Goal: Information Seeking & Learning: Learn about a topic

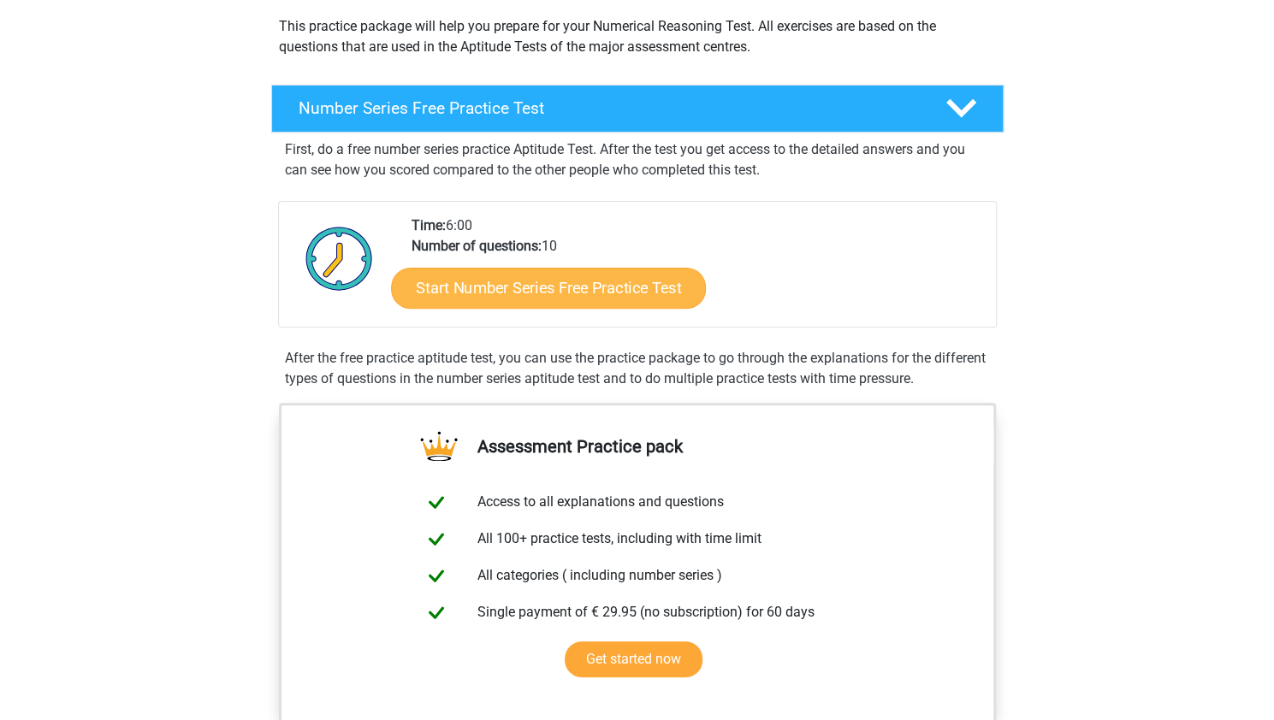
scroll to position [193, 0]
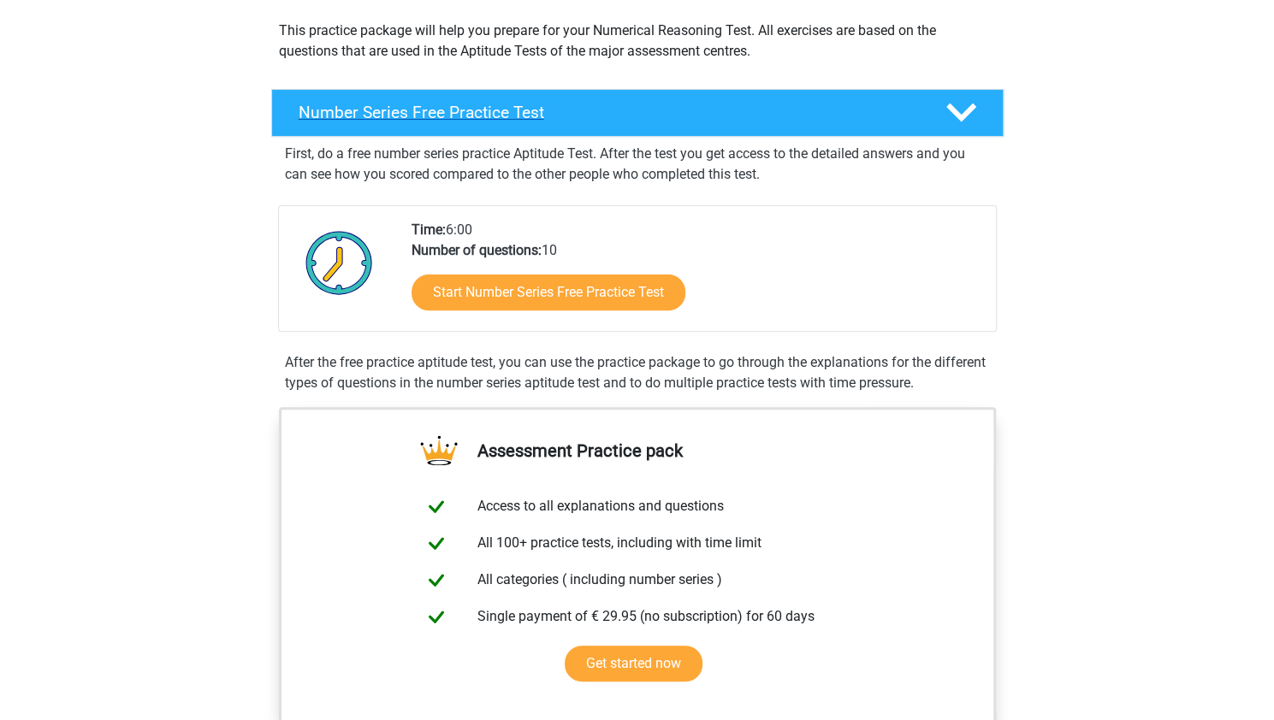
click at [975, 113] on icon at bounding box center [961, 113] width 30 height 30
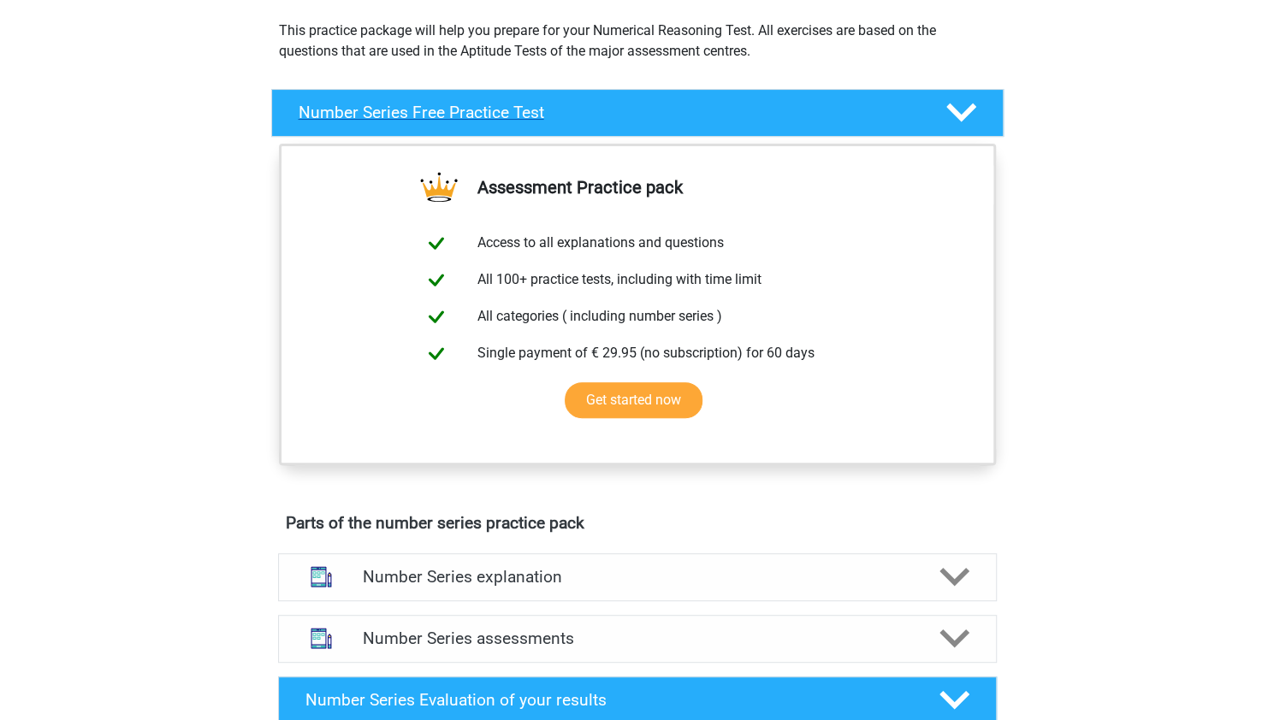
click at [968, 110] on polygon at bounding box center [961, 113] width 30 height 19
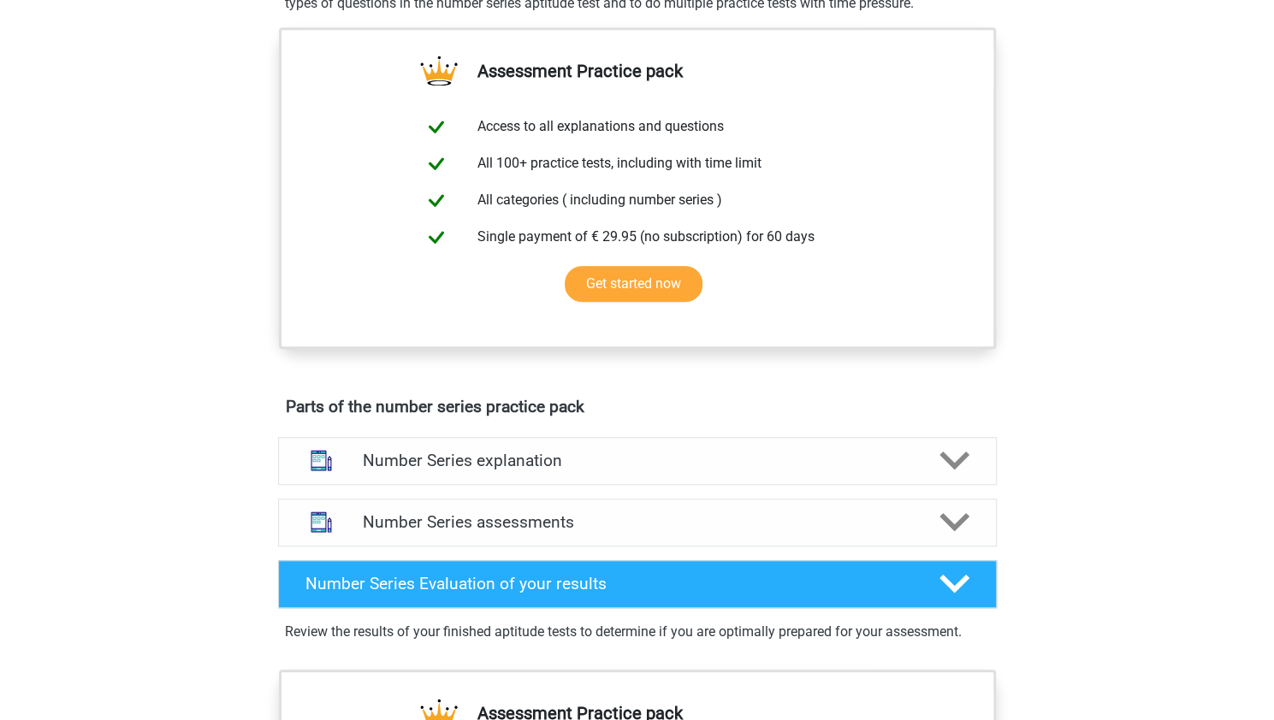
scroll to position [574, 0]
click at [602, 477] on div "Number Series explanation" at bounding box center [637, 460] width 719 height 48
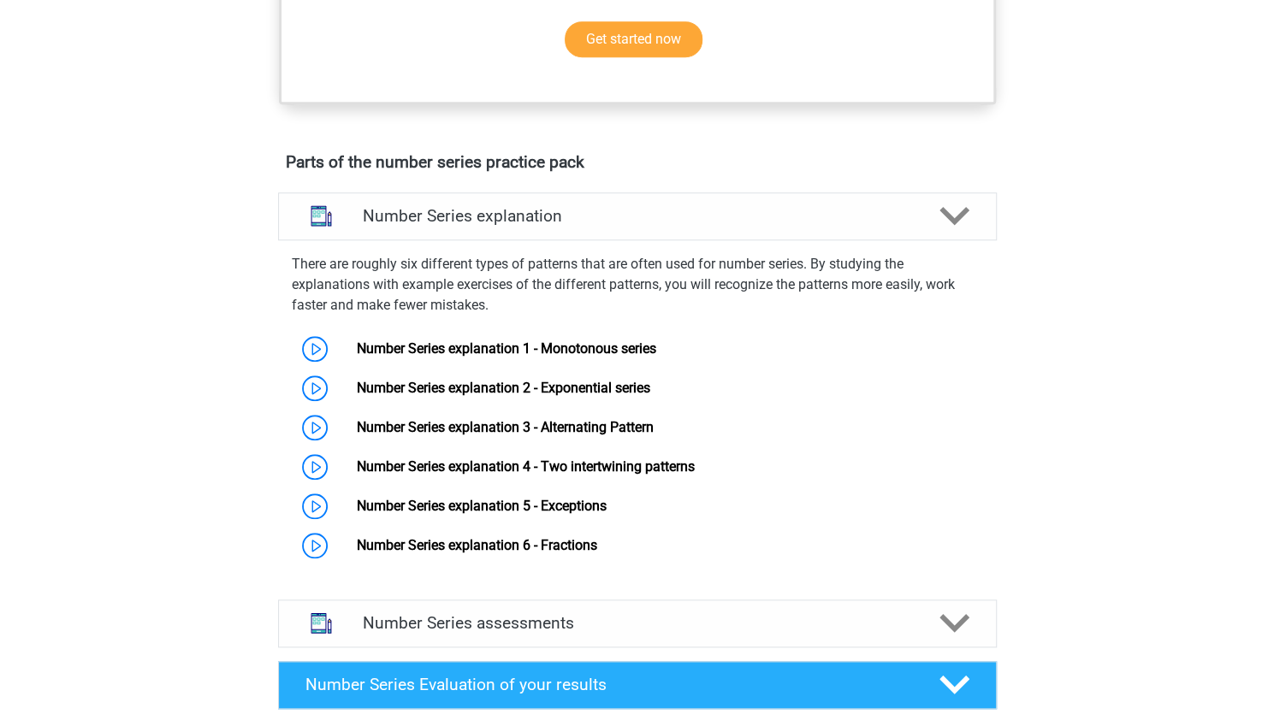
scroll to position [921, 0]
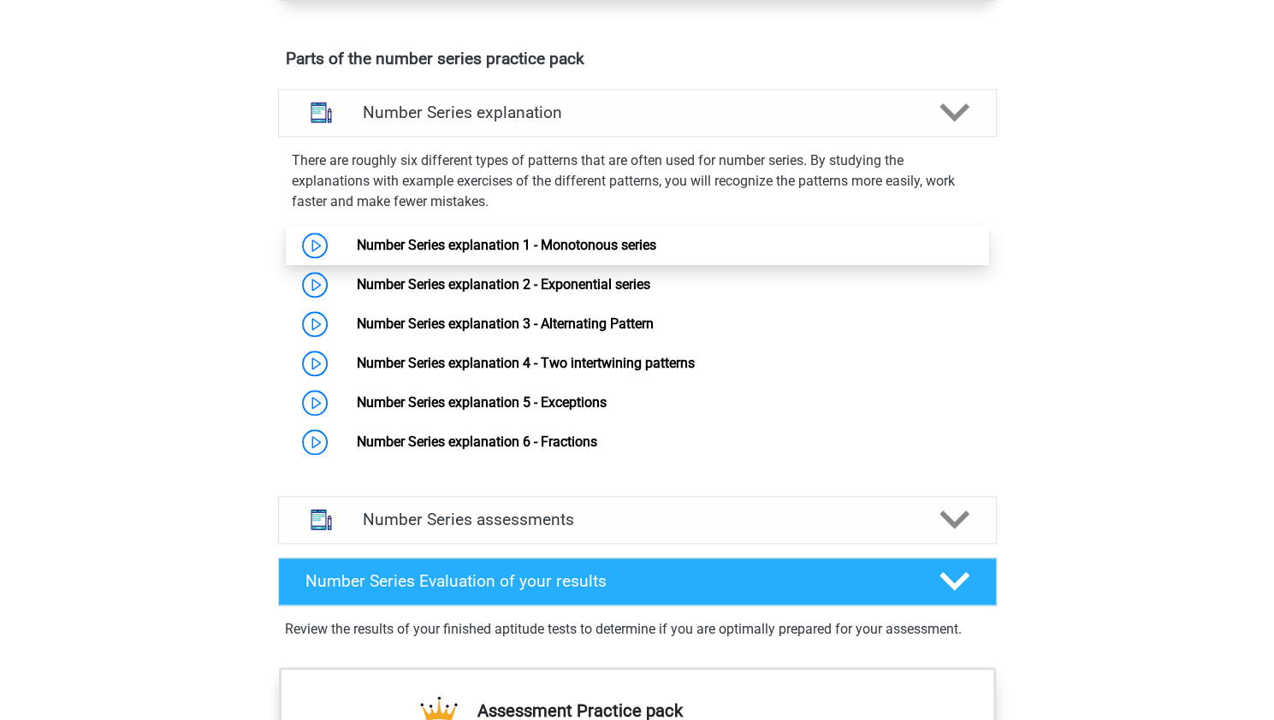
click at [357, 237] on link "Number Series explanation 1 - Monotonous series" at bounding box center [506, 245] width 299 height 16
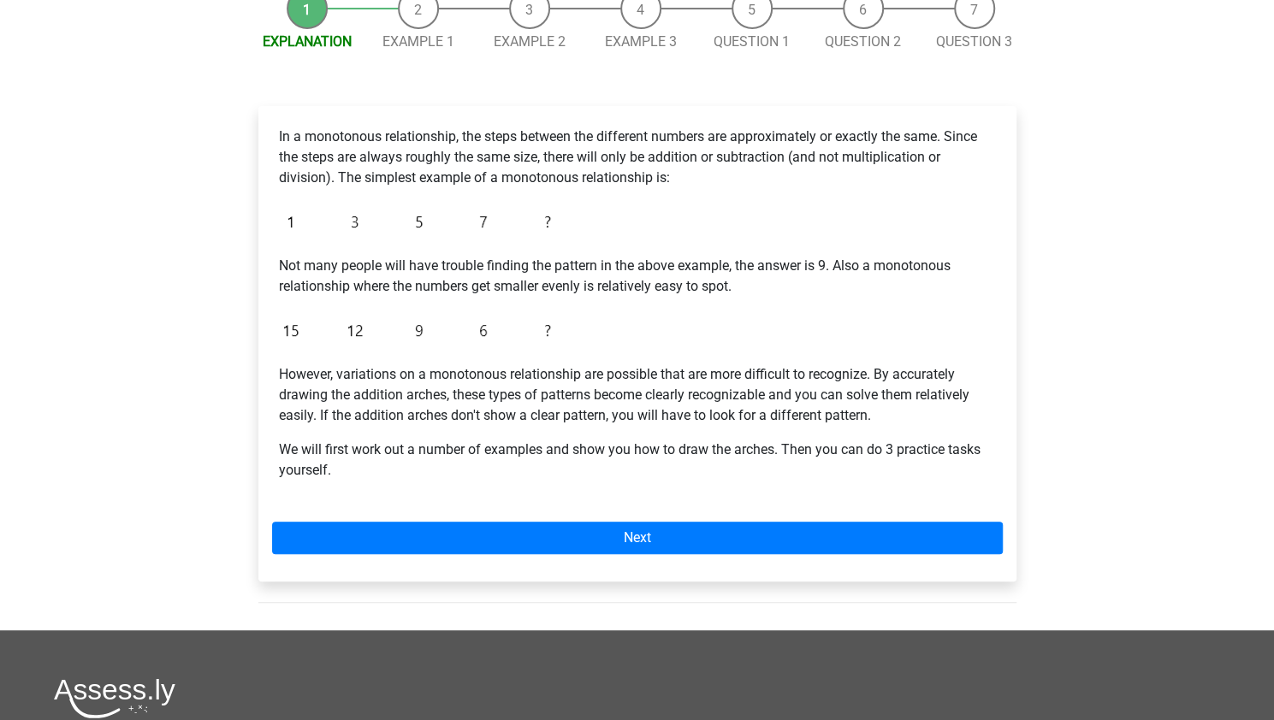
scroll to position [189, 0]
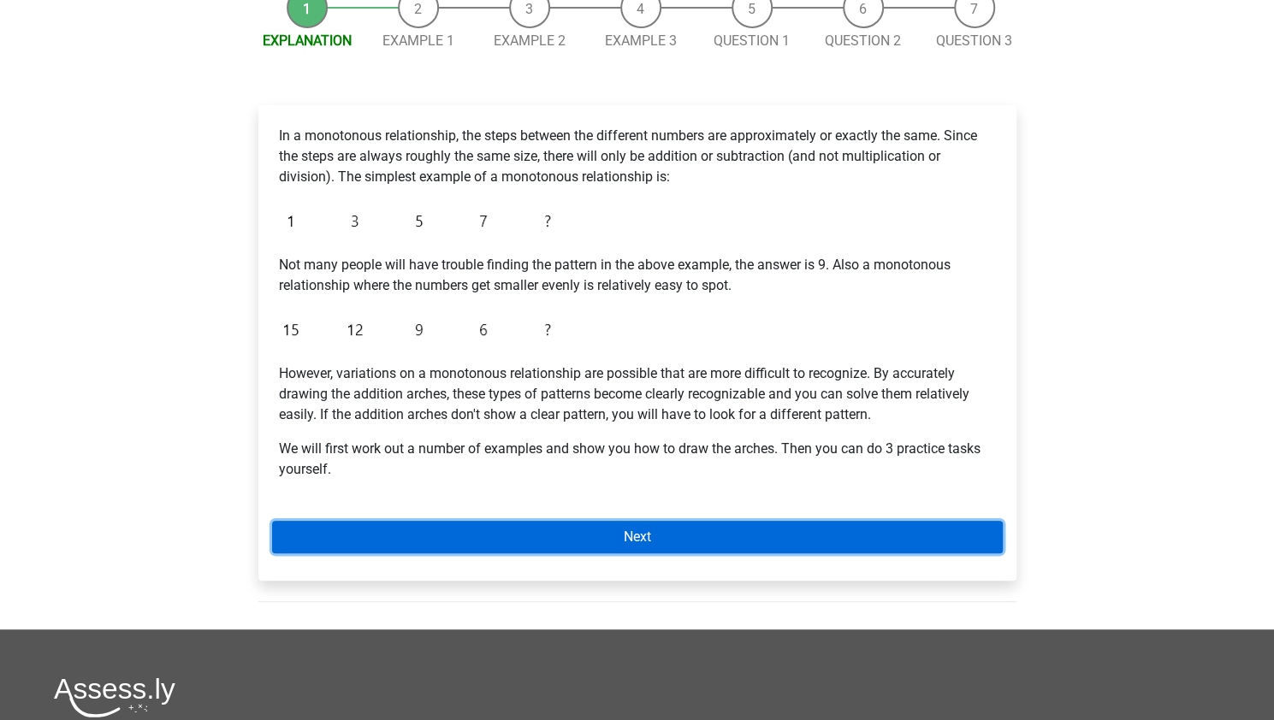
click at [595, 531] on link "Next" at bounding box center [637, 537] width 731 height 33
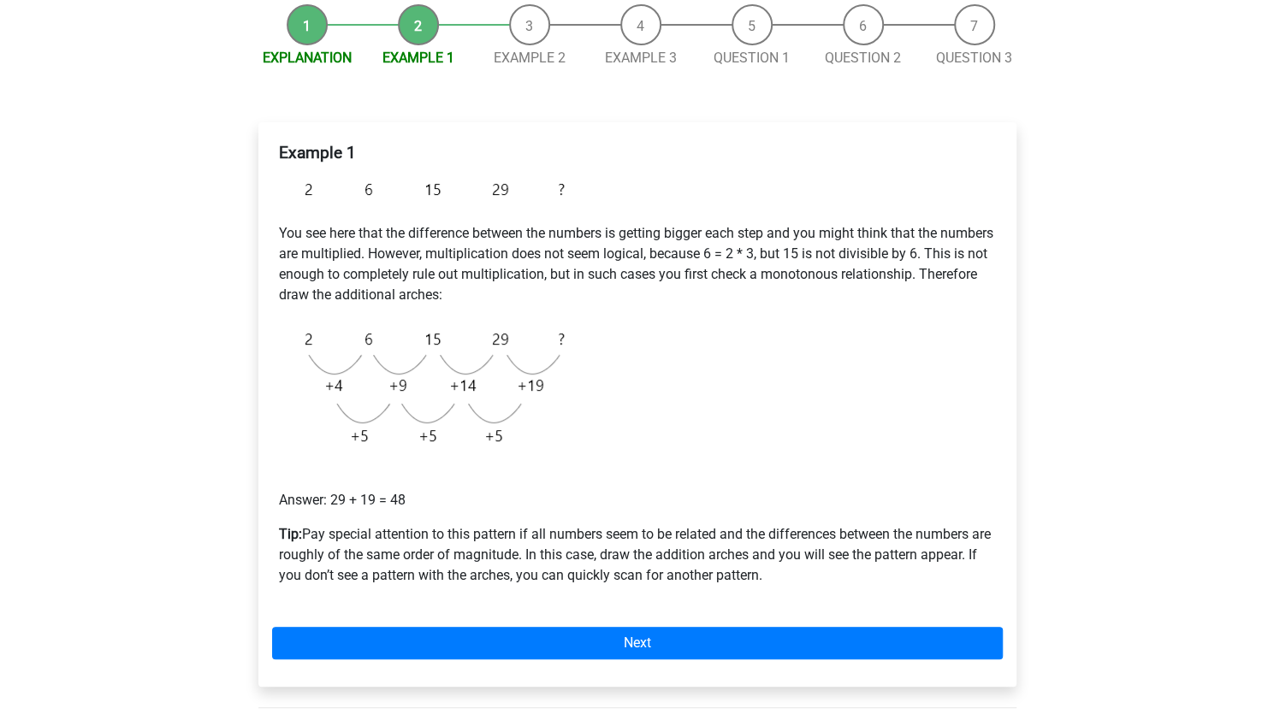
scroll to position [169, 0]
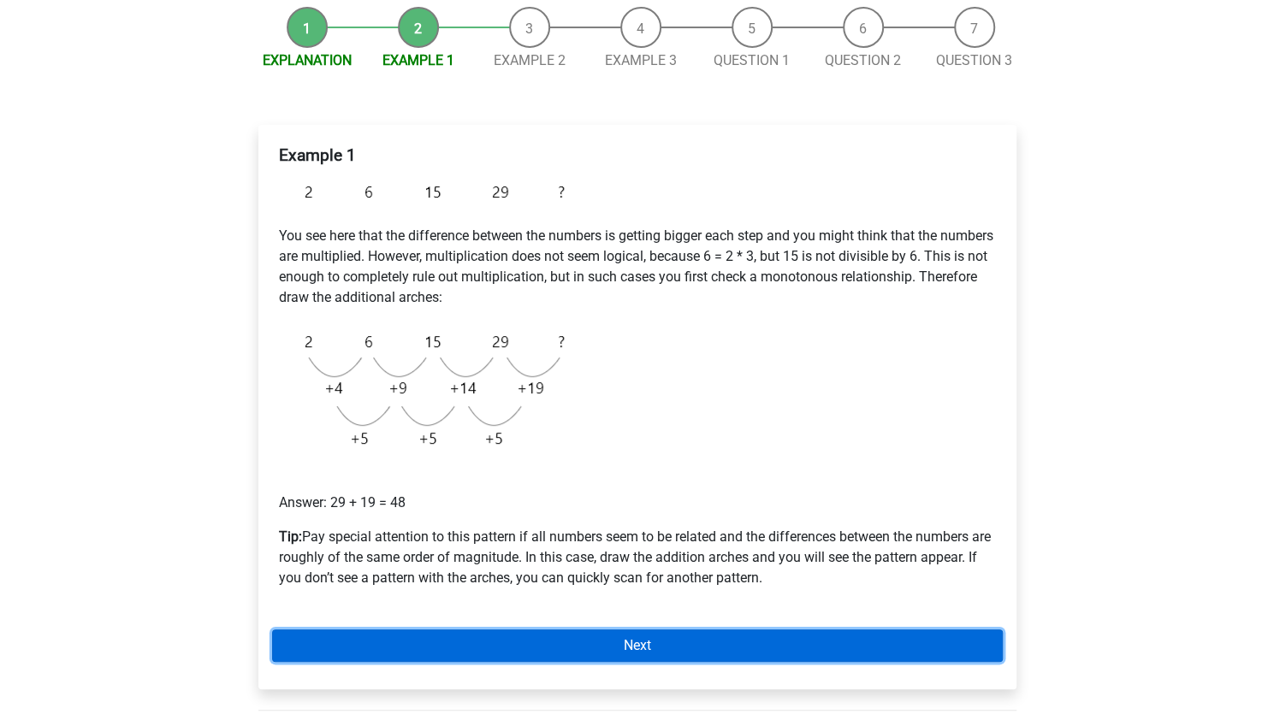
click at [630, 648] on link "Next" at bounding box center [637, 646] width 731 height 33
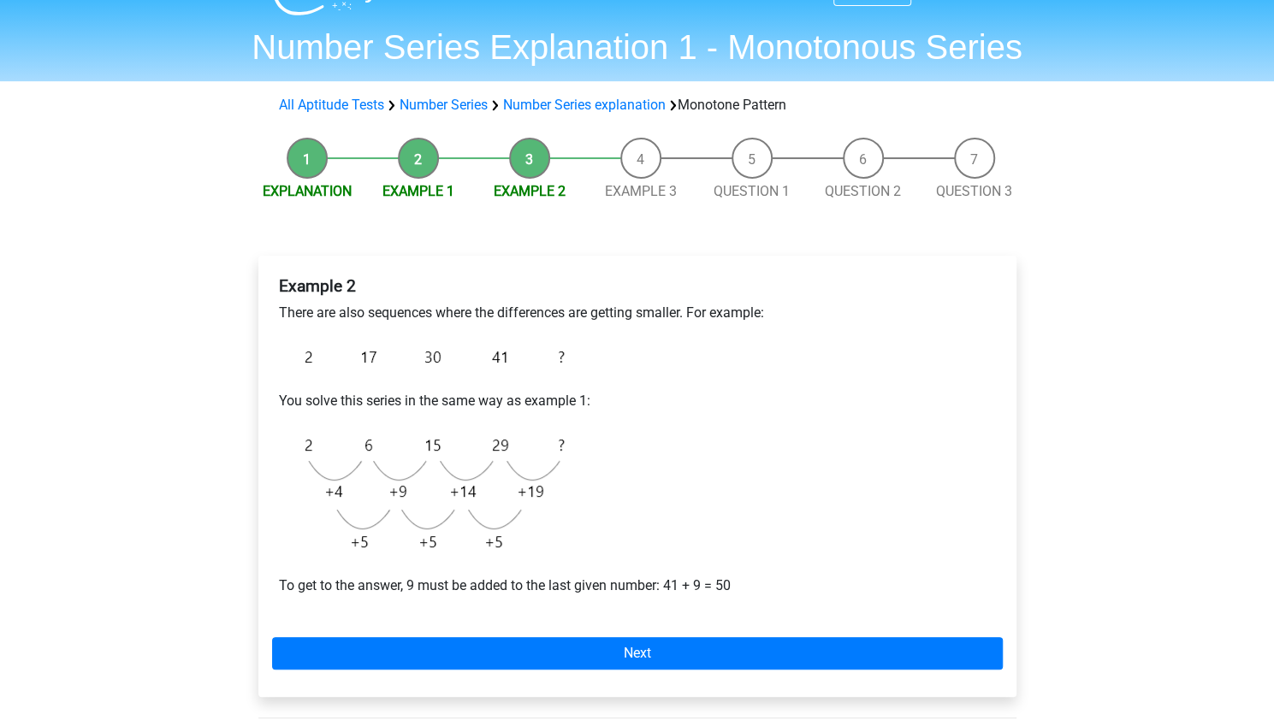
scroll to position [40, 0]
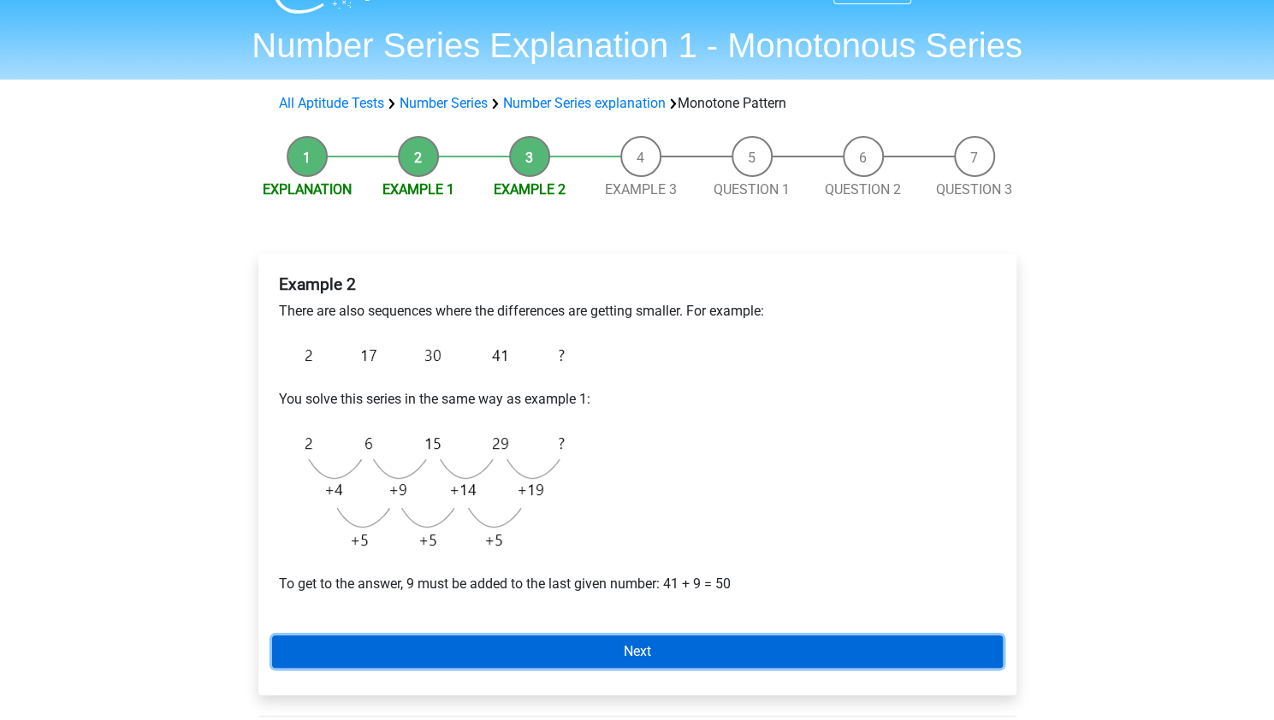
click at [594, 647] on link "Next" at bounding box center [637, 652] width 731 height 33
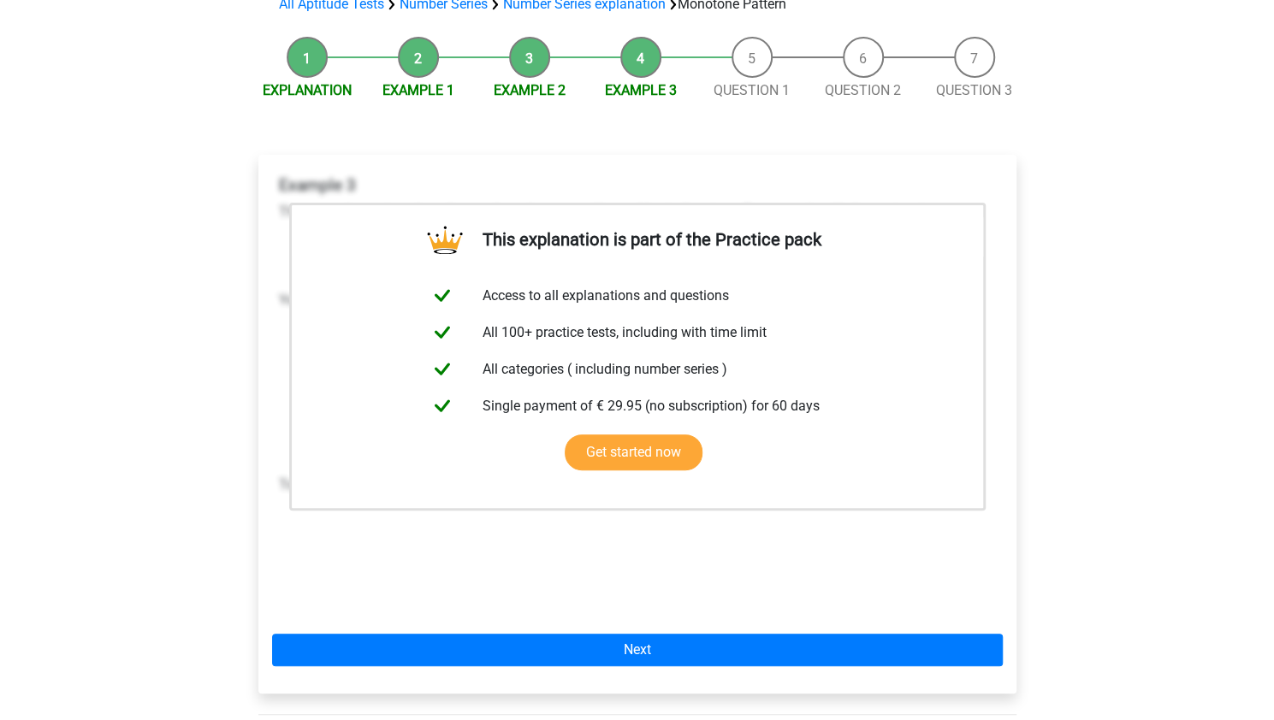
scroll to position [140, 0]
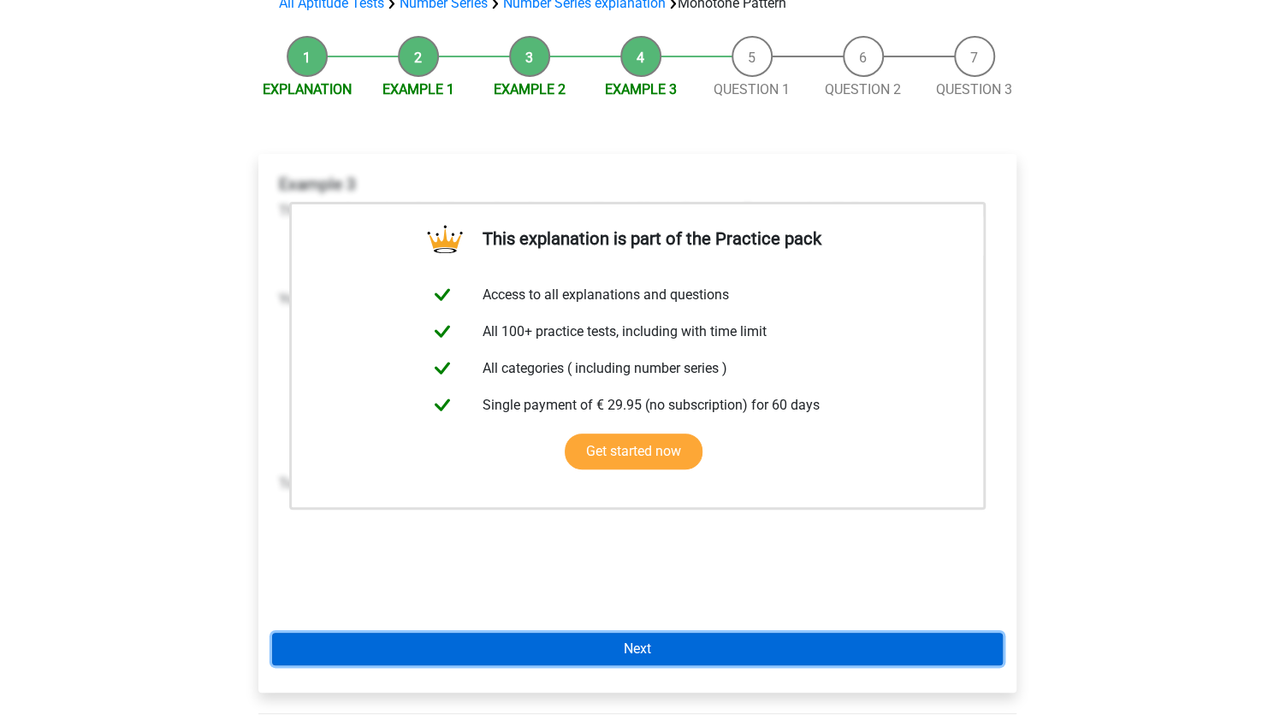
click at [649, 649] on link "Next" at bounding box center [637, 649] width 731 height 33
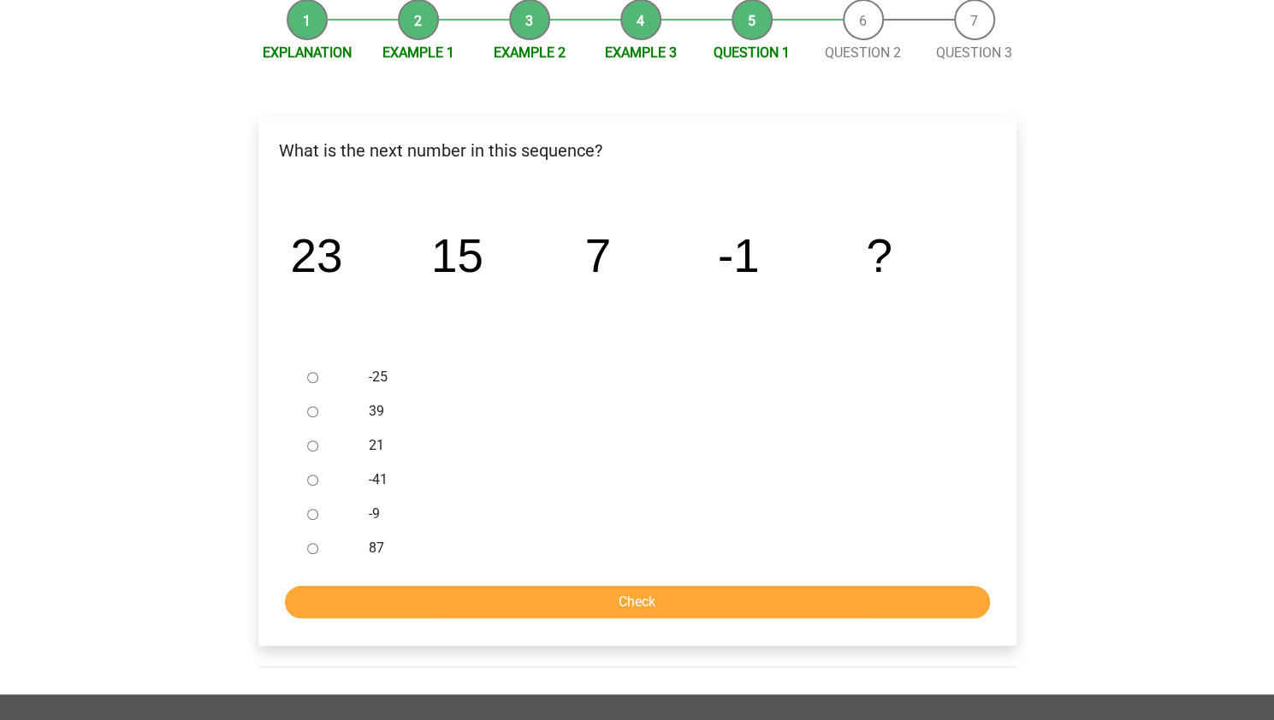
scroll to position [178, 0]
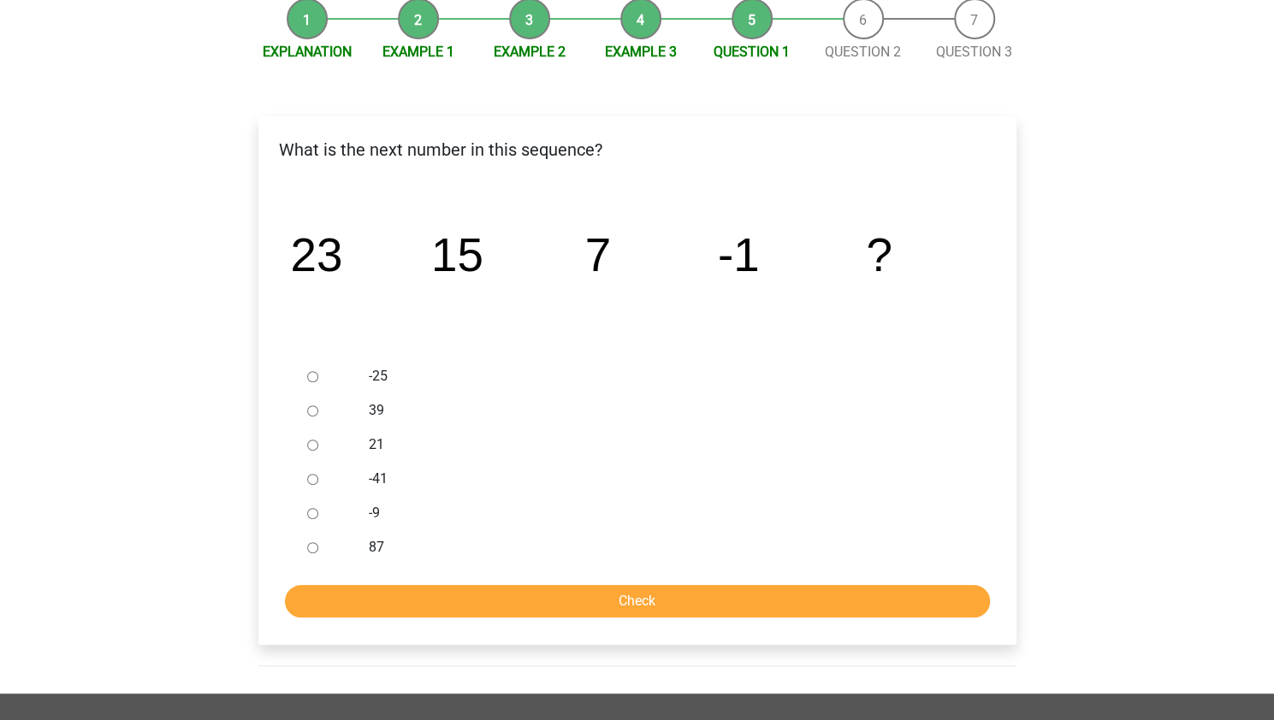
click at [308, 512] on input "-9" at bounding box center [312, 513] width 11 height 11
radio input "true"
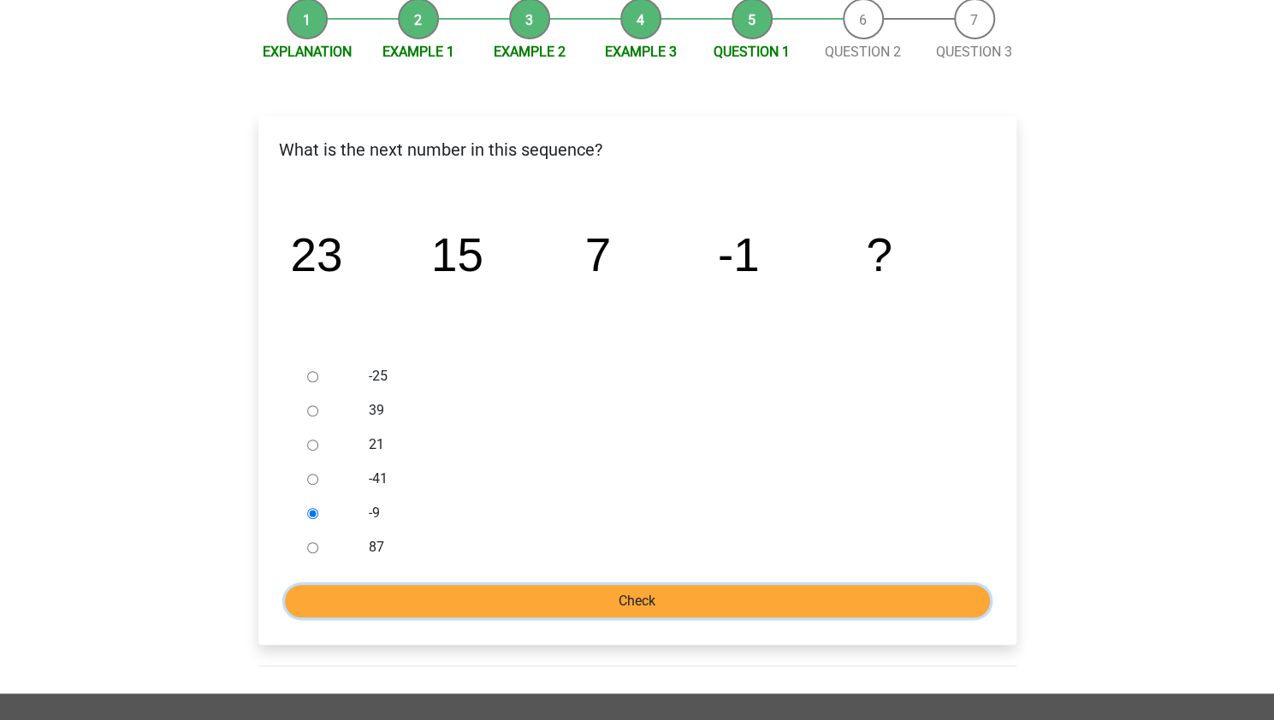
click at [468, 603] on input "Check" at bounding box center [637, 601] width 705 height 33
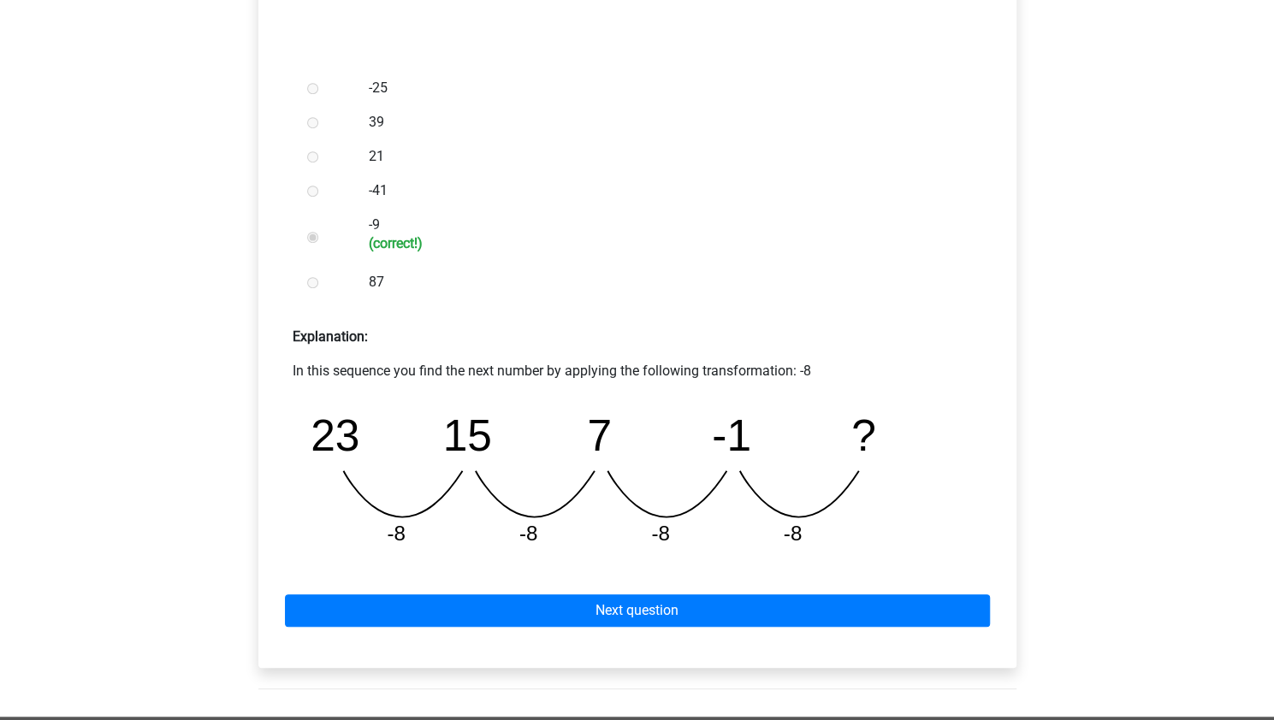
scroll to position [476, 0]
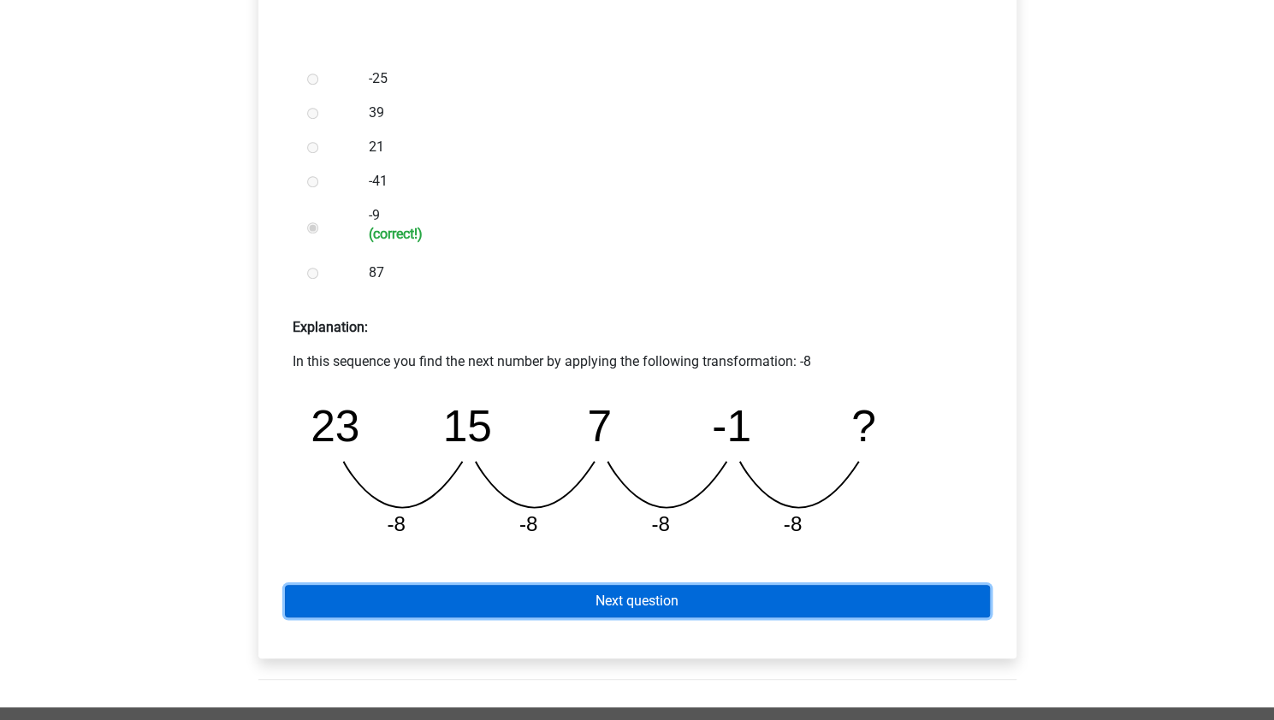
click at [551, 597] on link "Next question" at bounding box center [637, 601] width 705 height 33
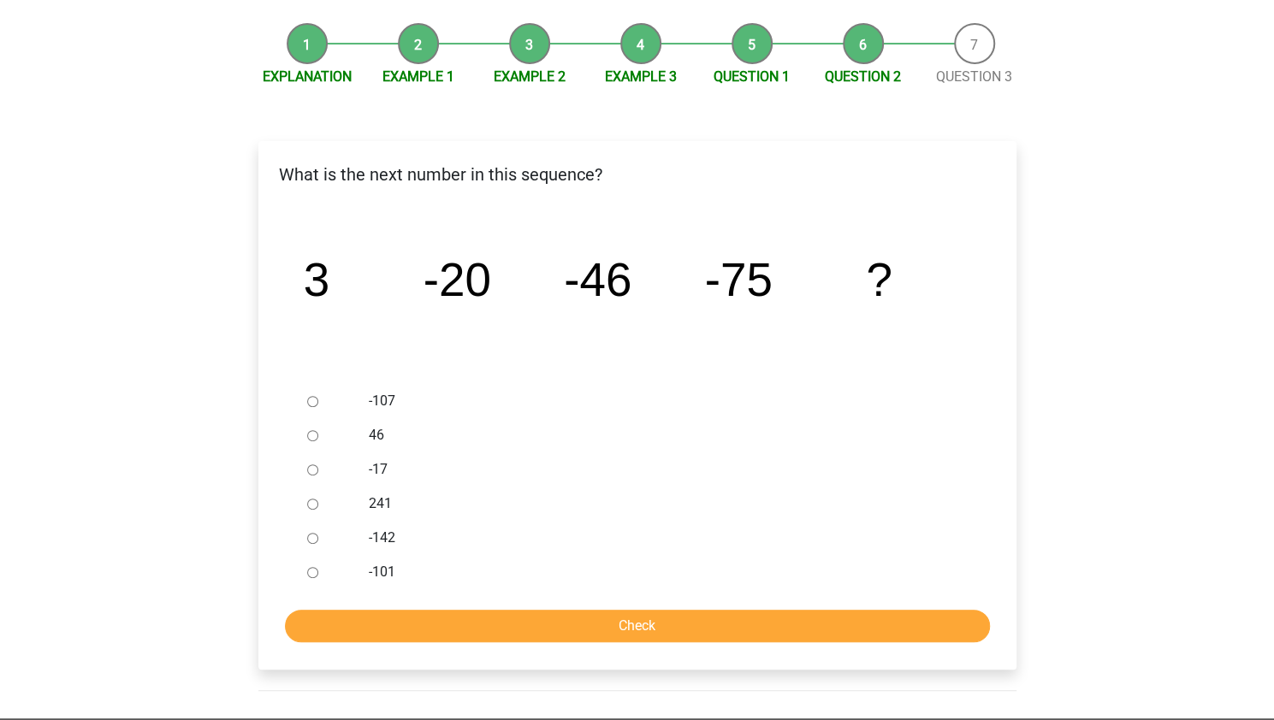
scroll to position [154, 0]
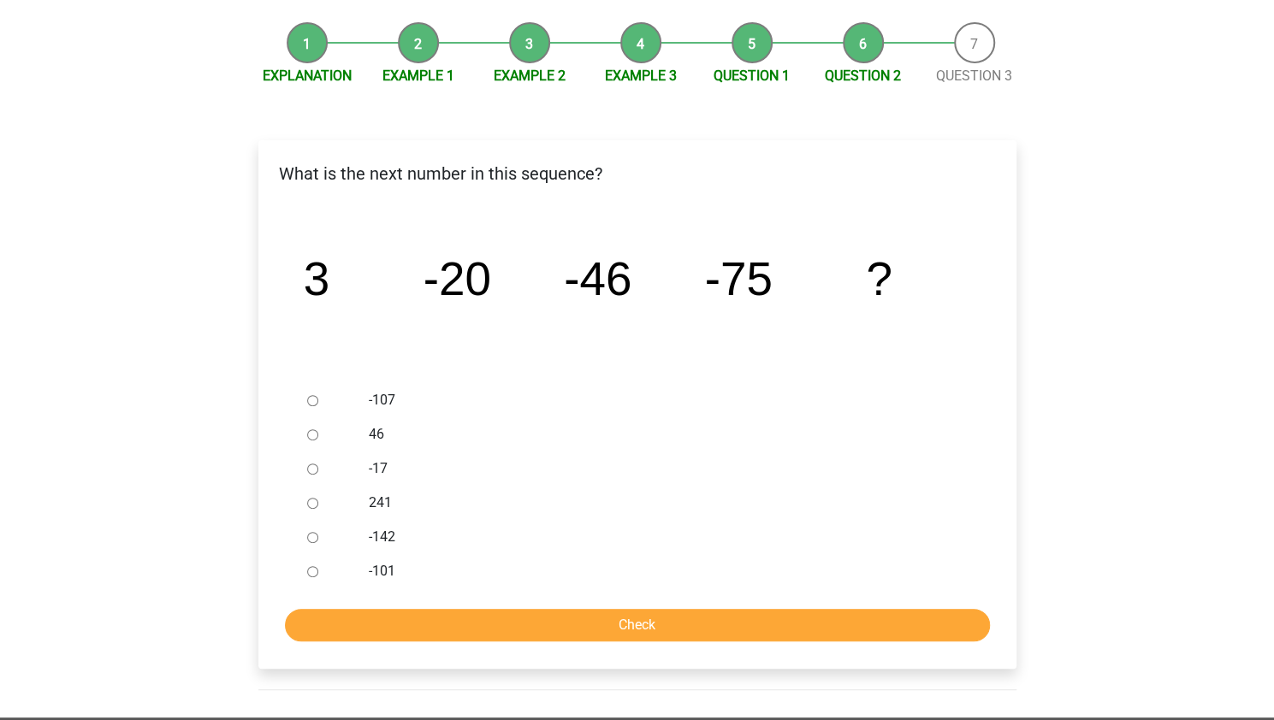
click at [306, 408] on div at bounding box center [328, 400] width 56 height 34
click at [311, 403] on input "-107" at bounding box center [312, 400] width 11 height 11
radio input "true"
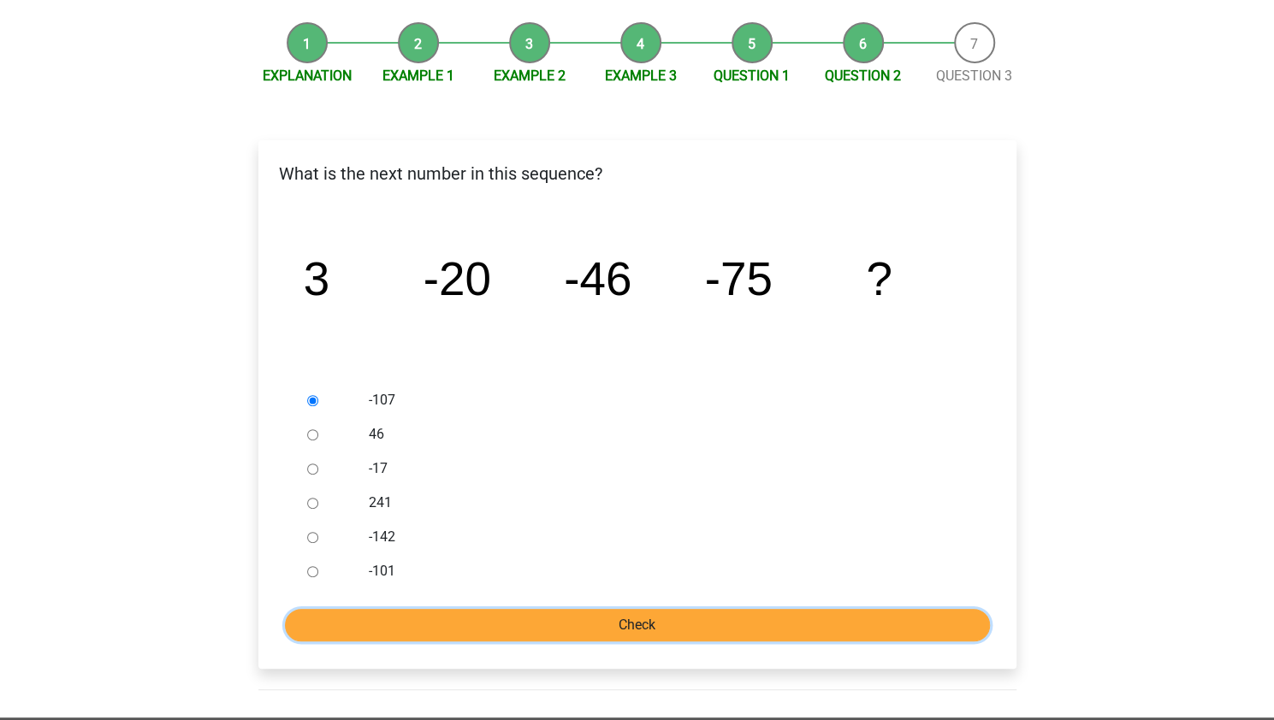
click at [619, 621] on input "Check" at bounding box center [637, 625] width 705 height 33
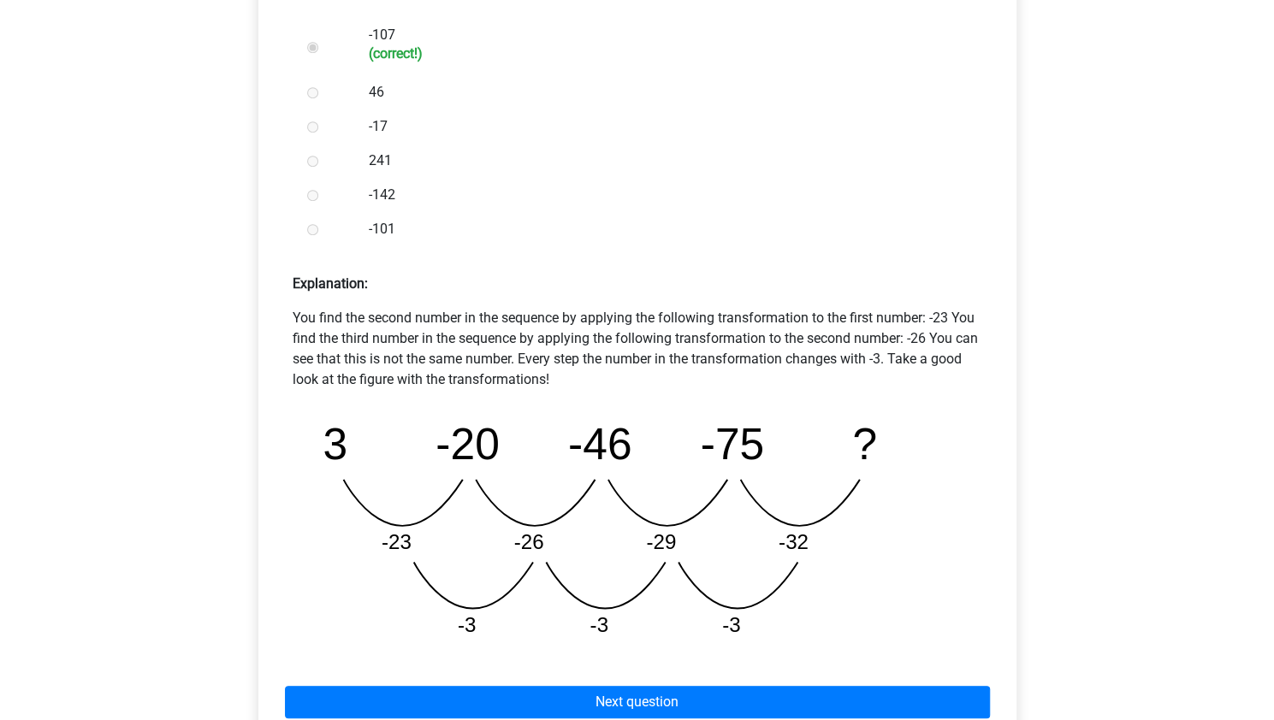
scroll to position [531, 0]
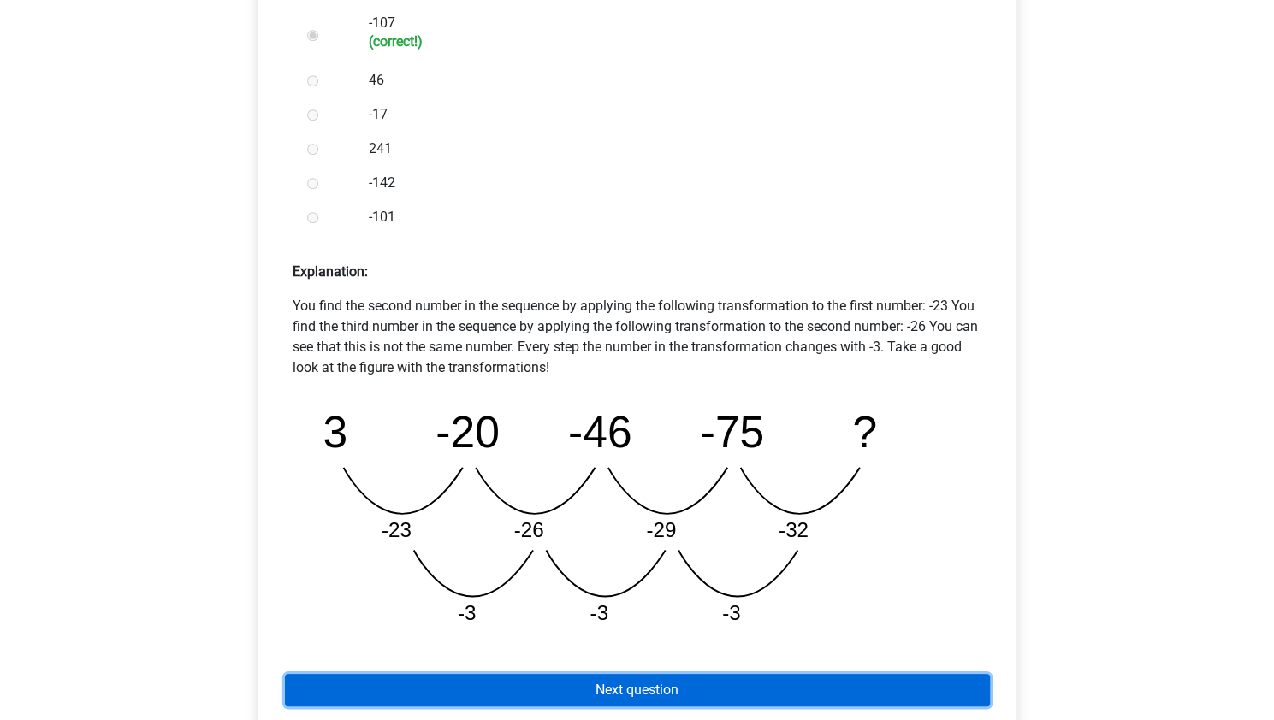
click at [695, 682] on link "Next question" at bounding box center [637, 690] width 705 height 33
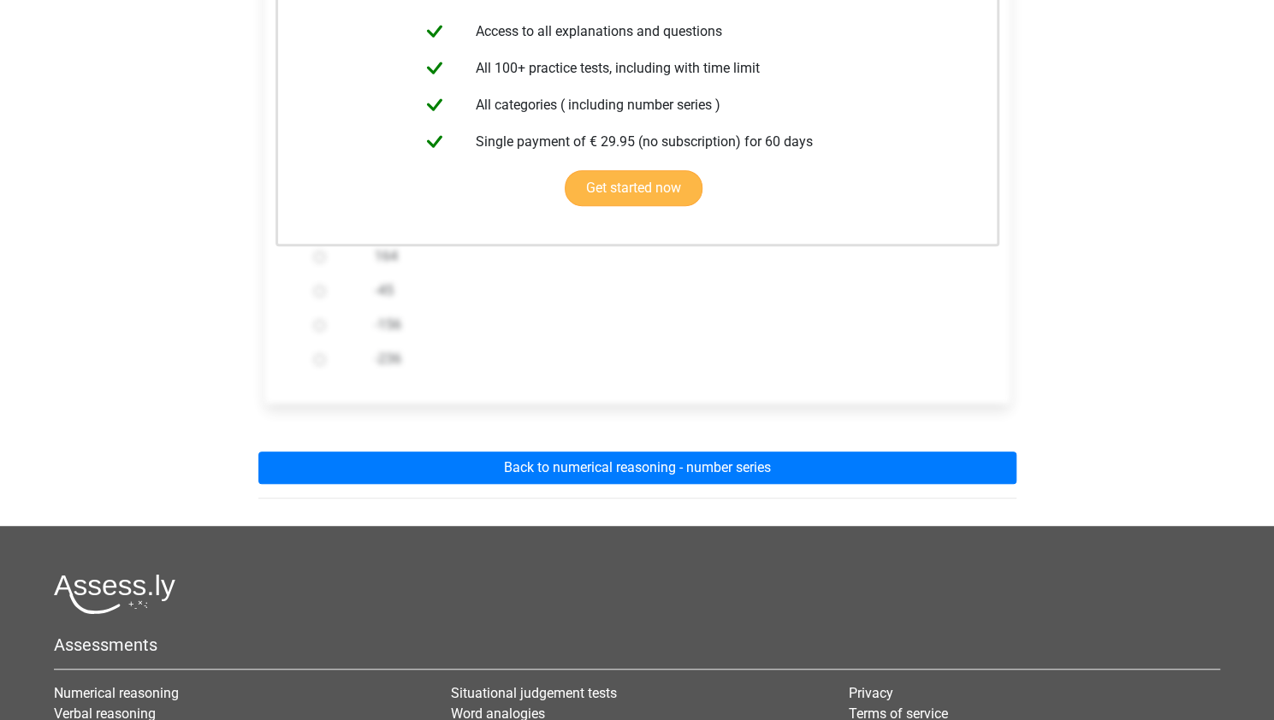
scroll to position [370, 0]
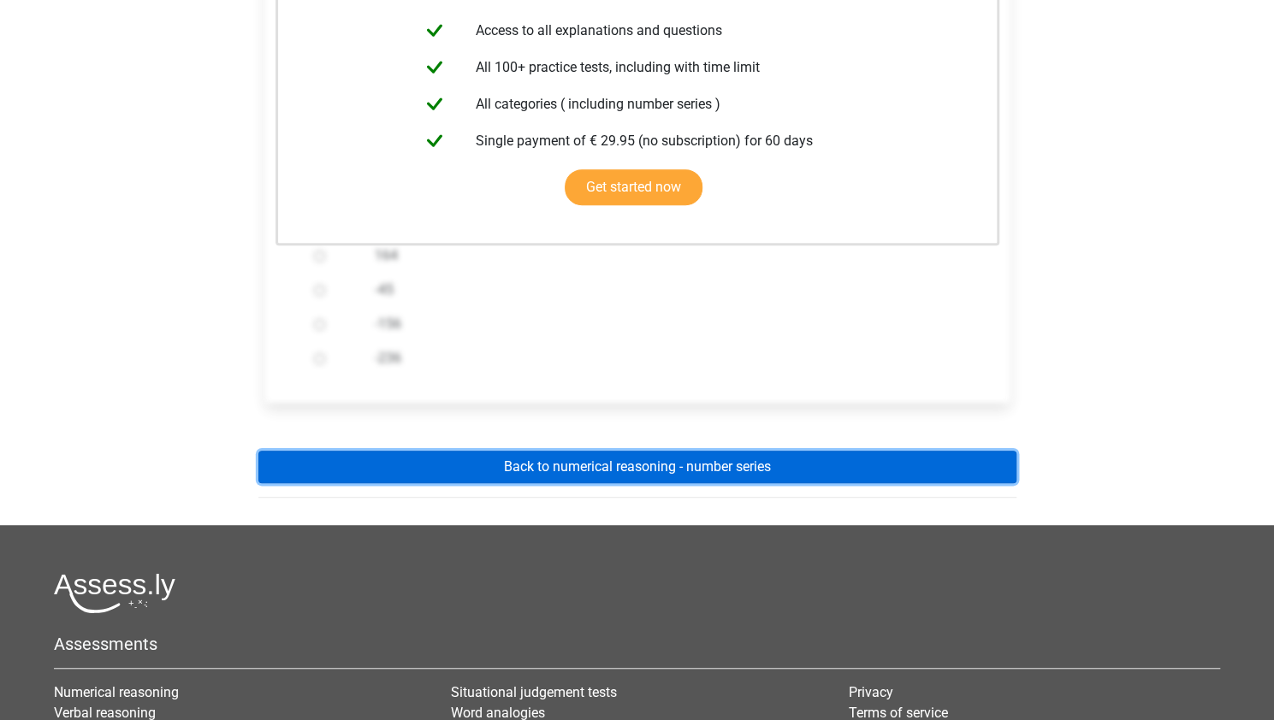
click at [625, 471] on link "Back to numerical reasoning - number series" at bounding box center [637, 467] width 758 height 33
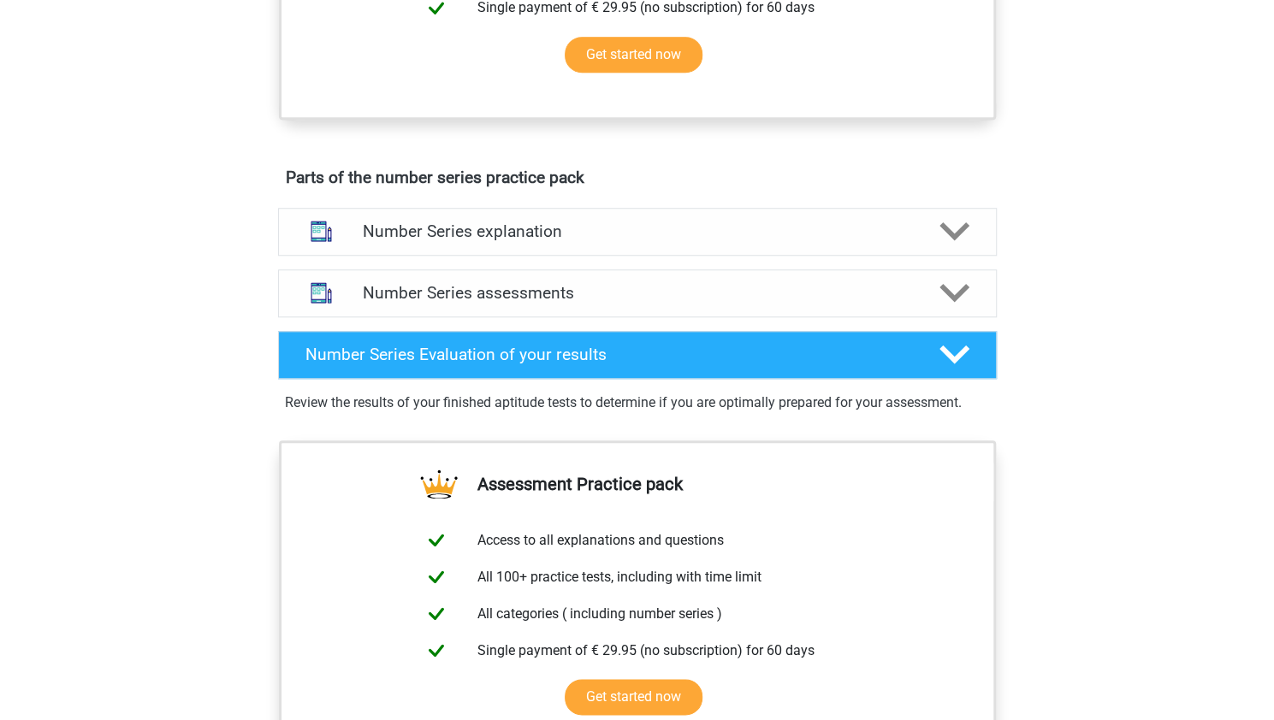
scroll to position [807, 0]
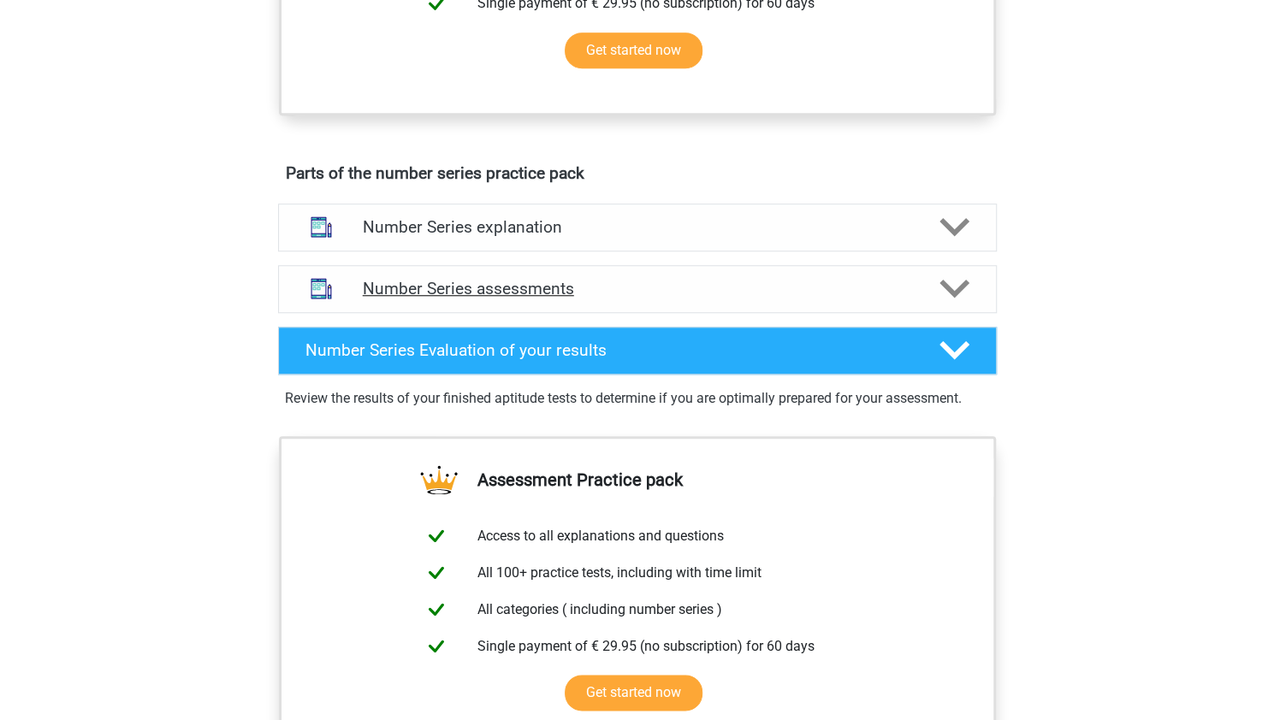
click at [400, 287] on h4 "Number Series assessments" at bounding box center [637, 289] width 549 height 20
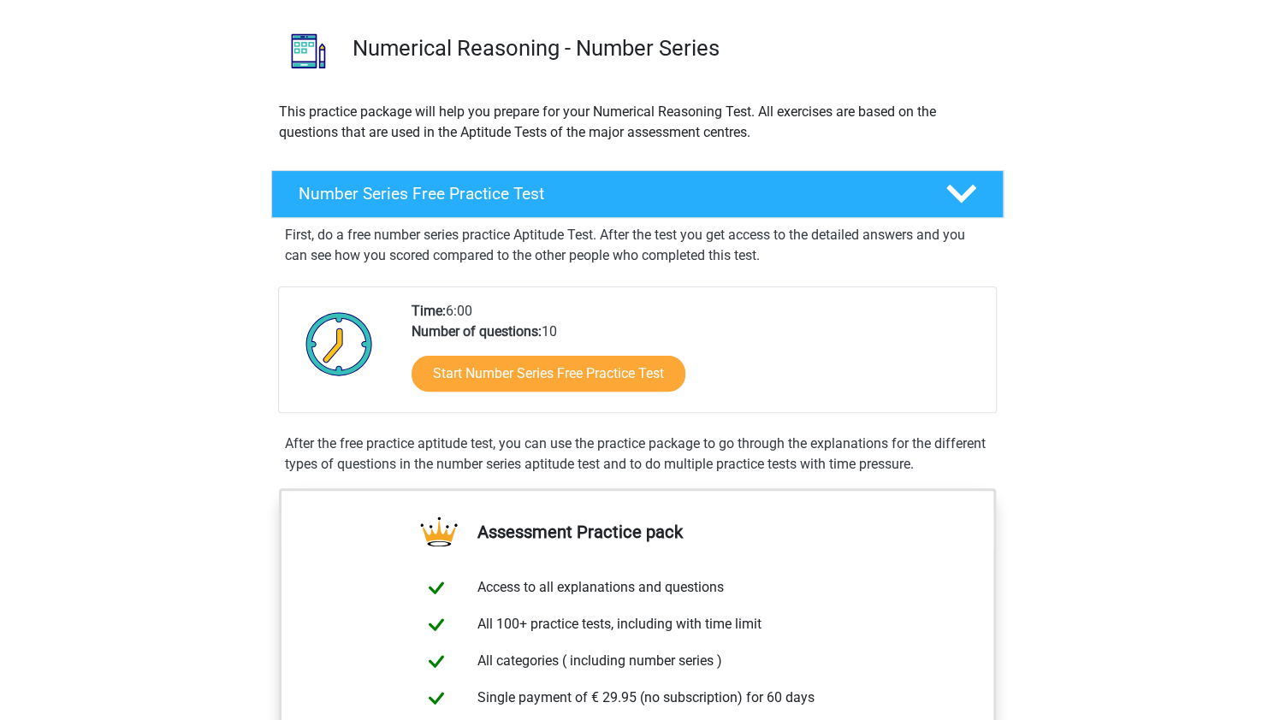
scroll to position [44, 0]
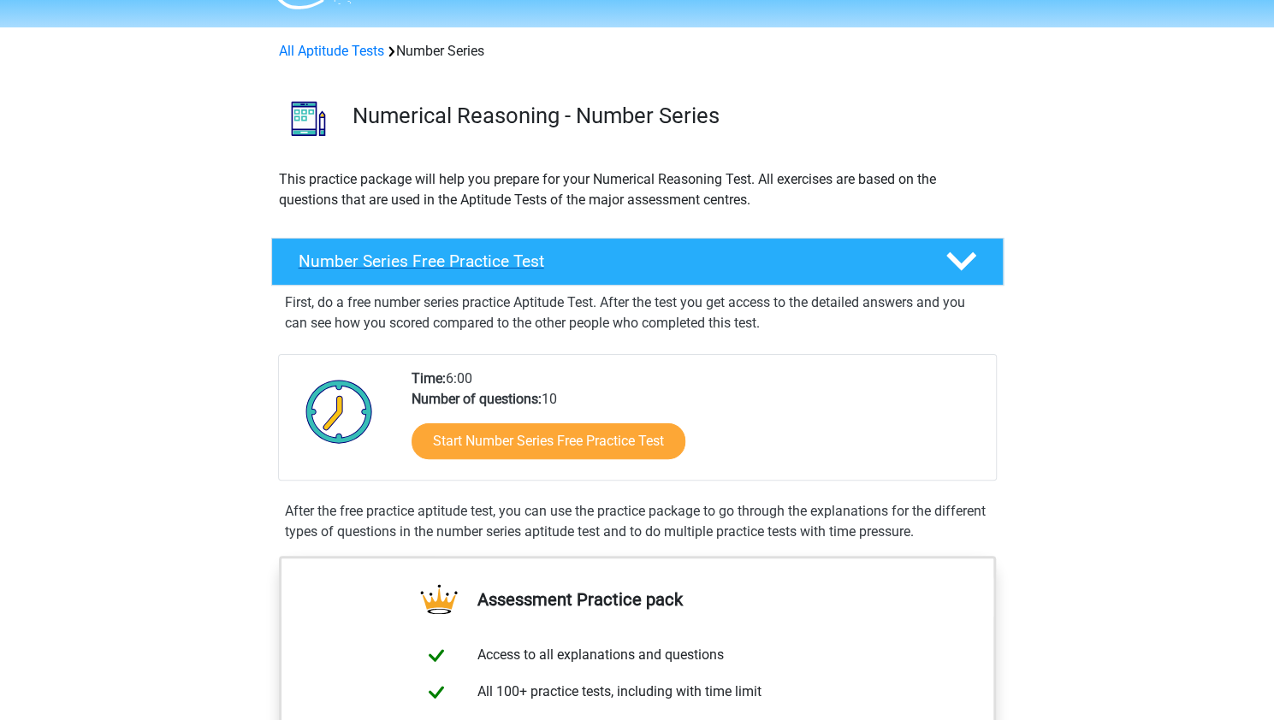
click at [489, 256] on h4 "Number Series Free Practice Test" at bounding box center [608, 262] width 619 height 20
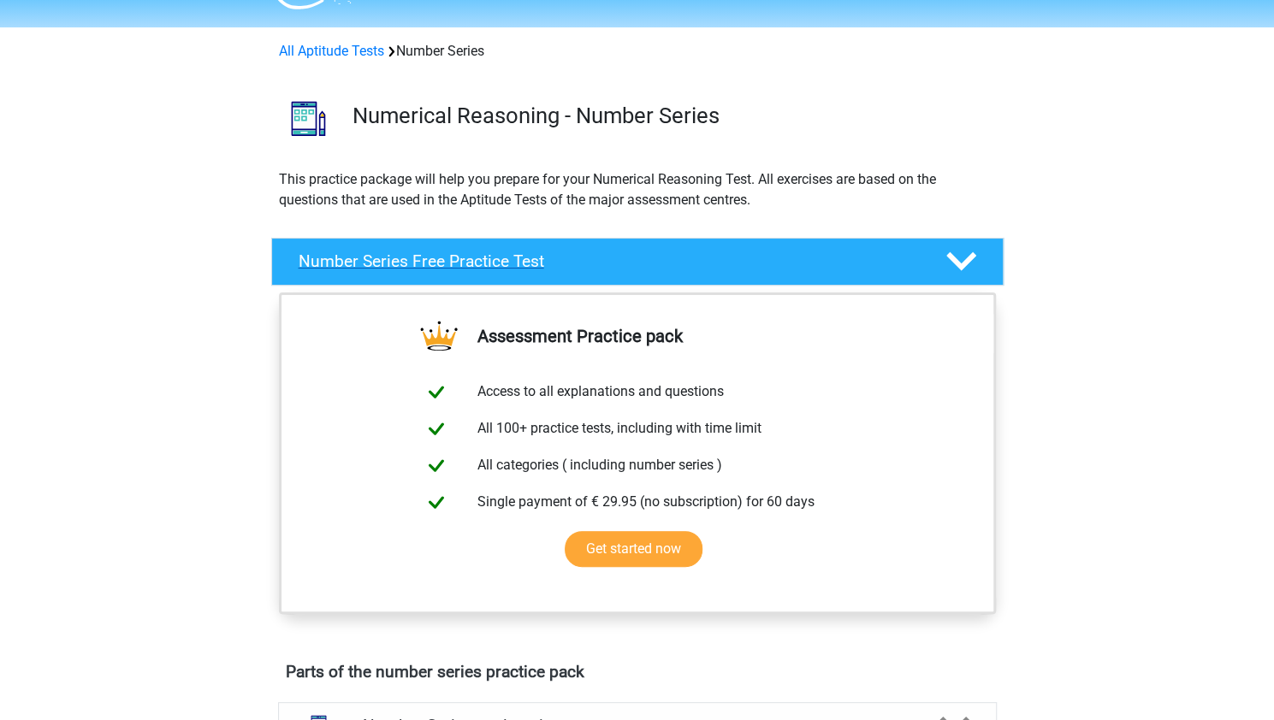
click at [489, 256] on h4 "Number Series Free Practice Test" at bounding box center [608, 262] width 619 height 20
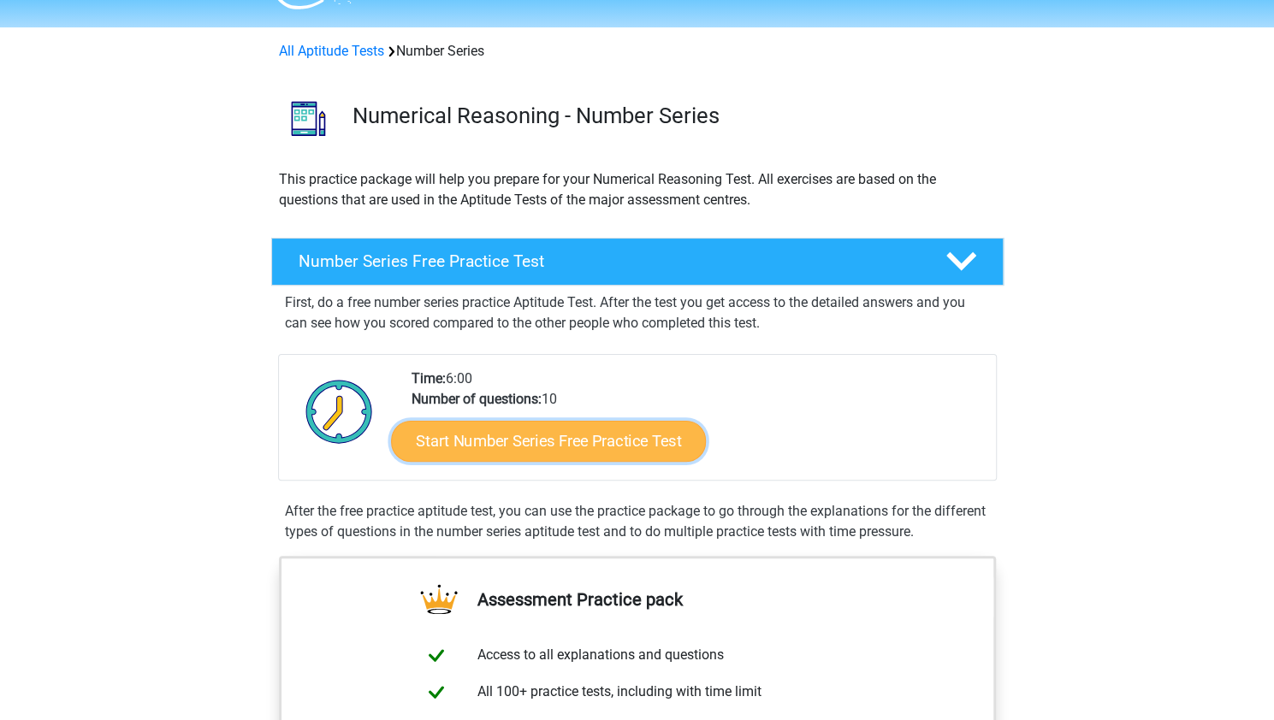
click at [570, 447] on link "Start Number Series Free Practice Test" at bounding box center [548, 440] width 315 height 41
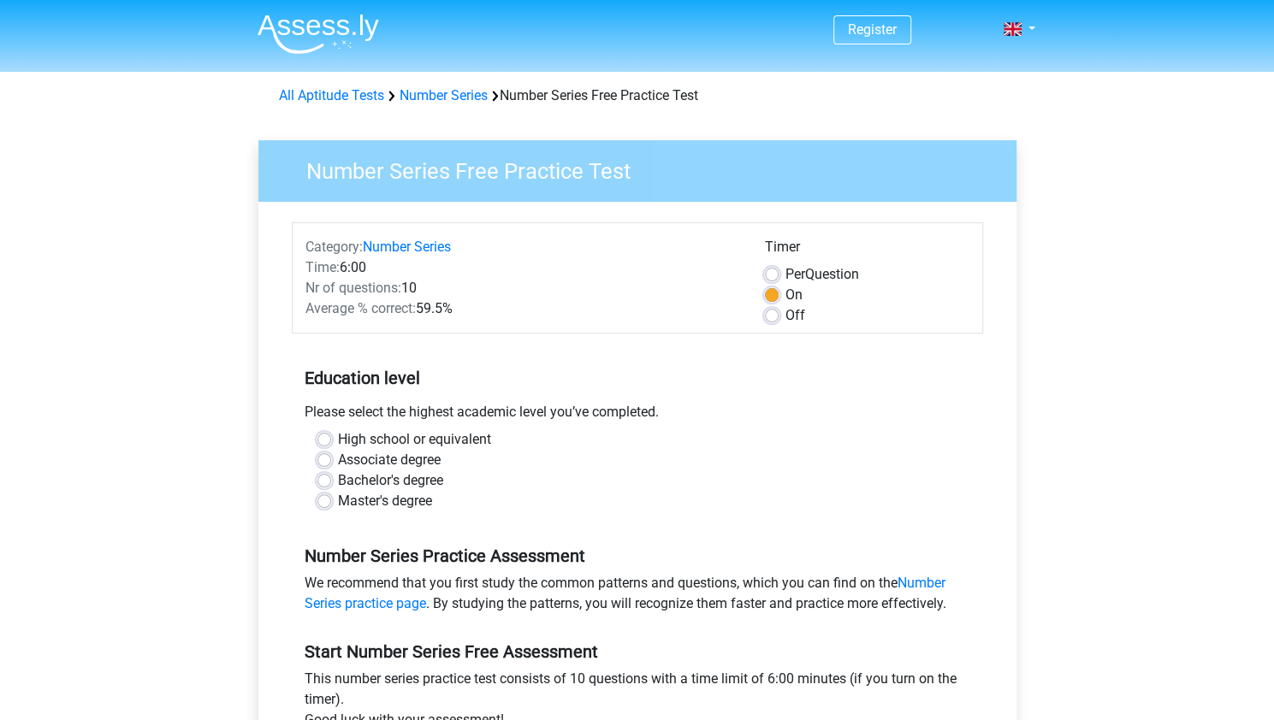
click at [338, 477] on label "Bachelor's degree" at bounding box center [390, 481] width 105 height 21
click at [324, 477] on input "Bachelor's degree" at bounding box center [324, 479] width 14 height 17
radio input "true"
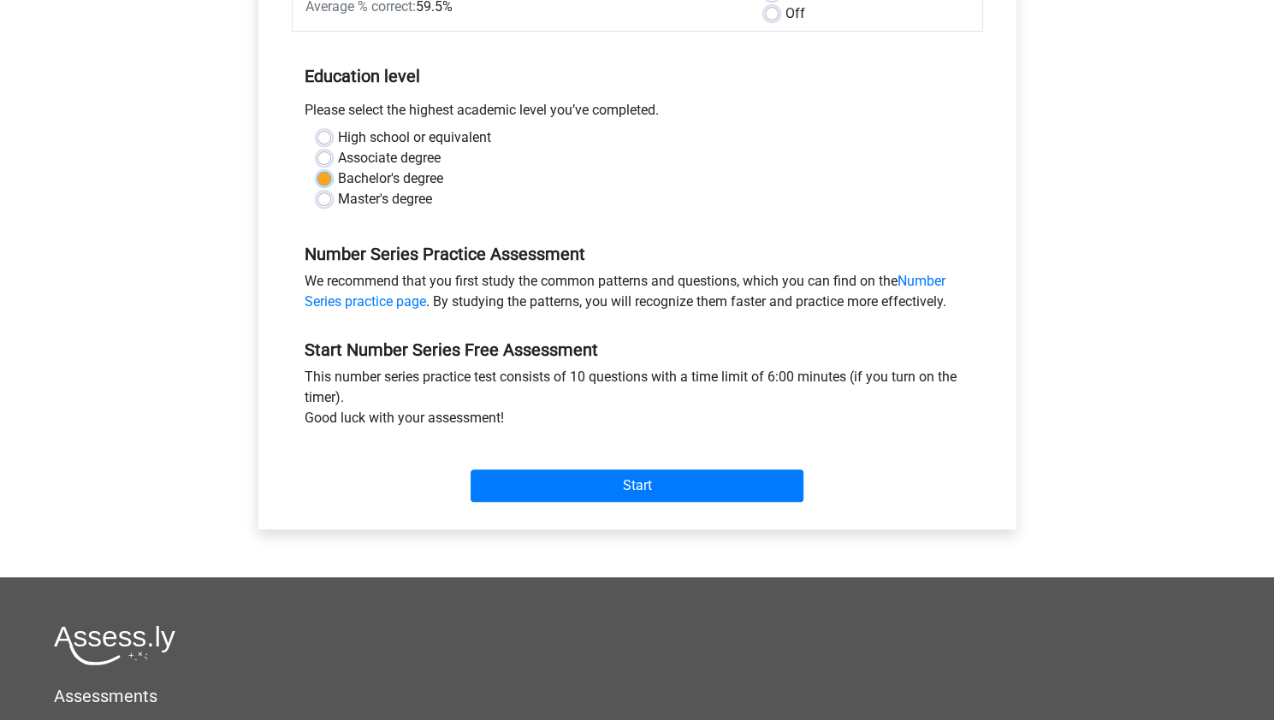
scroll to position [303, 0]
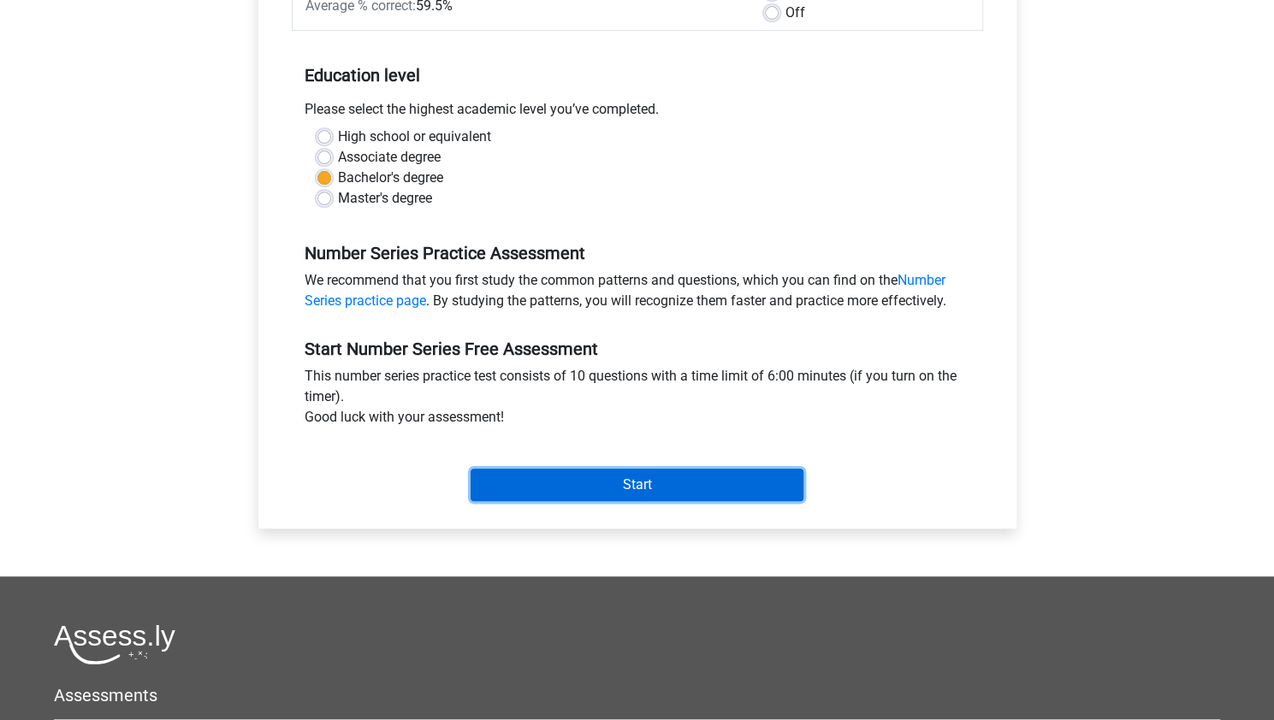
click at [582, 480] on input "Start" at bounding box center [637, 485] width 333 height 33
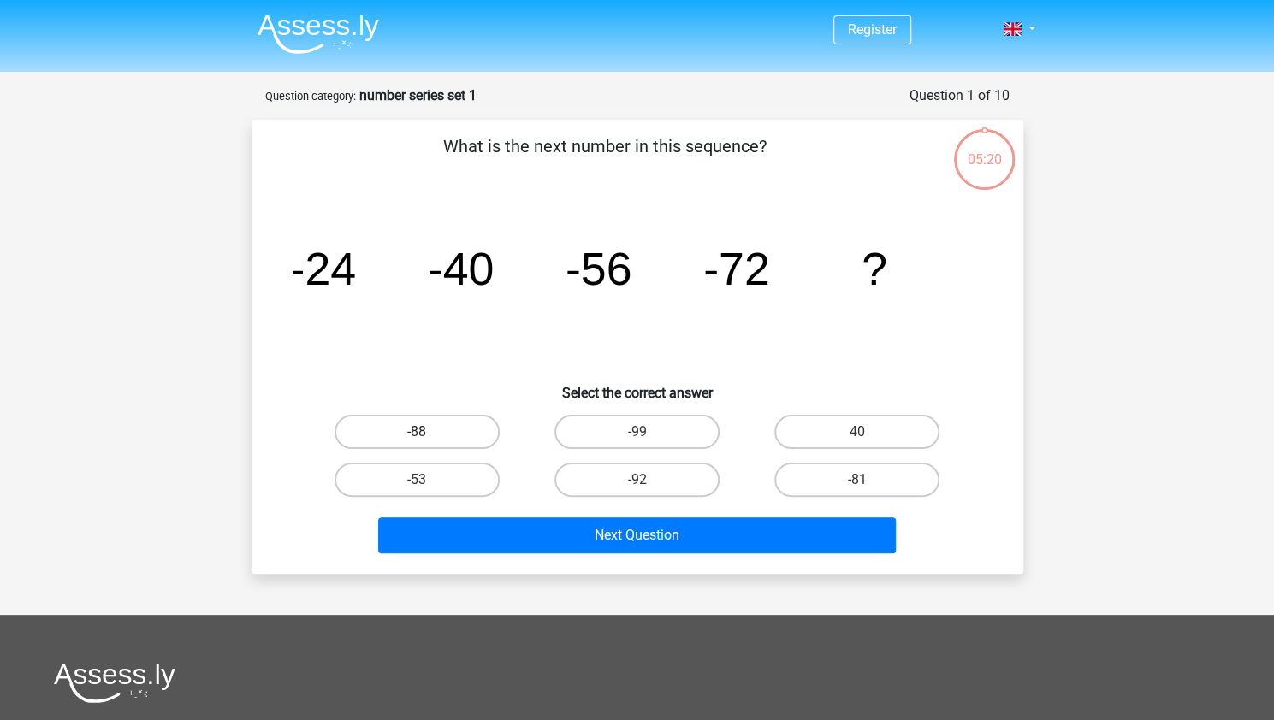
click at [448, 434] on label "-88" at bounding box center [417, 432] width 165 height 34
click at [428, 434] on input "-88" at bounding box center [422, 437] width 11 height 11
radio input "true"
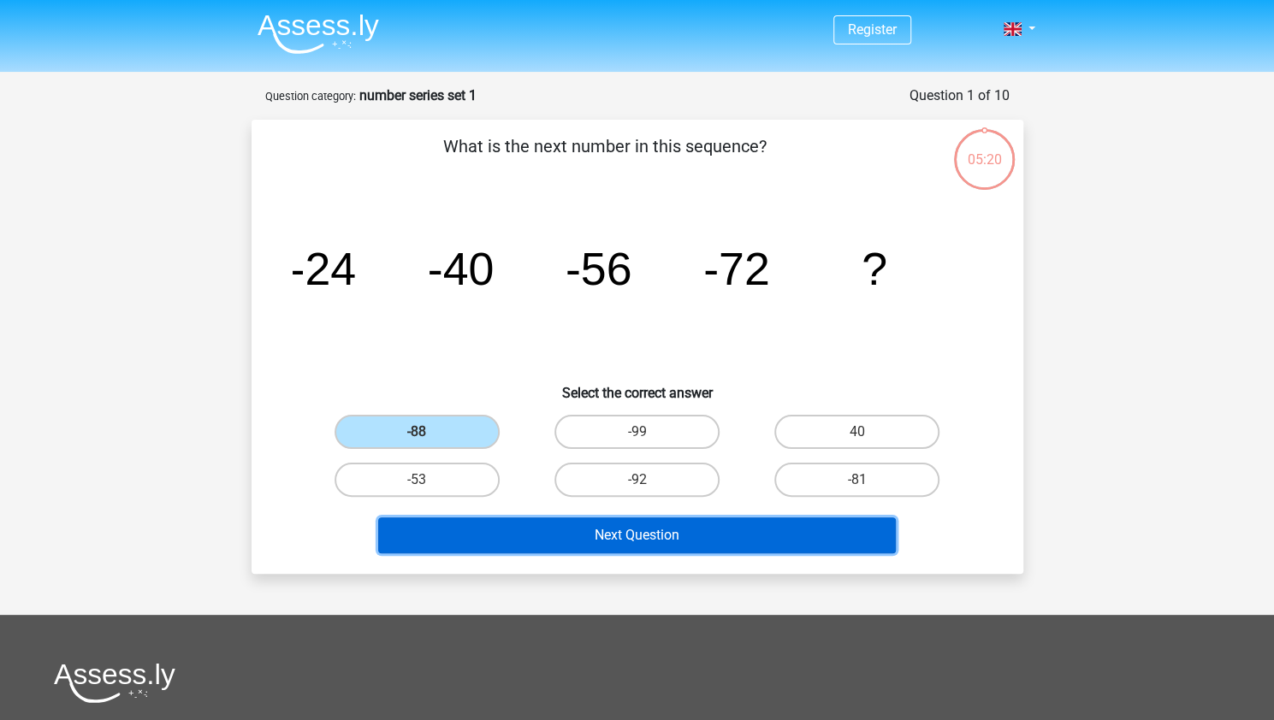
click at [602, 541] on button "Next Question" at bounding box center [637, 536] width 518 height 36
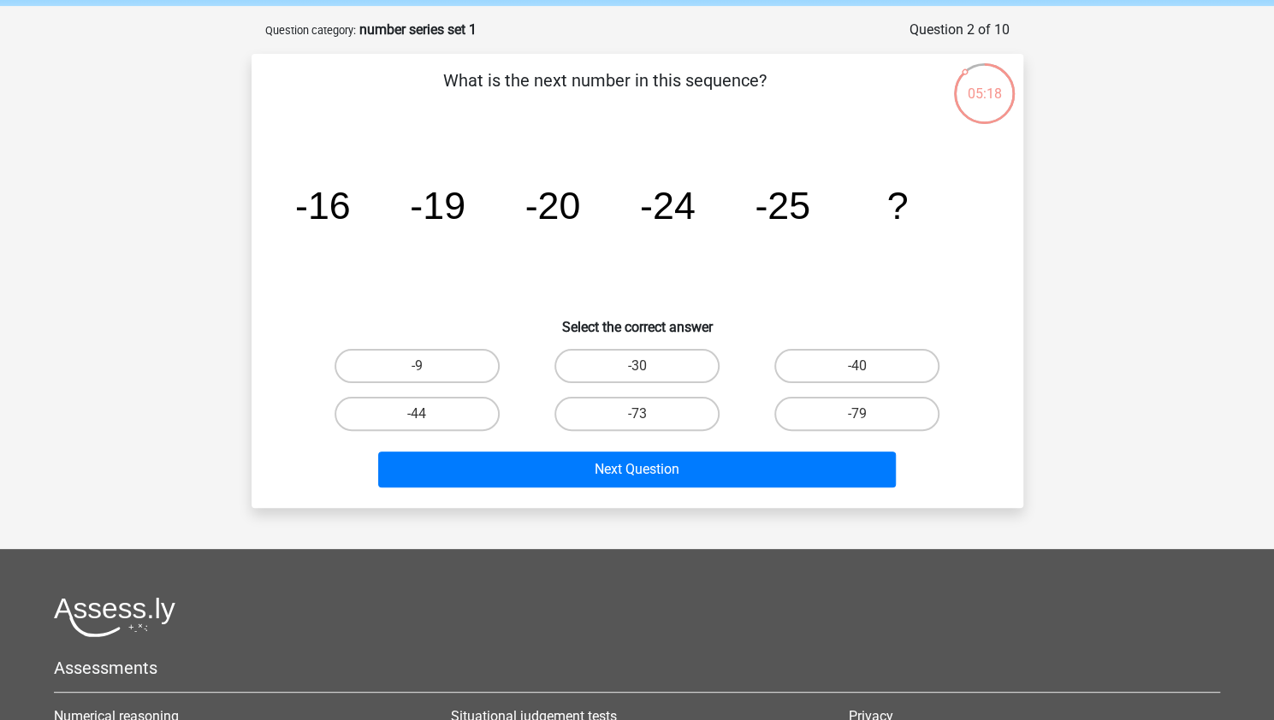
scroll to position [62, 0]
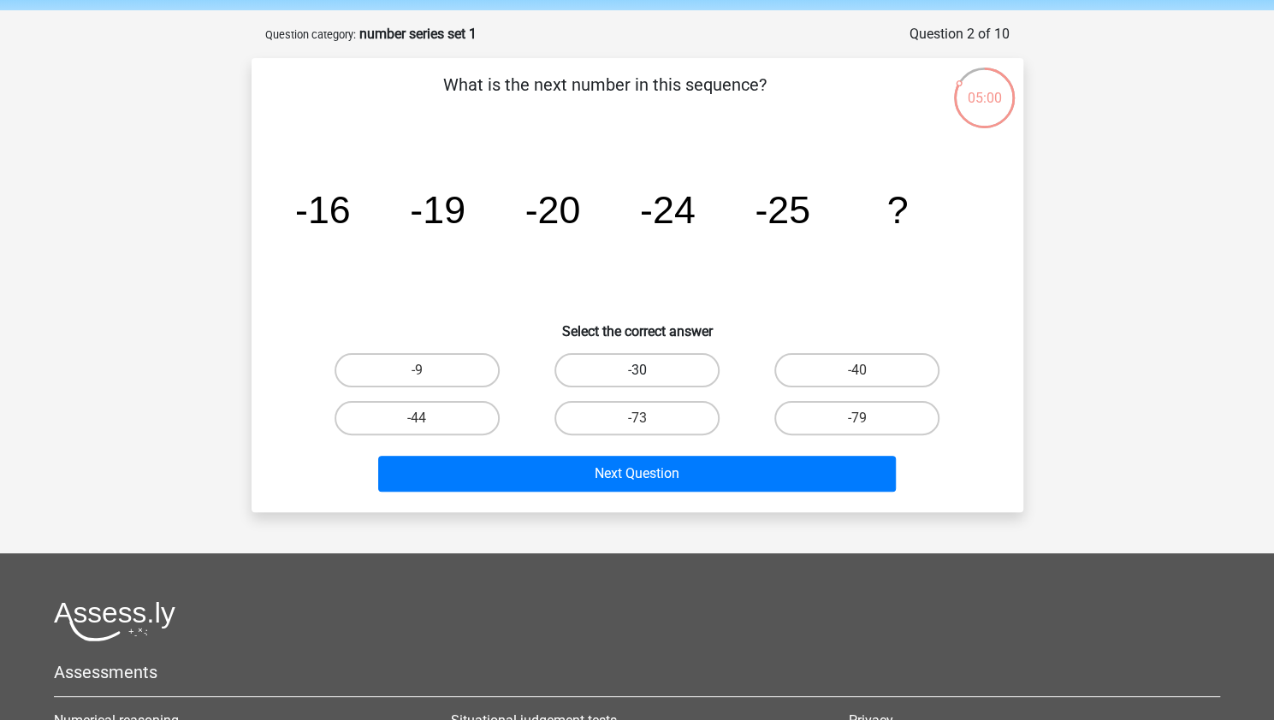
click at [619, 369] on label "-30" at bounding box center [636, 370] width 165 height 34
click at [637, 370] on input "-30" at bounding box center [642, 375] width 11 height 11
radio input "true"
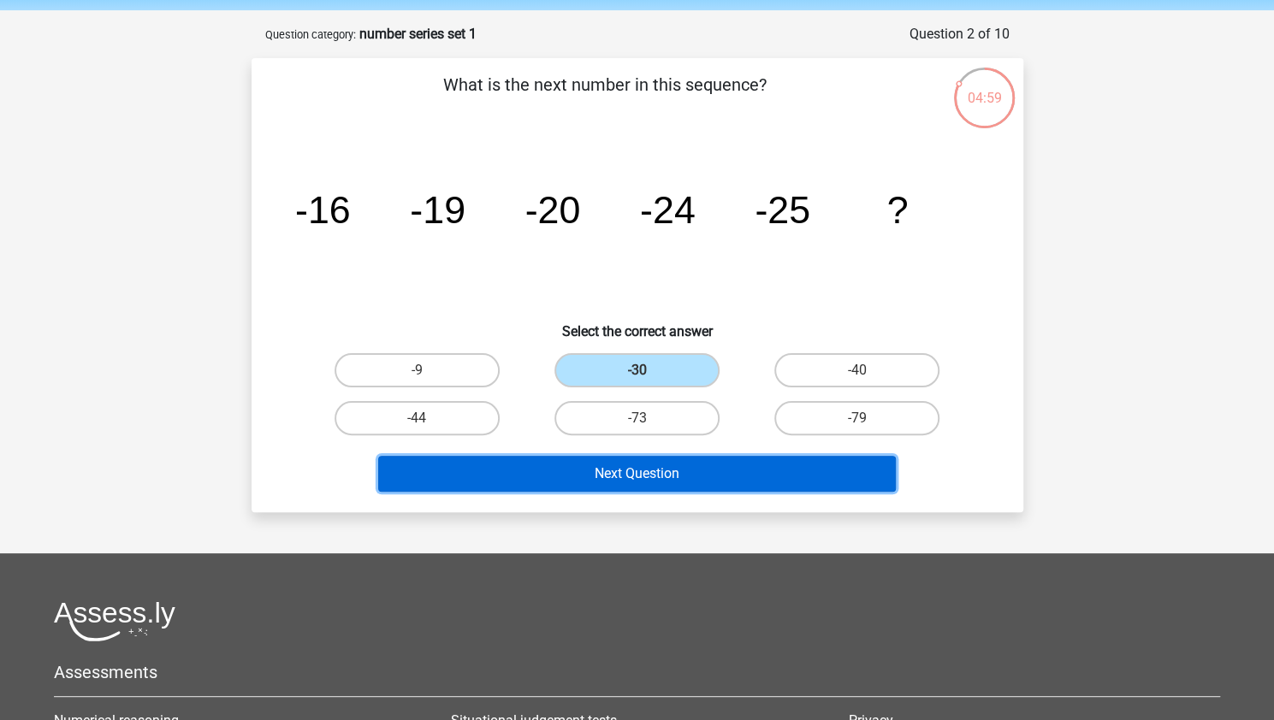
click at [643, 483] on button "Next Question" at bounding box center [637, 474] width 518 height 36
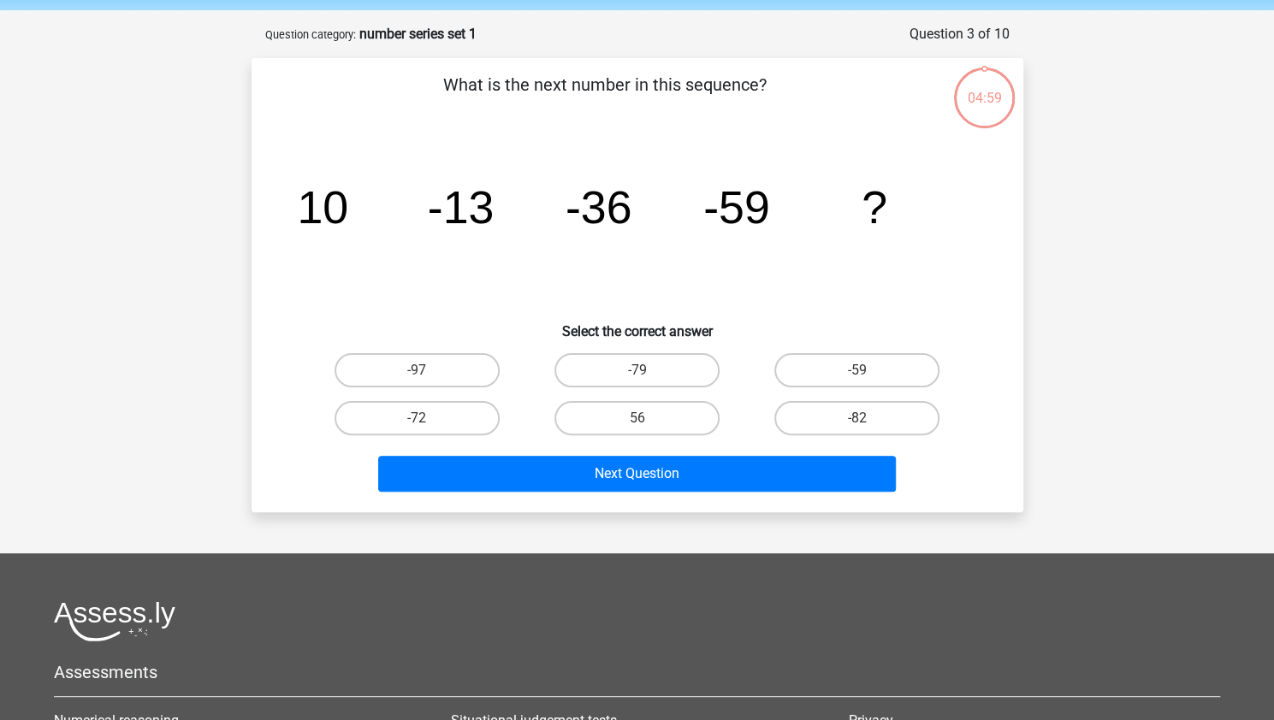
scroll to position [86, 0]
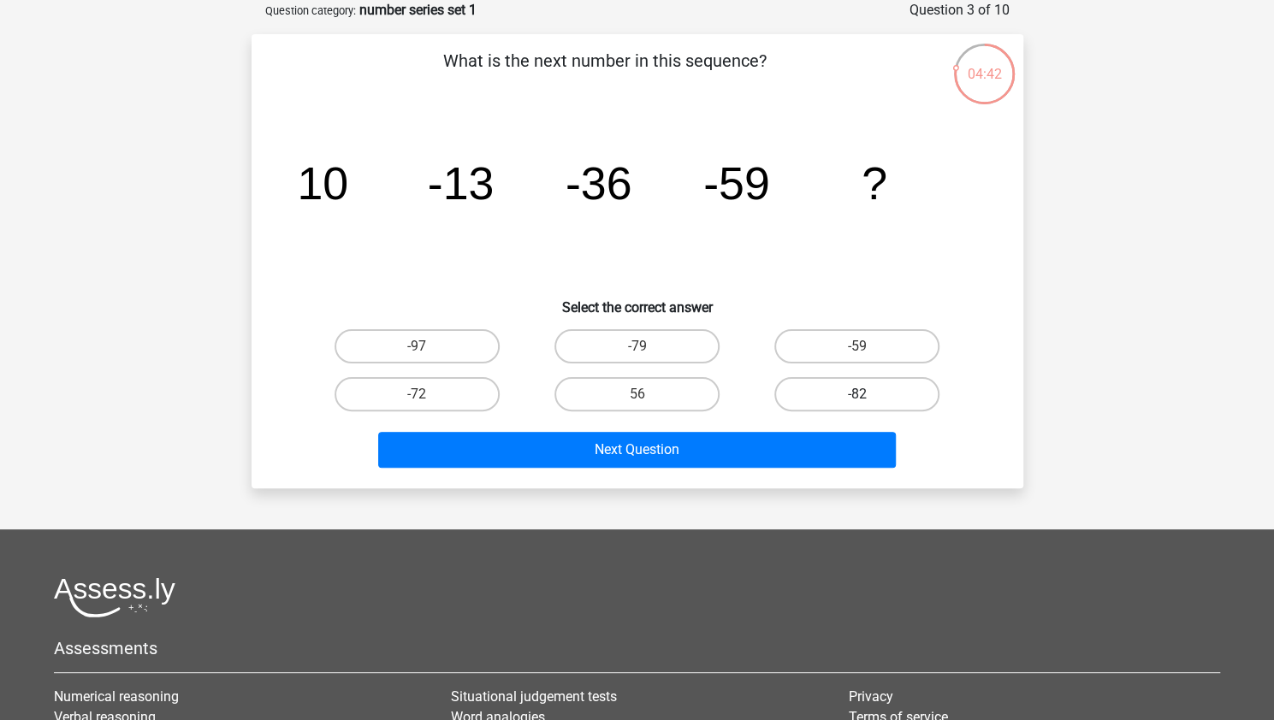
click at [872, 381] on label "-82" at bounding box center [856, 394] width 165 height 34
click at [868, 394] on input "-82" at bounding box center [862, 399] width 11 height 11
radio input "true"
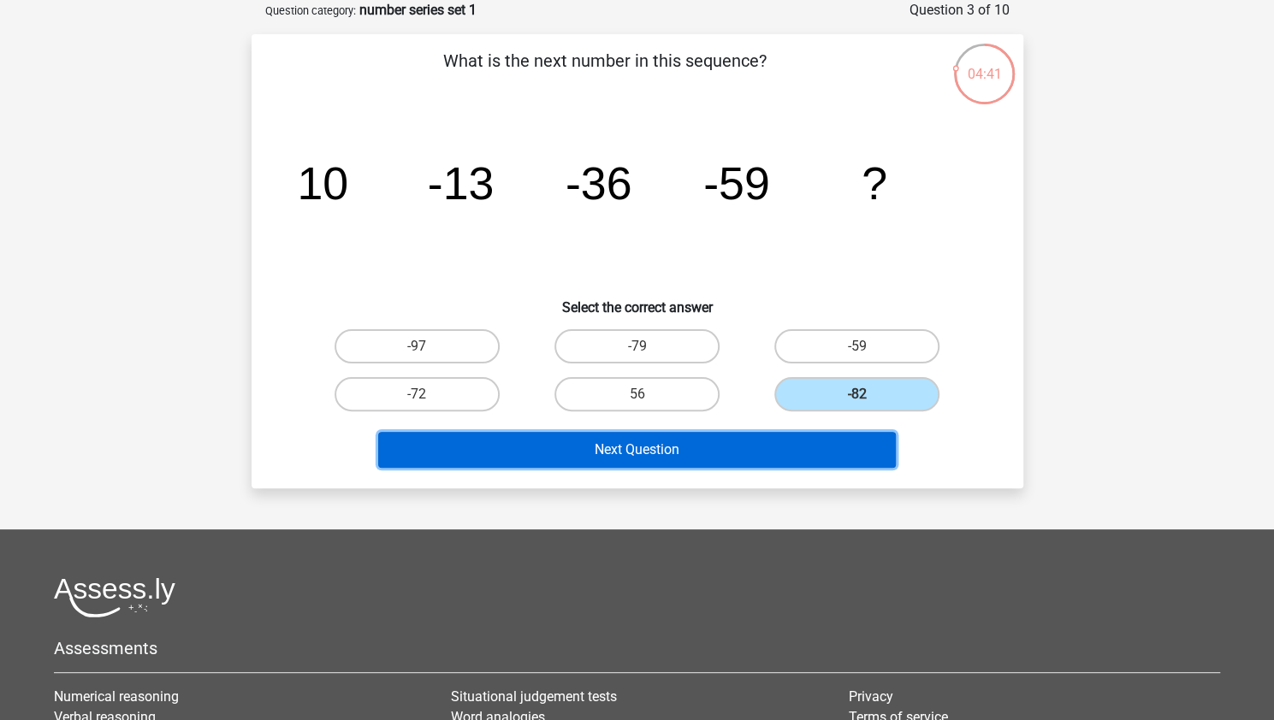
click at [755, 455] on button "Next Question" at bounding box center [637, 450] width 518 height 36
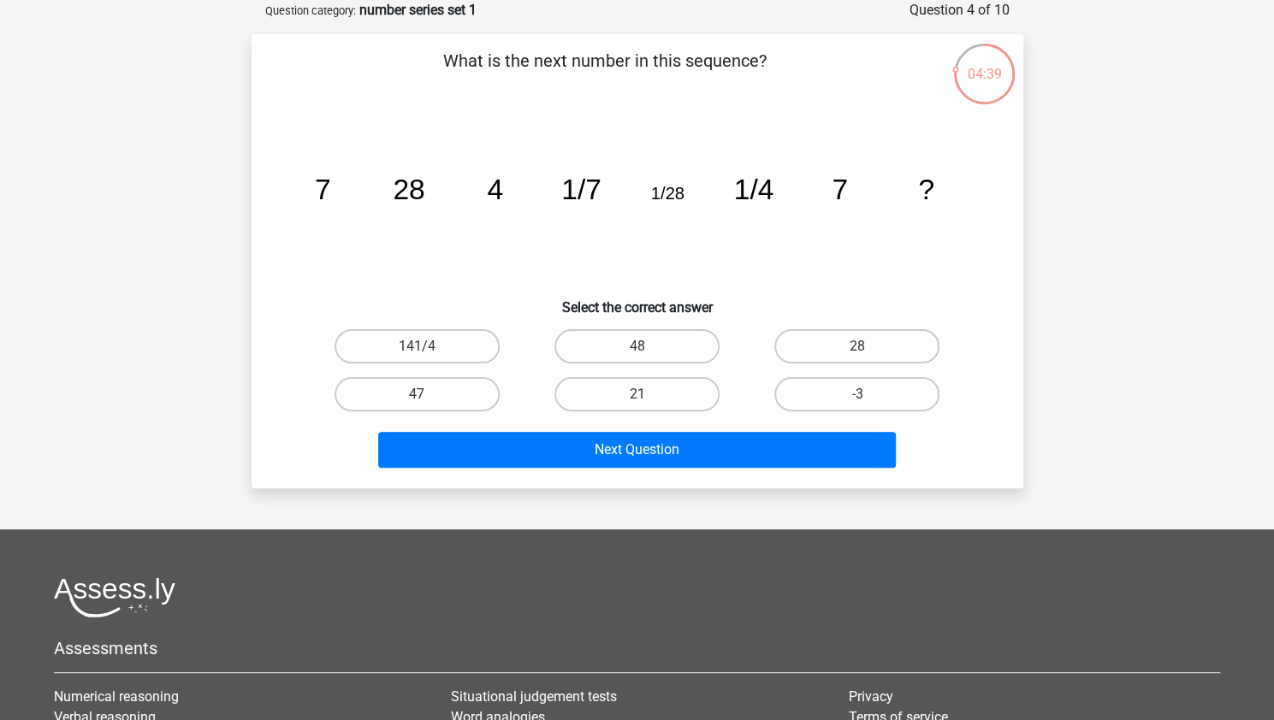
scroll to position [74, 0]
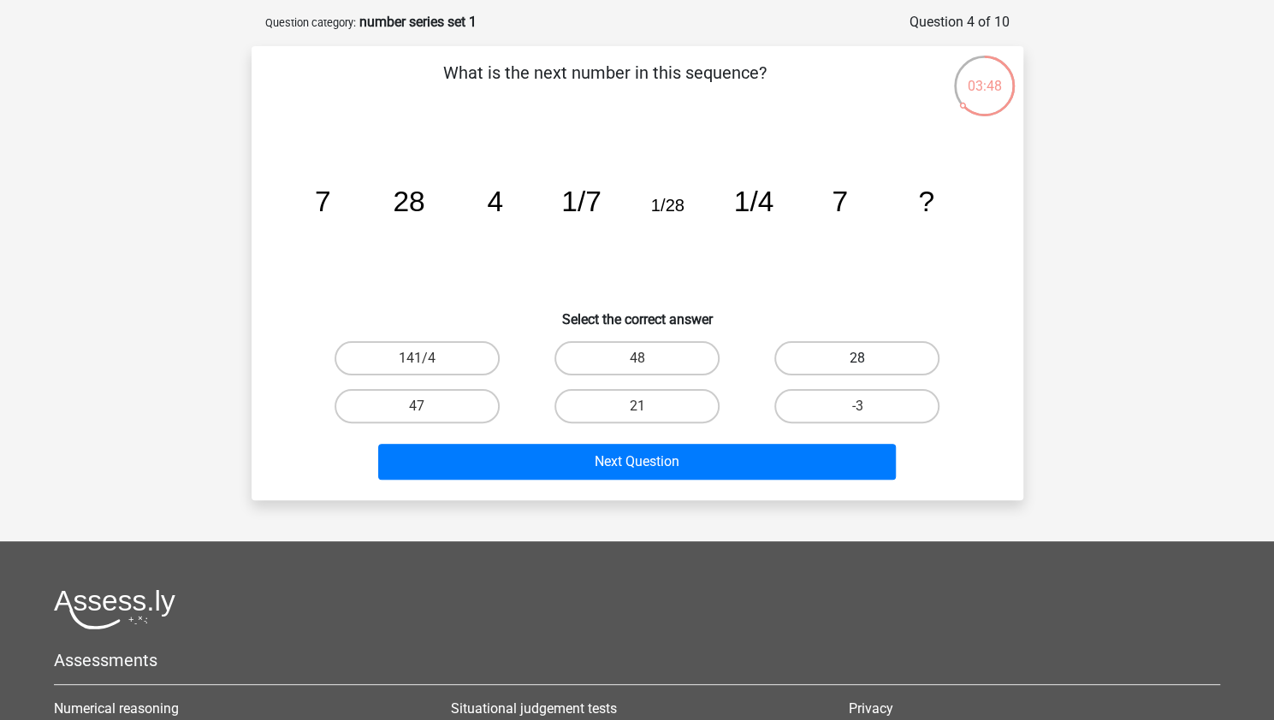
click at [861, 356] on label "28" at bounding box center [856, 358] width 165 height 34
click at [861, 358] on input "28" at bounding box center [862, 363] width 11 height 11
radio input "true"
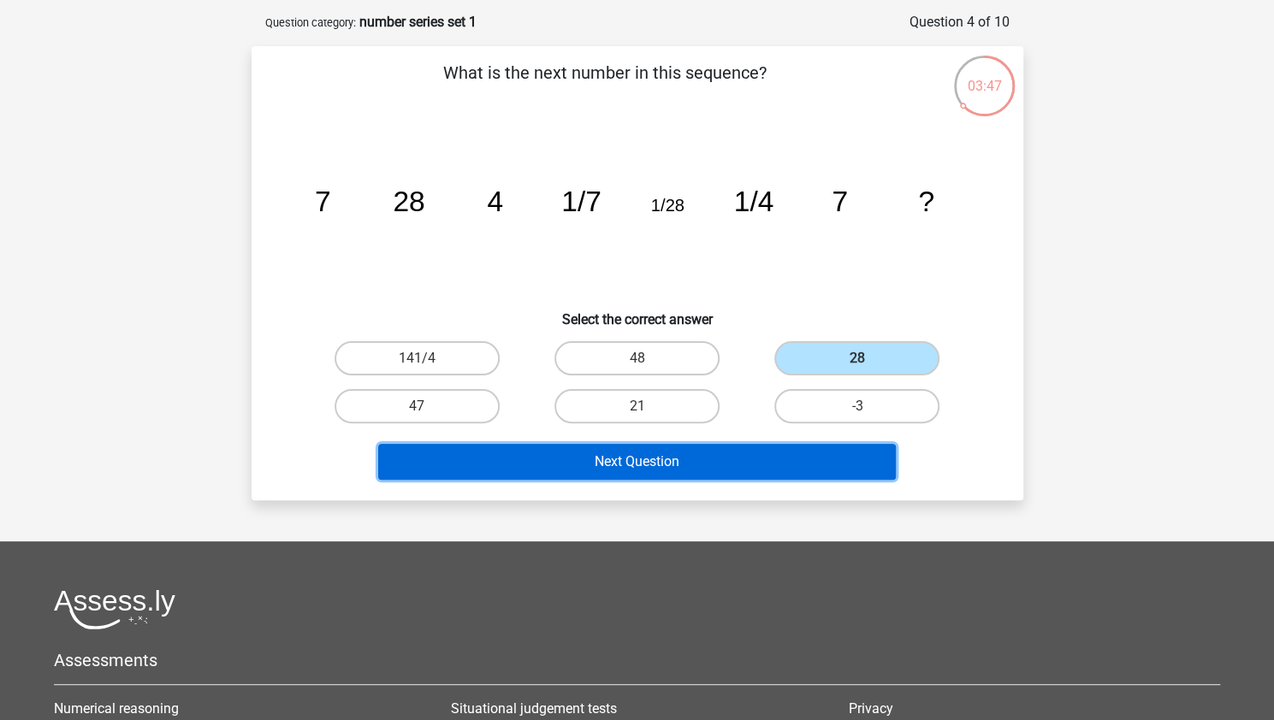
click at [796, 451] on button "Next Question" at bounding box center [637, 462] width 518 height 36
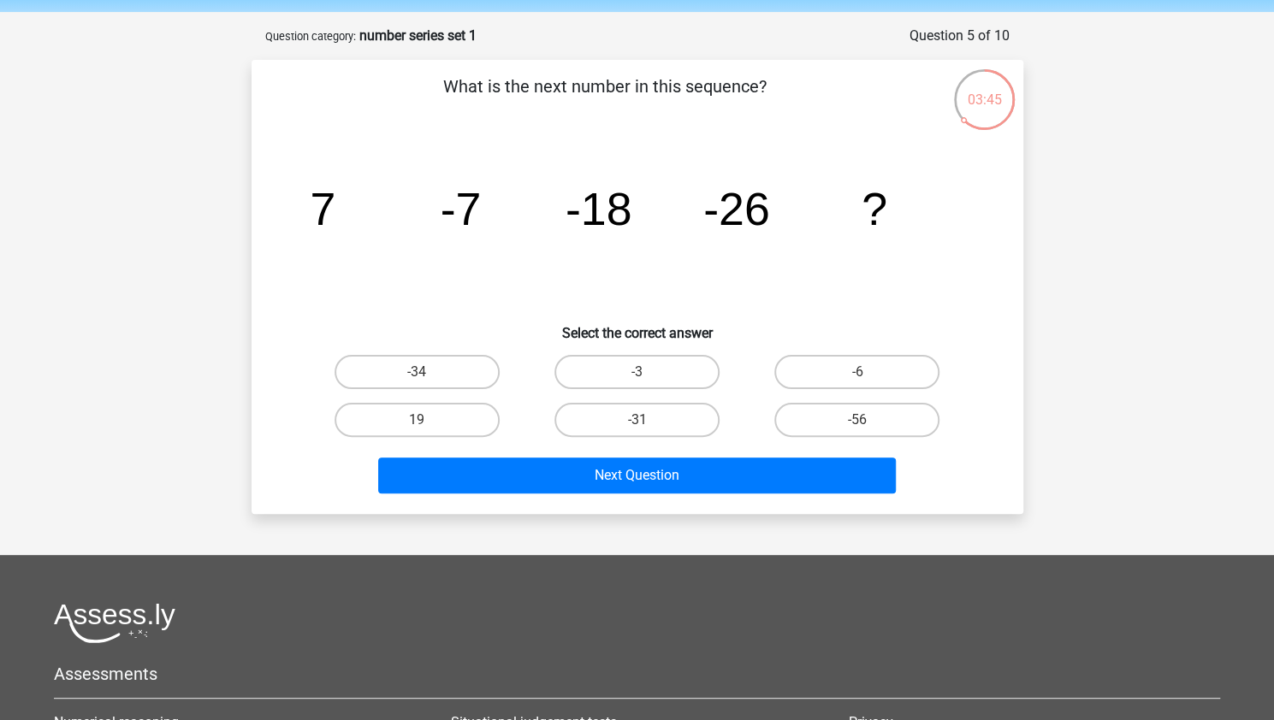
scroll to position [56, 0]
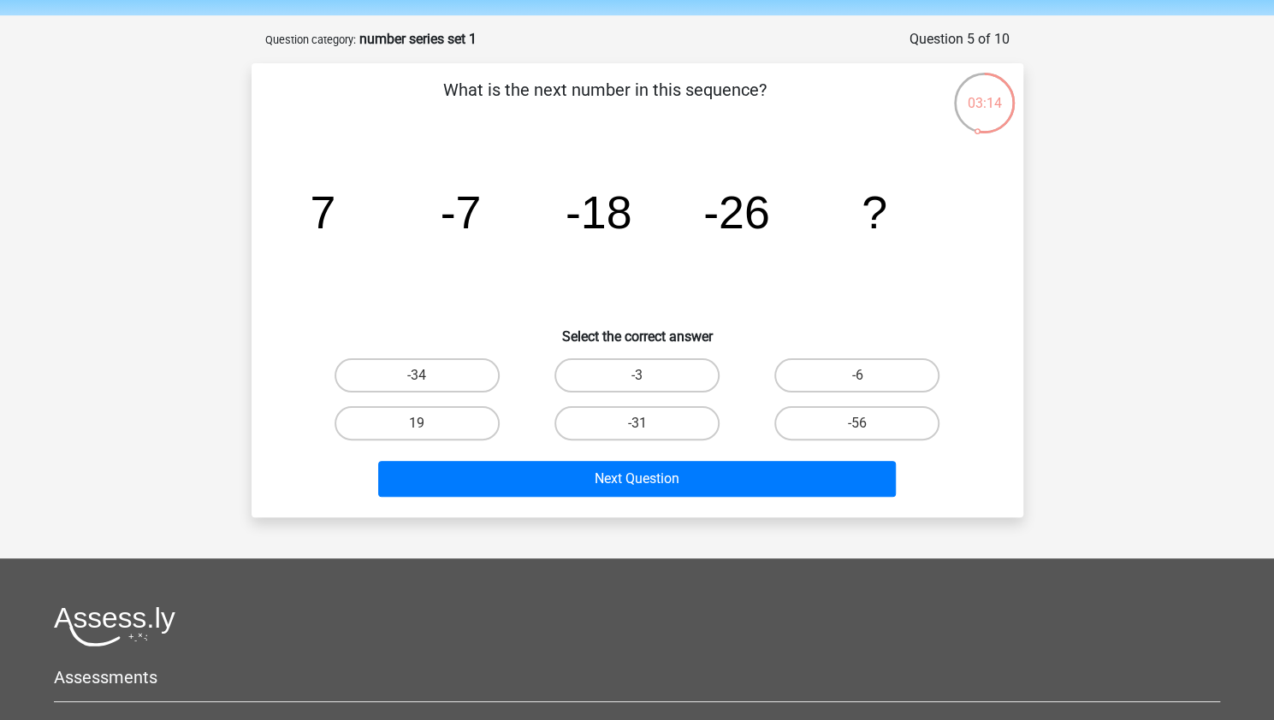
click at [642, 430] on input "-31" at bounding box center [642, 429] width 11 height 11
radio input "true"
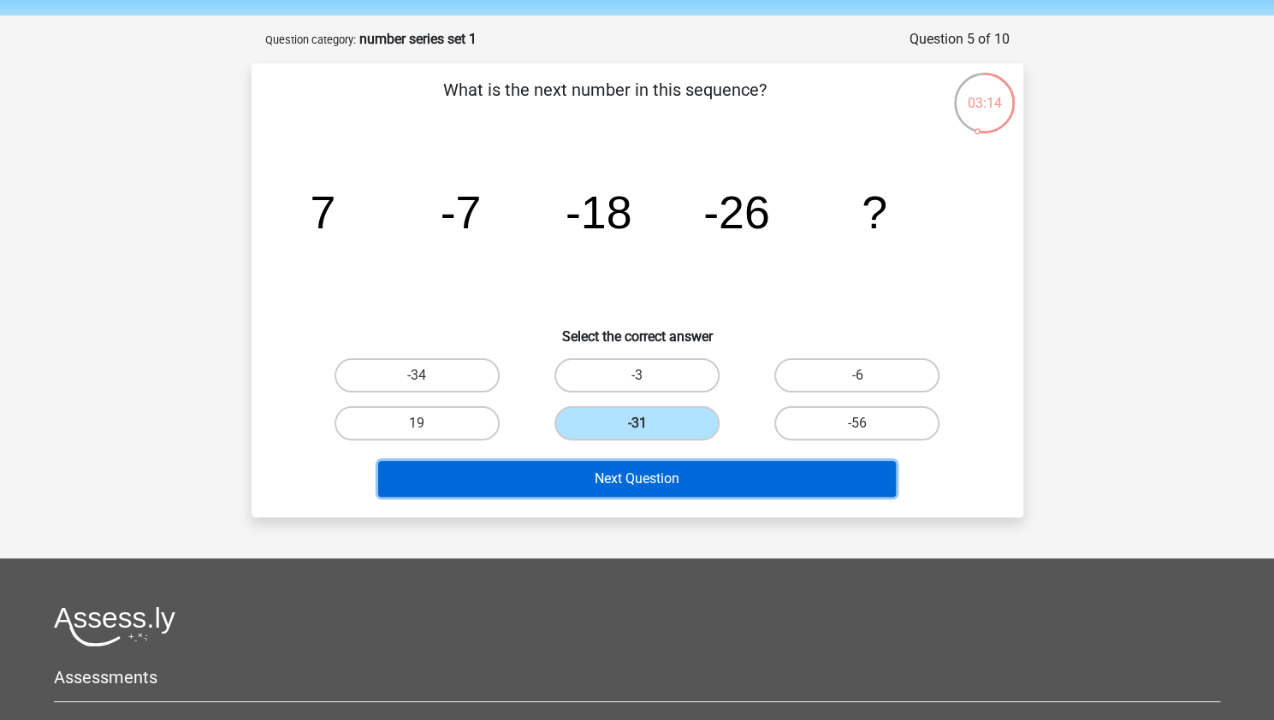
click at [696, 480] on button "Next Question" at bounding box center [637, 479] width 518 height 36
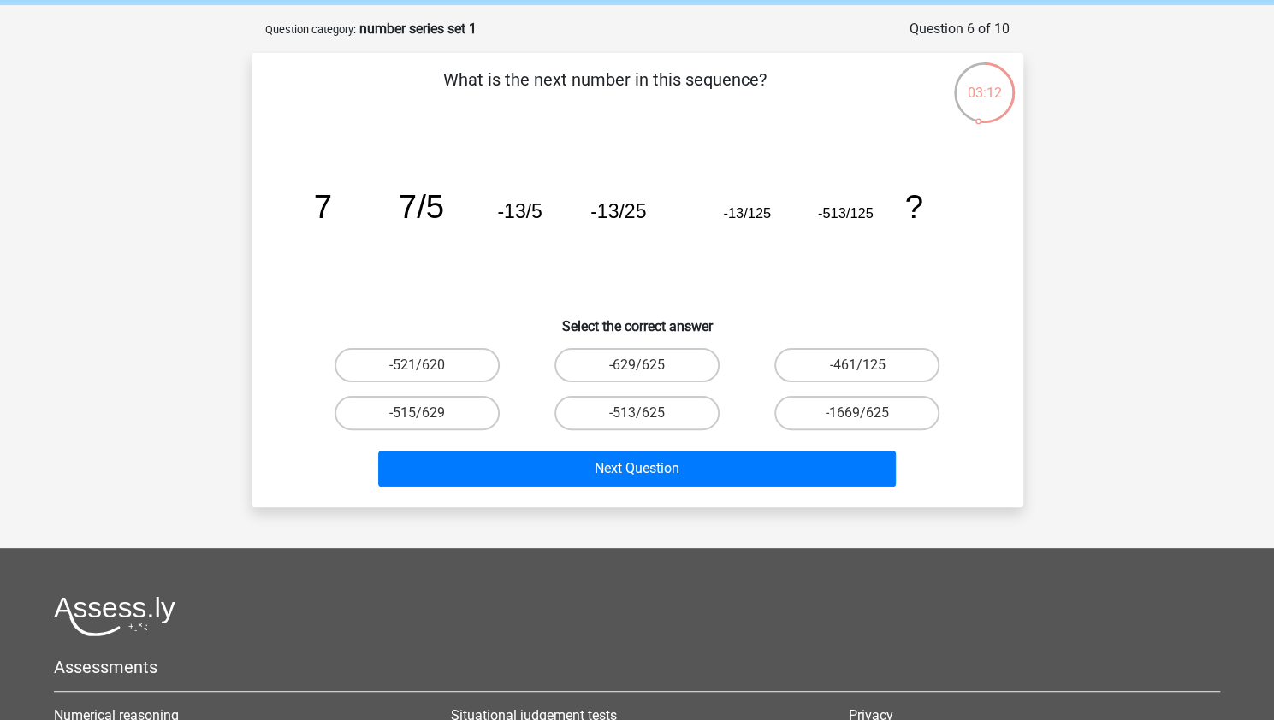
scroll to position [66, 0]
click at [653, 420] on label "-513/625" at bounding box center [636, 414] width 165 height 34
click at [648, 420] on input "-513/625" at bounding box center [642, 419] width 11 height 11
radio input "true"
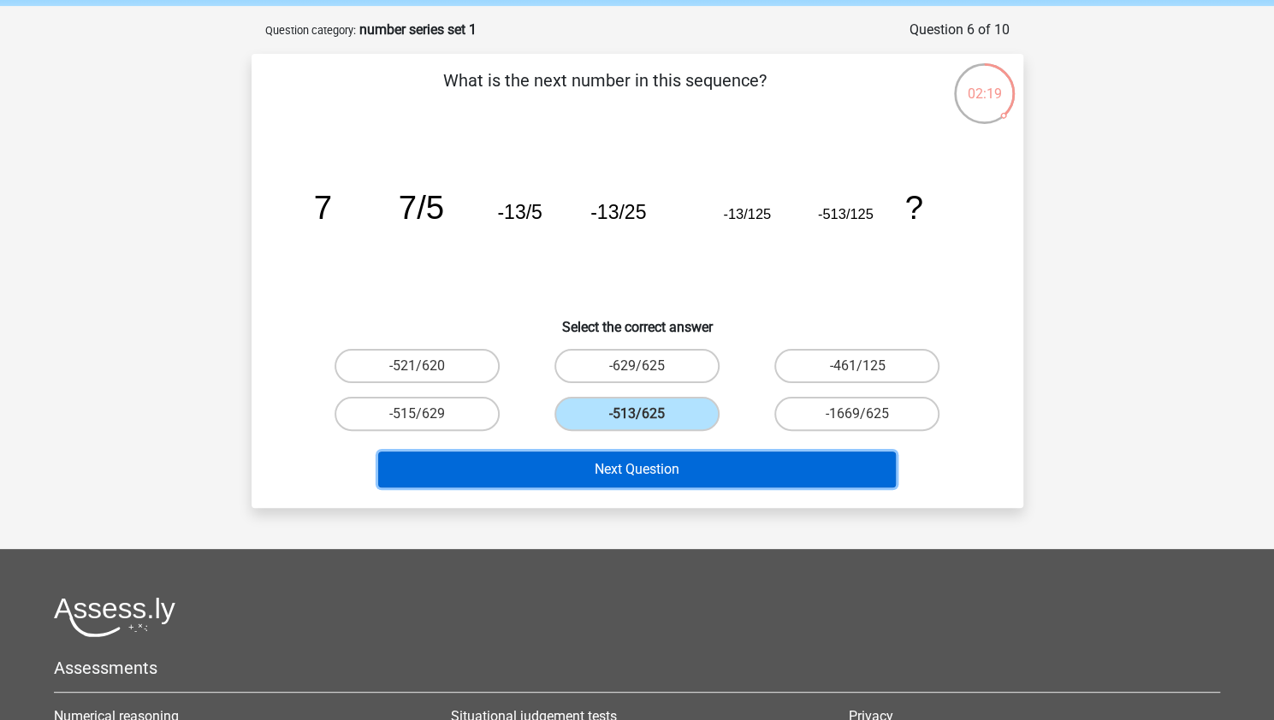
click at [720, 482] on button "Next Question" at bounding box center [637, 470] width 518 height 36
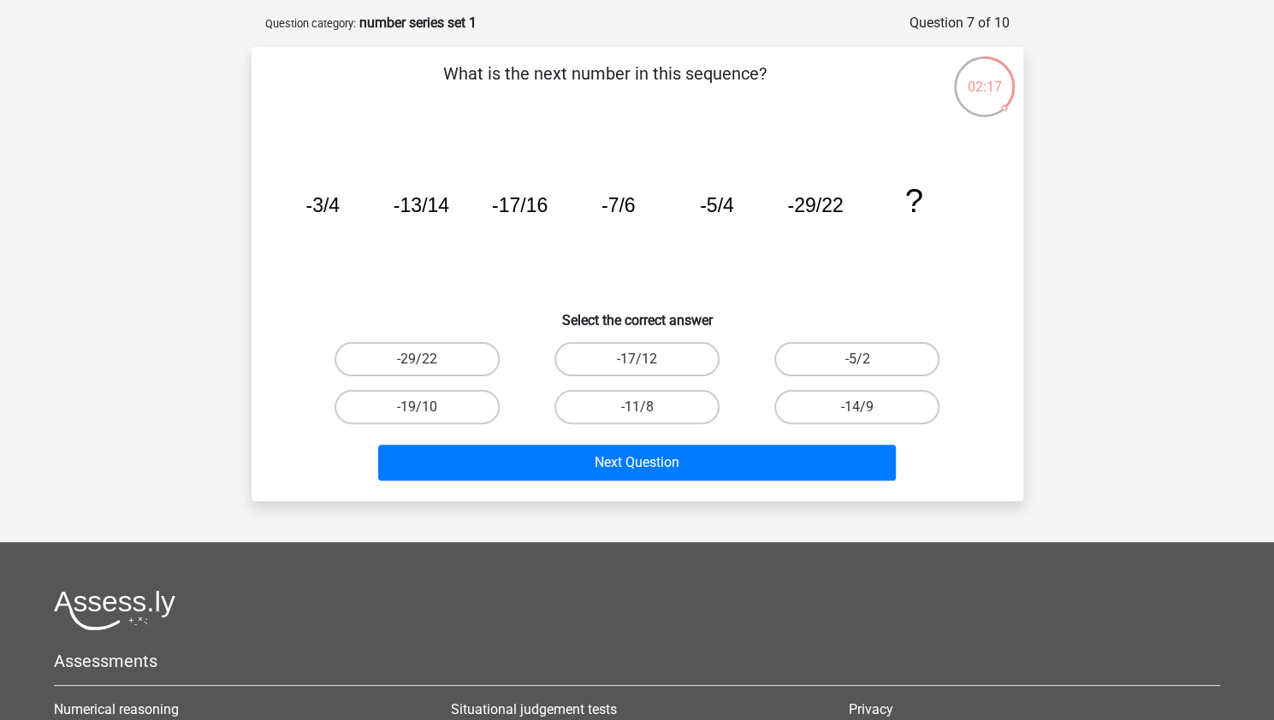
scroll to position [72, 0]
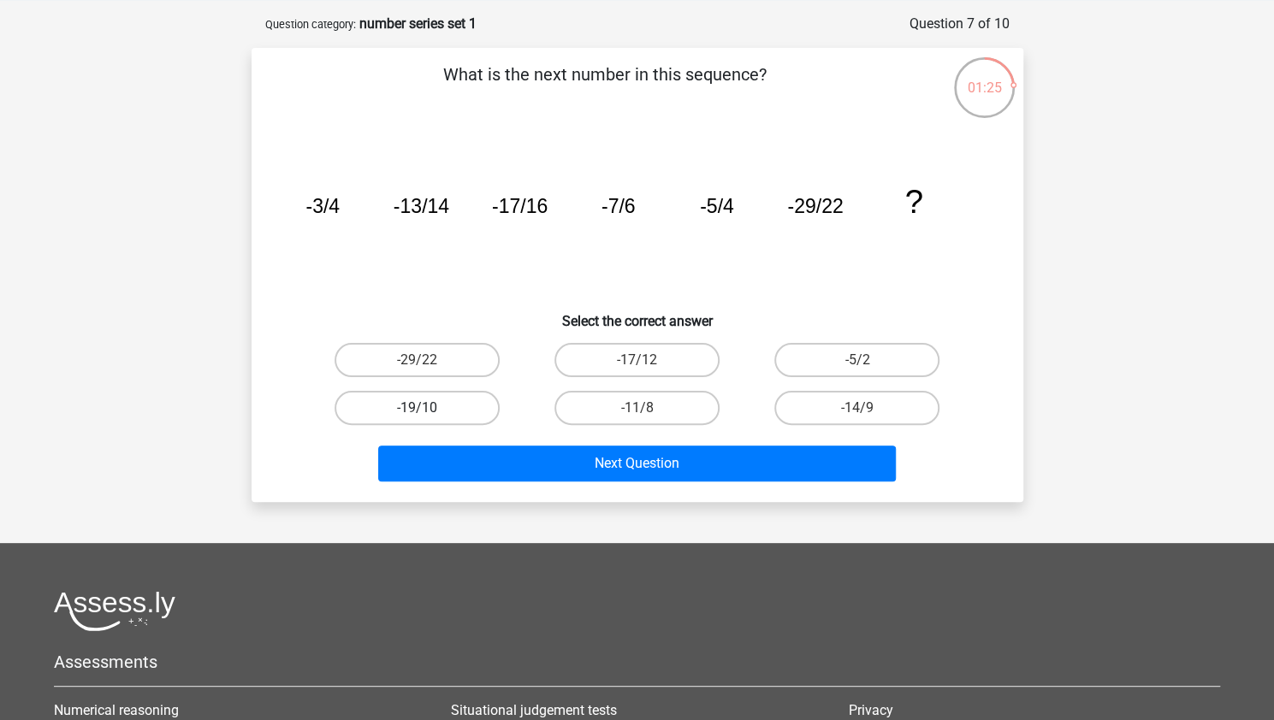
click at [465, 406] on label "-19/10" at bounding box center [417, 408] width 165 height 34
click at [428, 408] on input "-19/10" at bounding box center [422, 413] width 11 height 11
radio input "true"
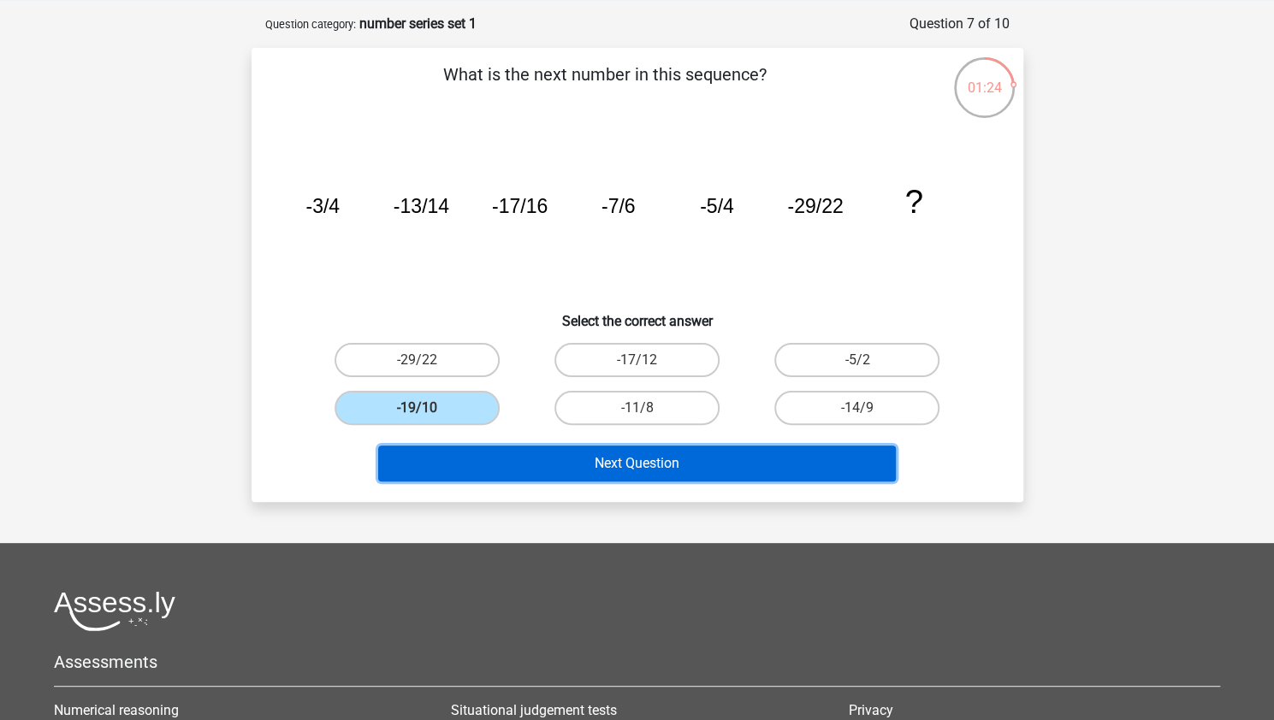
click at [589, 470] on button "Next Question" at bounding box center [637, 464] width 518 height 36
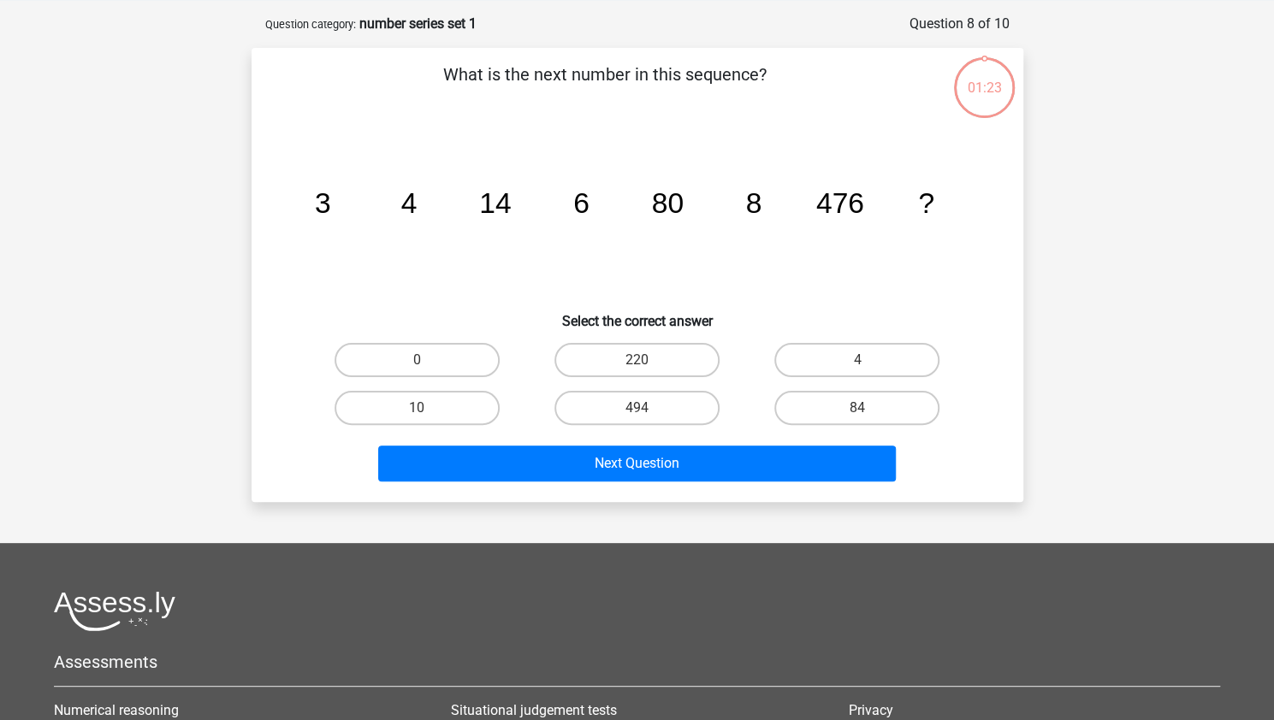
scroll to position [86, 0]
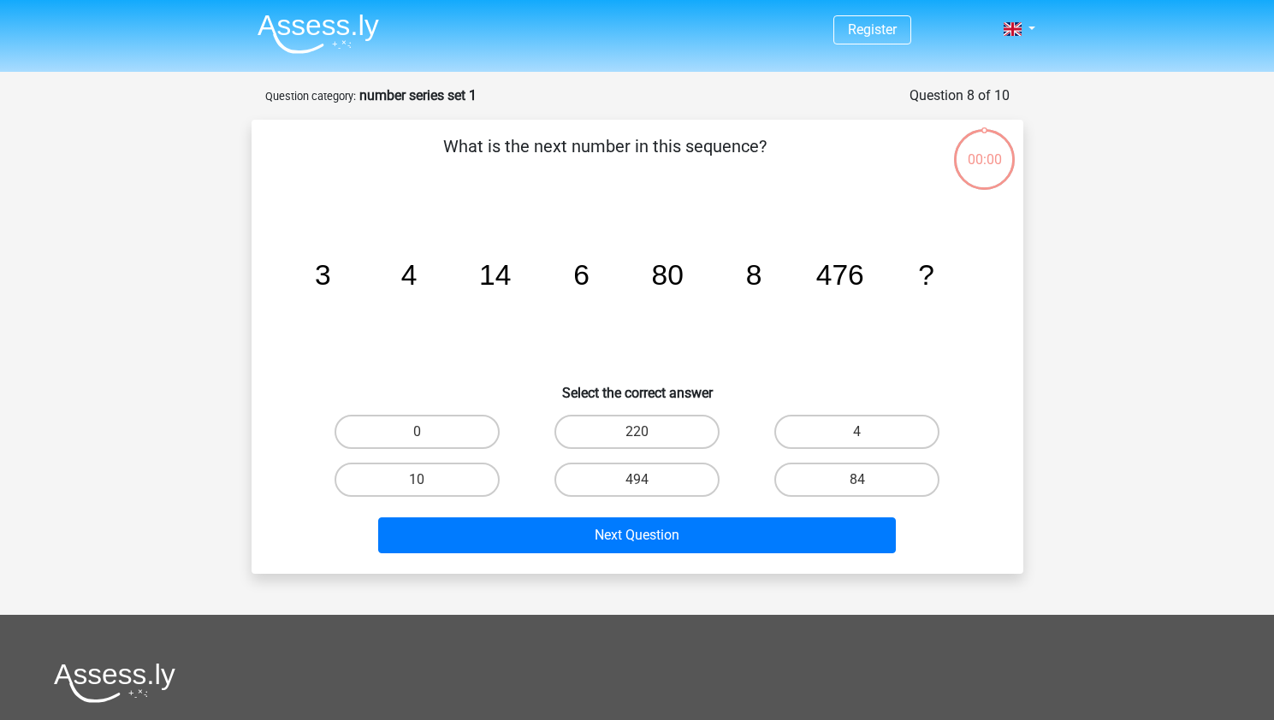
scroll to position [86, 0]
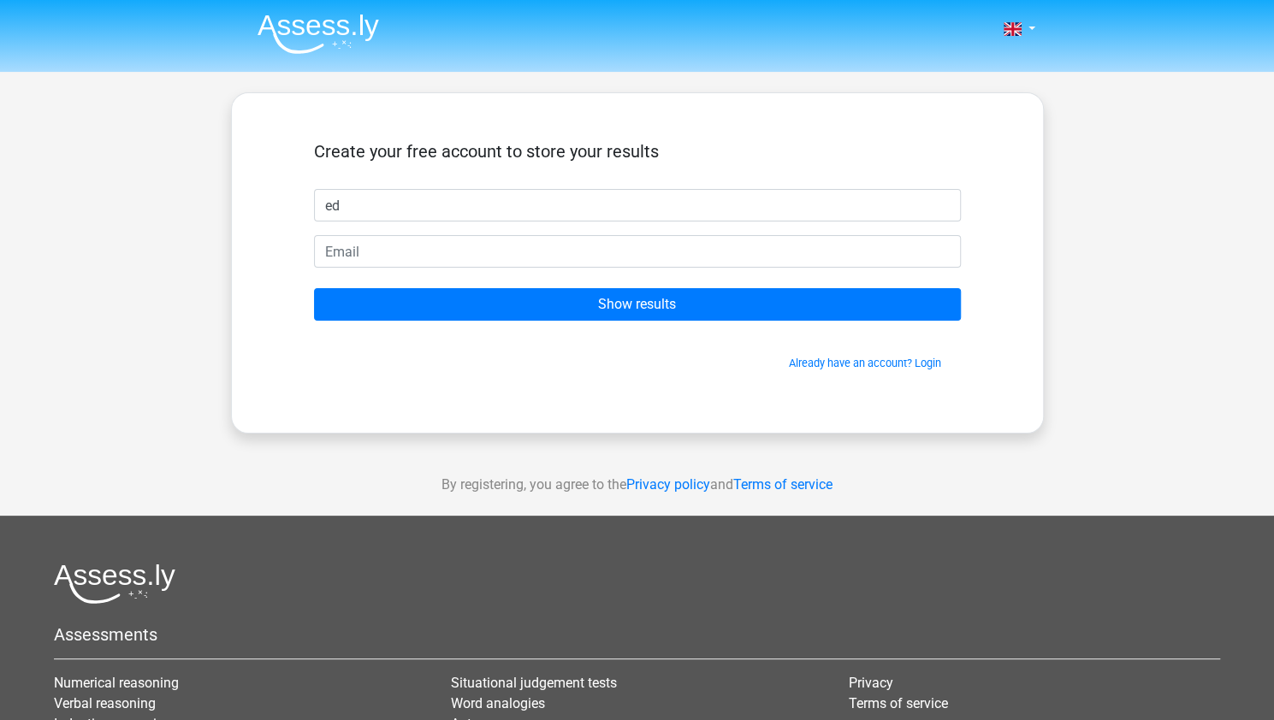
type input "ed"
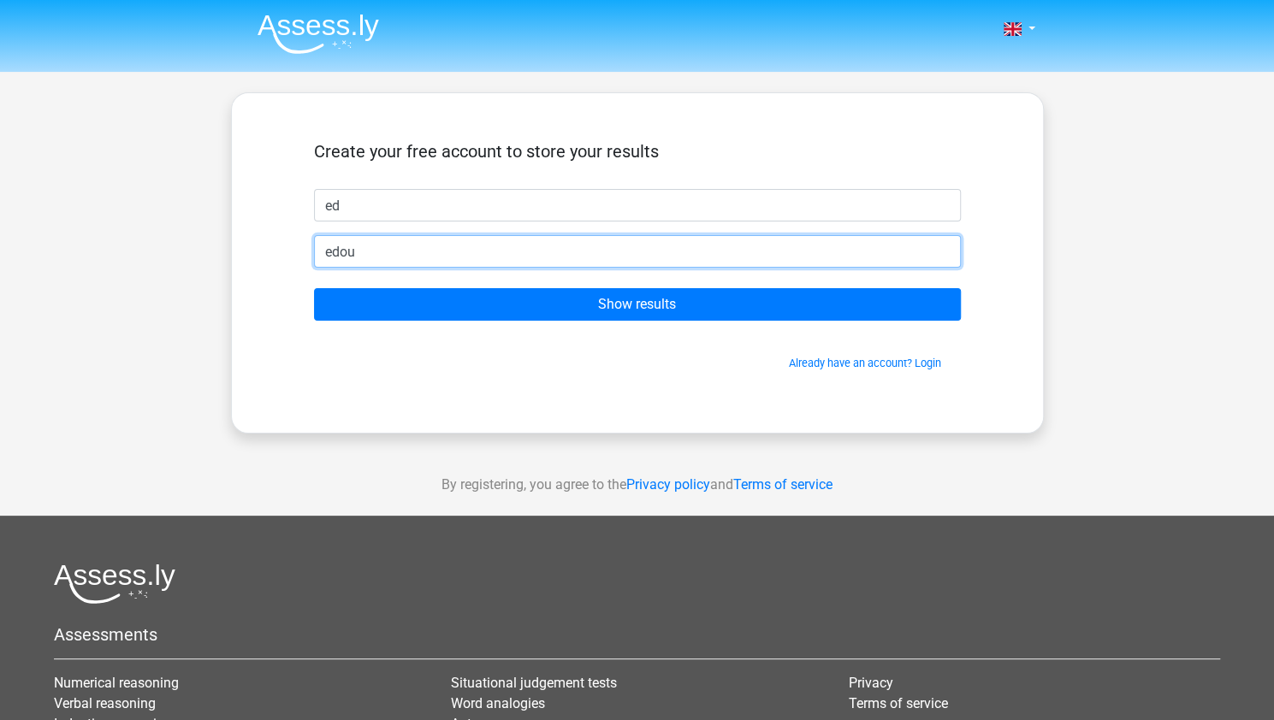
type input "[PERSON_NAME][EMAIL_ADDRESS][DOMAIN_NAME]"
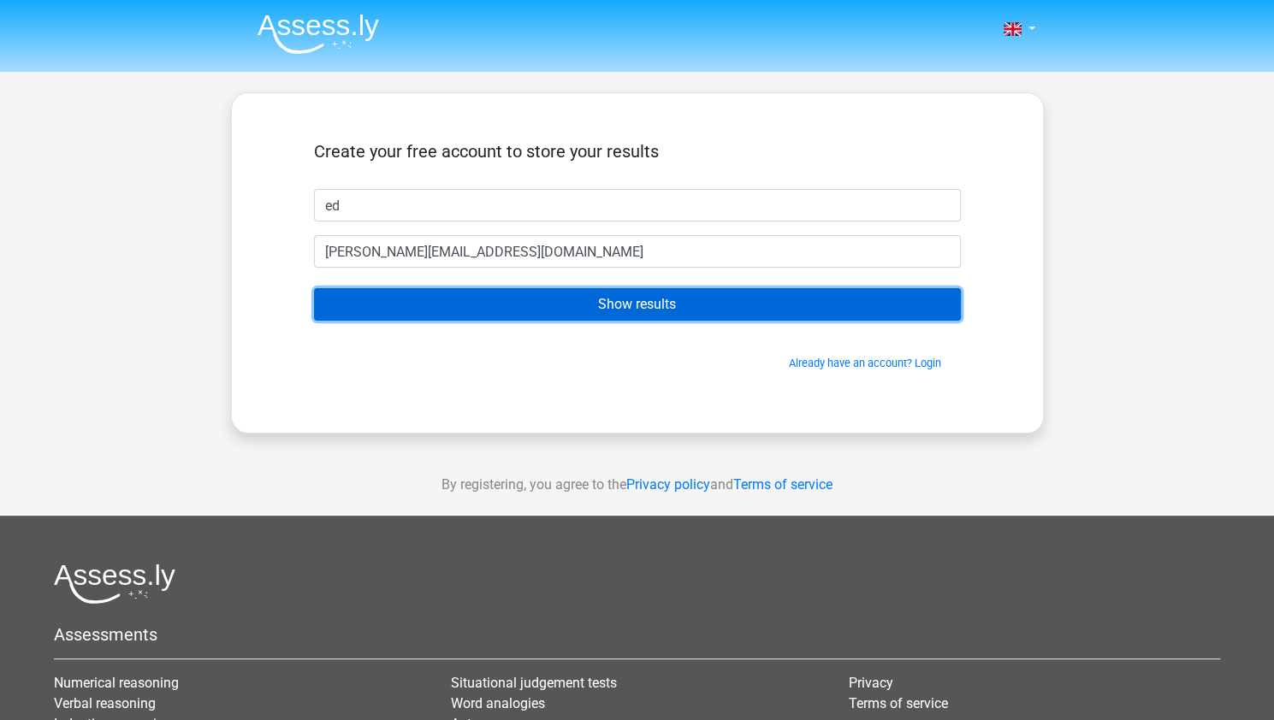
click at [541, 311] on input "Show results" at bounding box center [637, 304] width 647 height 33
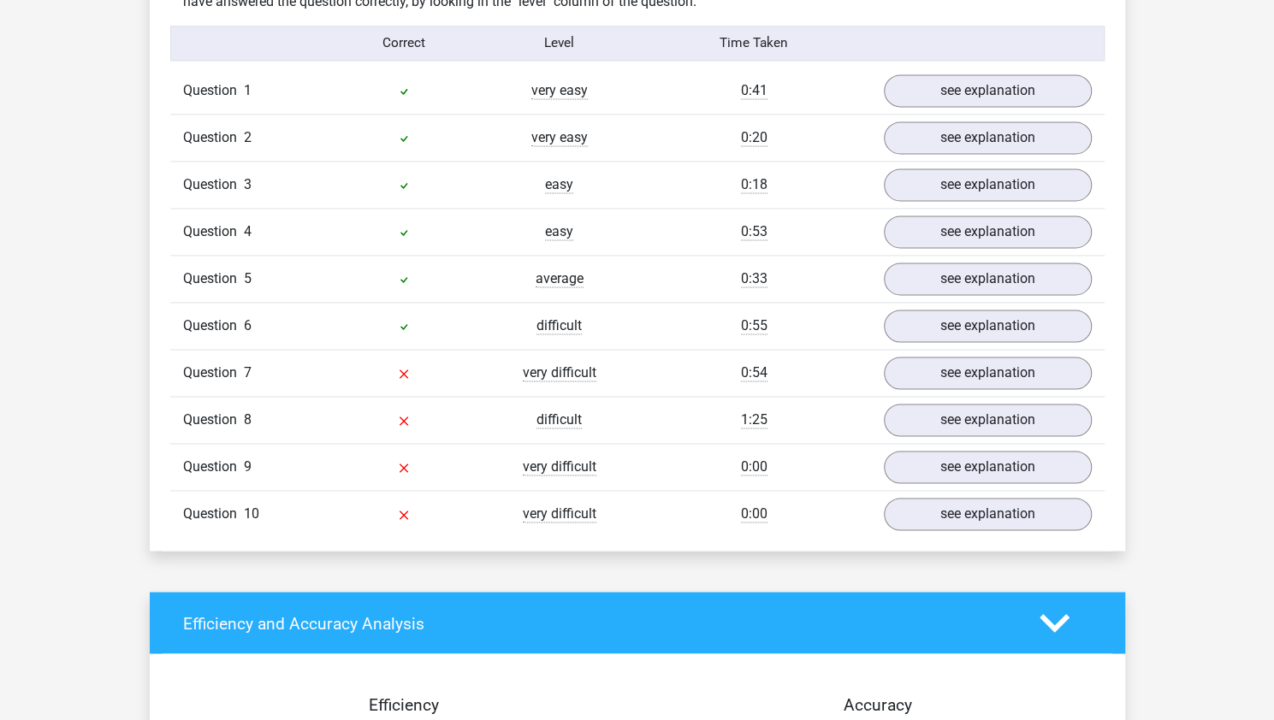
scroll to position [1374, 0]
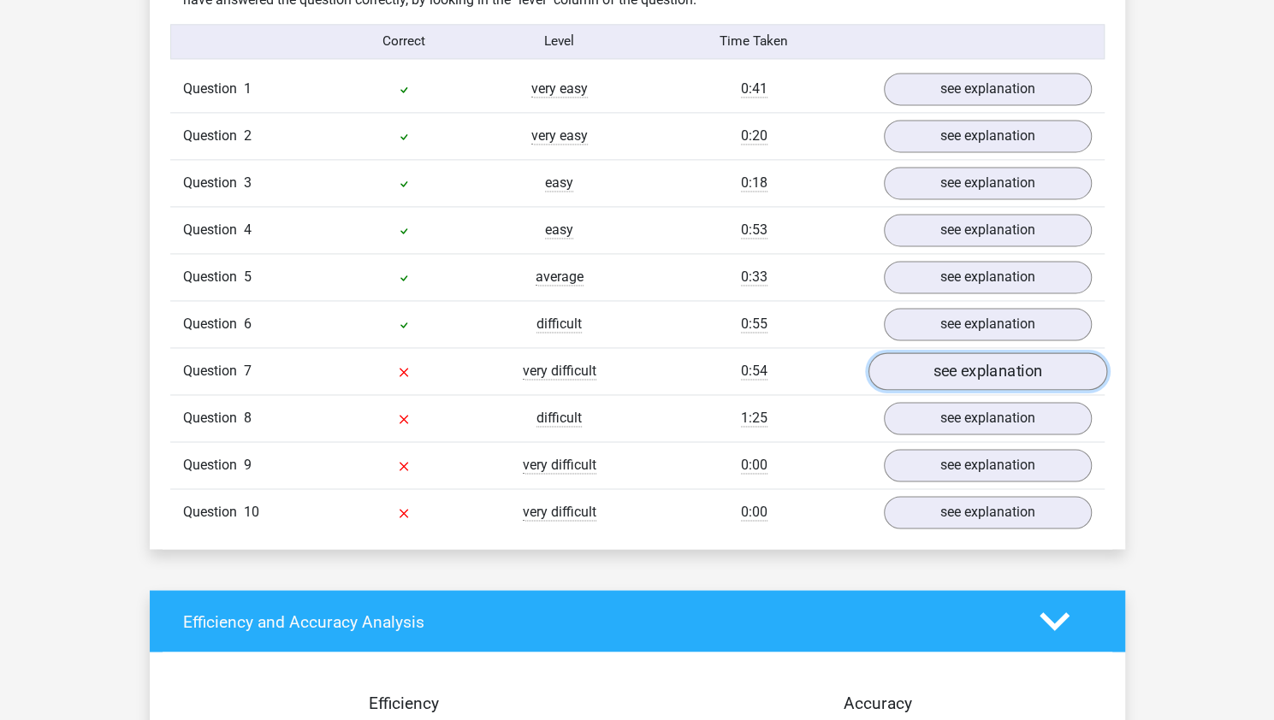
click at [939, 376] on link "see explanation" at bounding box center [987, 372] width 239 height 38
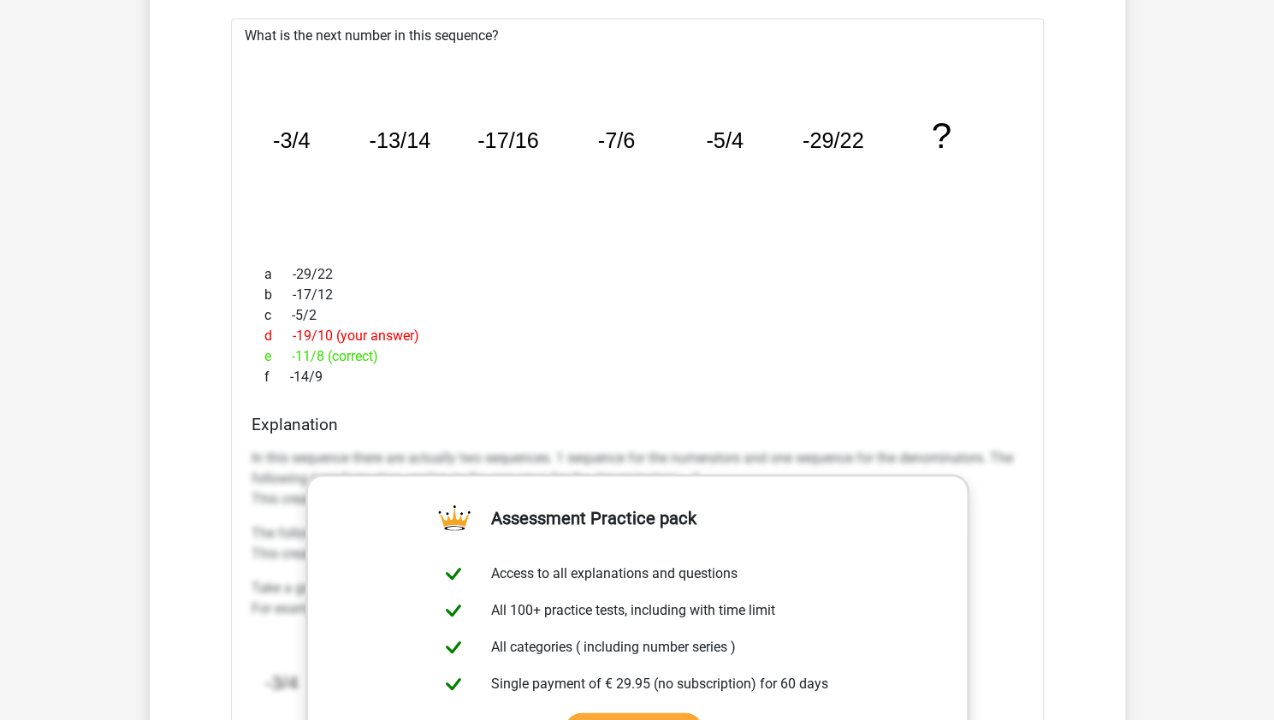
scroll to position [1761, 0]
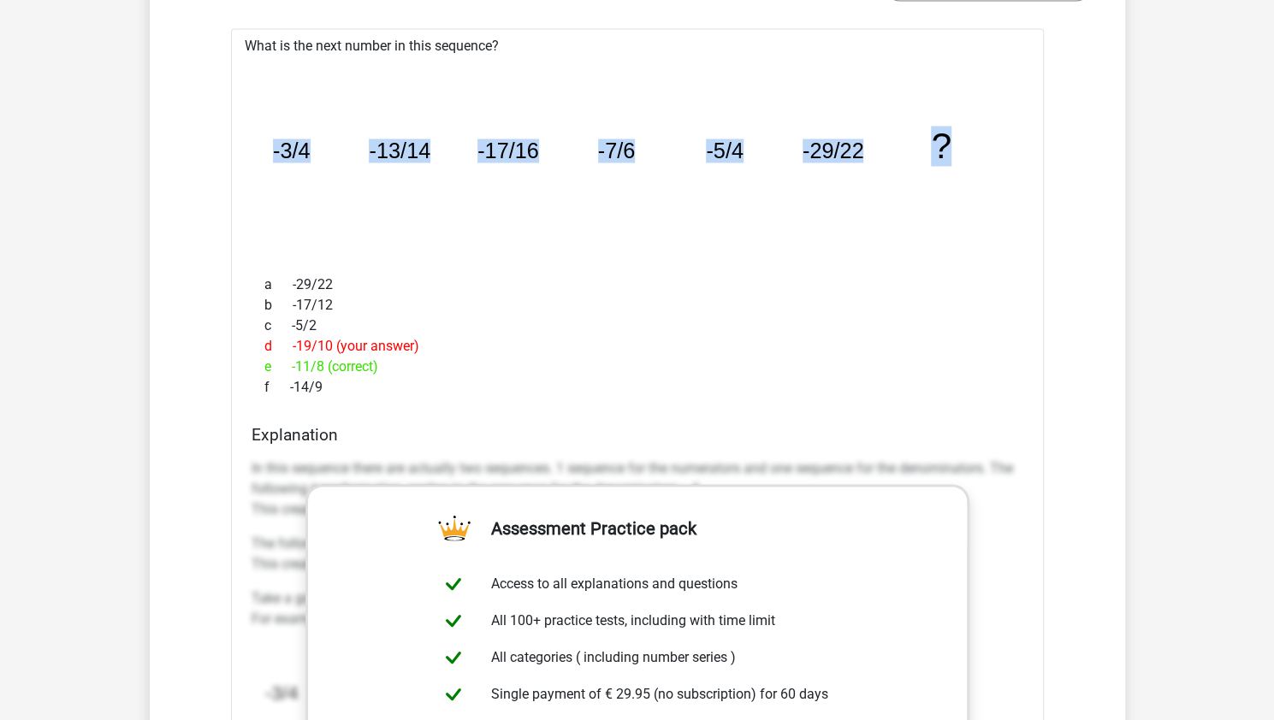
drag, startPoint x: 273, startPoint y: 145, endPoint x: 954, endPoint y: 137, distance: 681.1
click at [954, 137] on icon "image/svg+xml -3/4 -13/14 -17/16 -7/6 -5/4 -29/22 ?" at bounding box center [637, 158] width 758 height 190
copy g "-3/4 -13/14 -17/16 -7/6 -5/4 -29/22 ?"
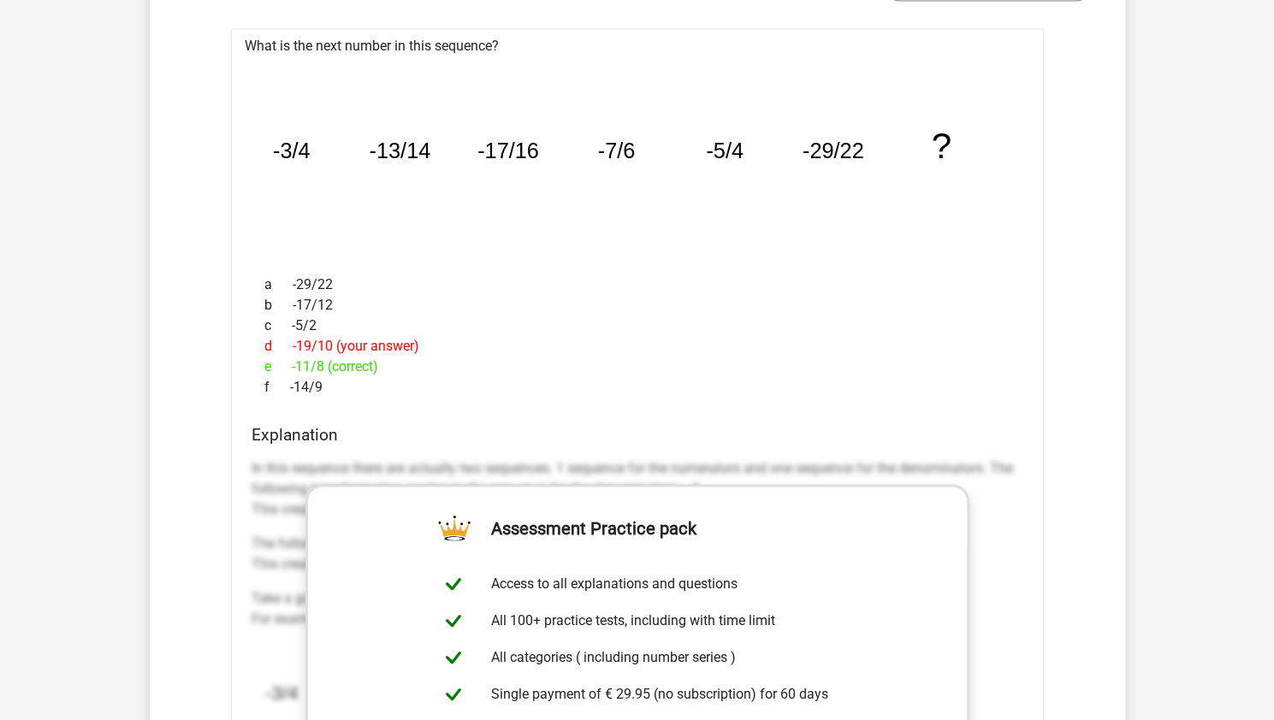
drag, startPoint x: 325, startPoint y: 362, endPoint x: 293, endPoint y: 362, distance: 32.5
click at [293, 362] on div "e -11/8 (correct)" at bounding box center [638, 366] width 772 height 21
copy div "-11/8"
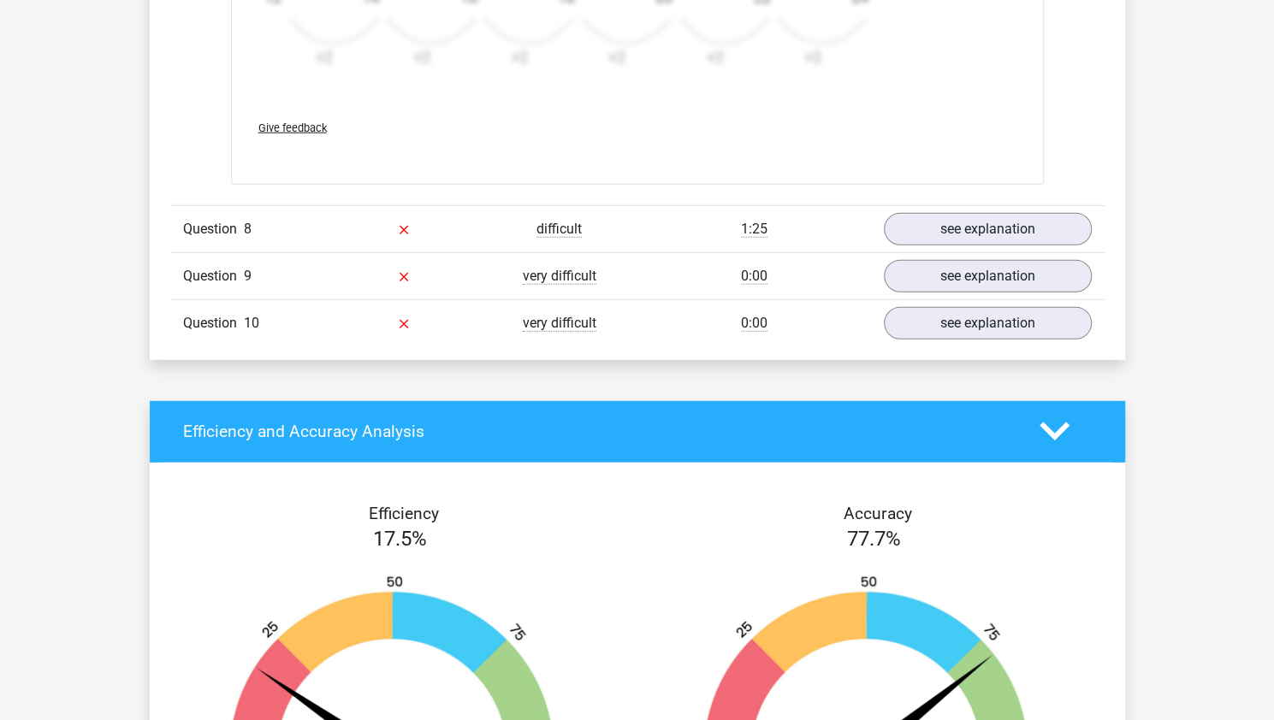
scroll to position [2632, 0]
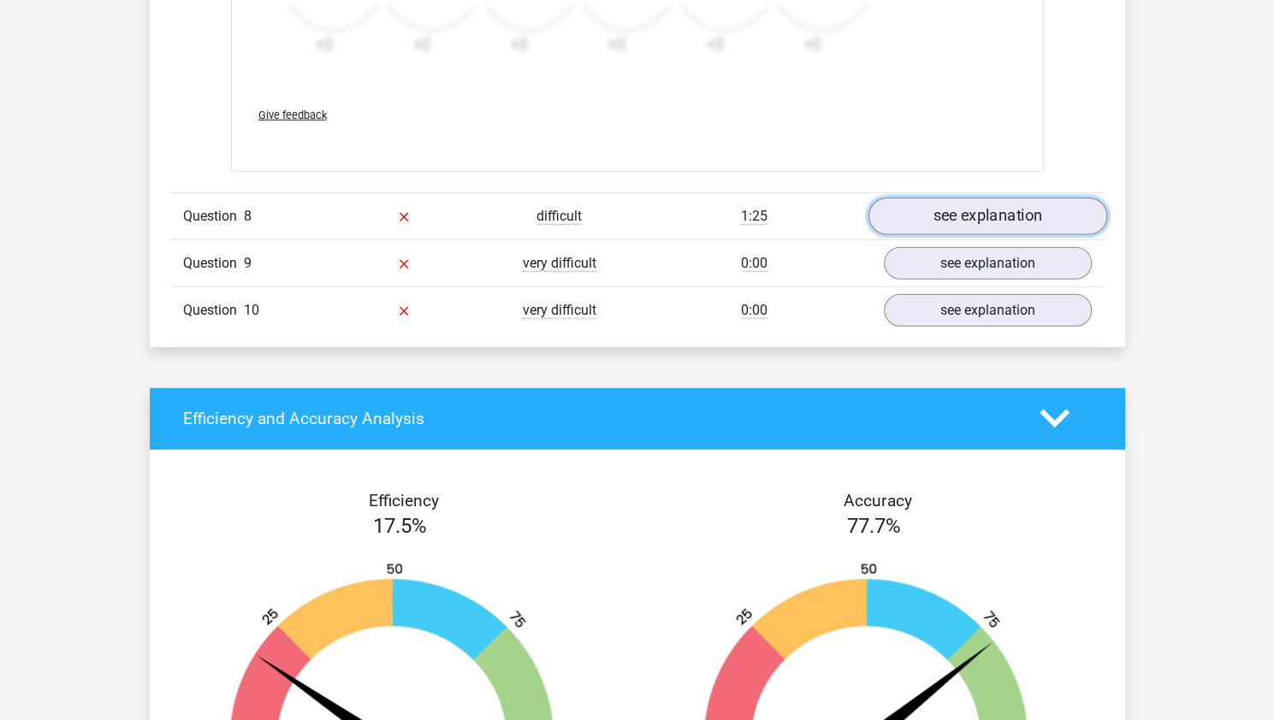
click at [975, 206] on link "see explanation" at bounding box center [987, 217] width 239 height 38
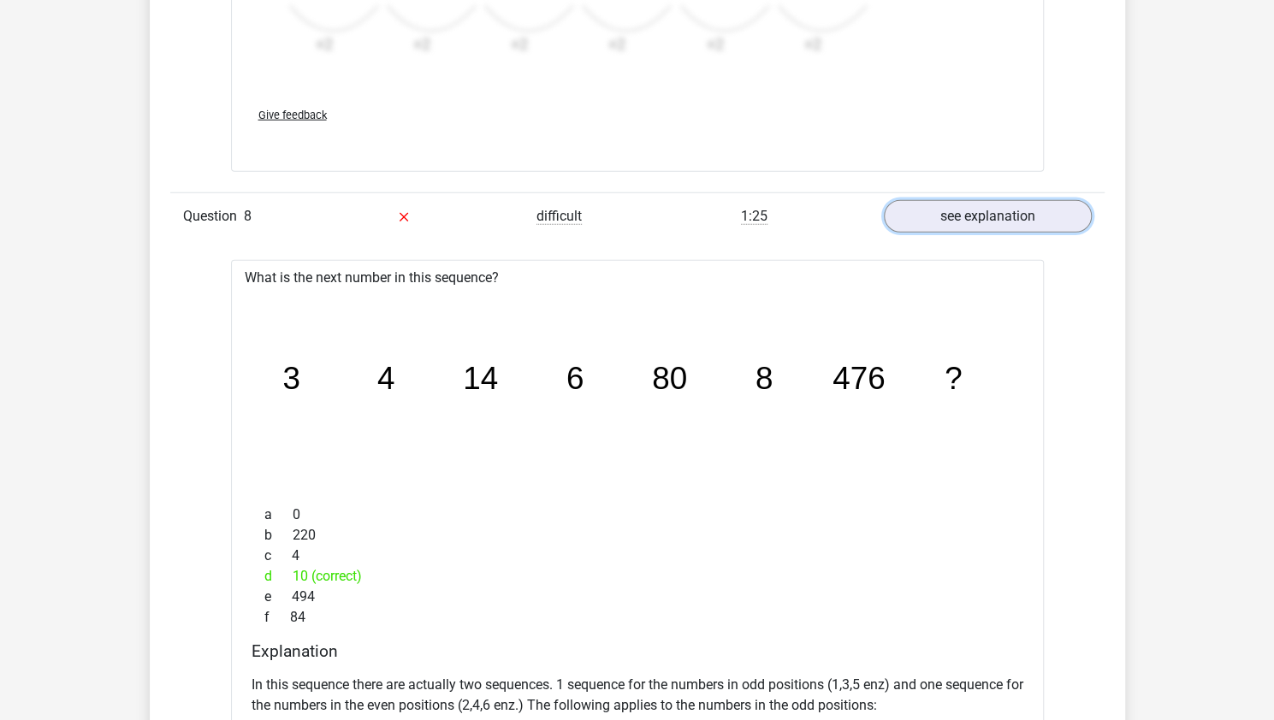
scroll to position [2787, 0]
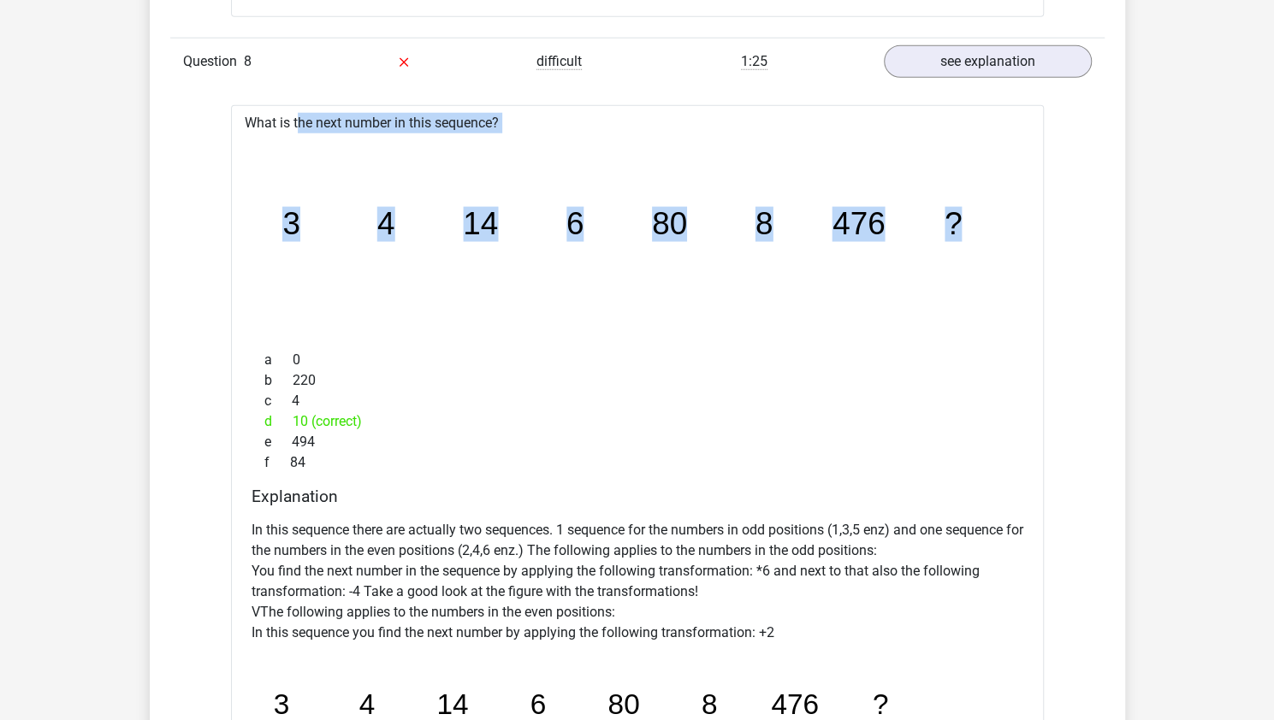
drag, startPoint x: 246, startPoint y: 116, endPoint x: 969, endPoint y: 196, distance: 726.6
click at [969, 196] on div "What is the next number in this sequence? image/svg+xml 3 4 14 6 80 8 476 ? a 0…" at bounding box center [637, 509] width 813 height 809
copy div "What is the next number in this sequence? image/svg+xml 3 4 14 6 80 8 476 ?"
click at [418, 285] on icon "image/svg+xml 3 4 14 6 80 8 476 ?" at bounding box center [637, 235] width 758 height 190
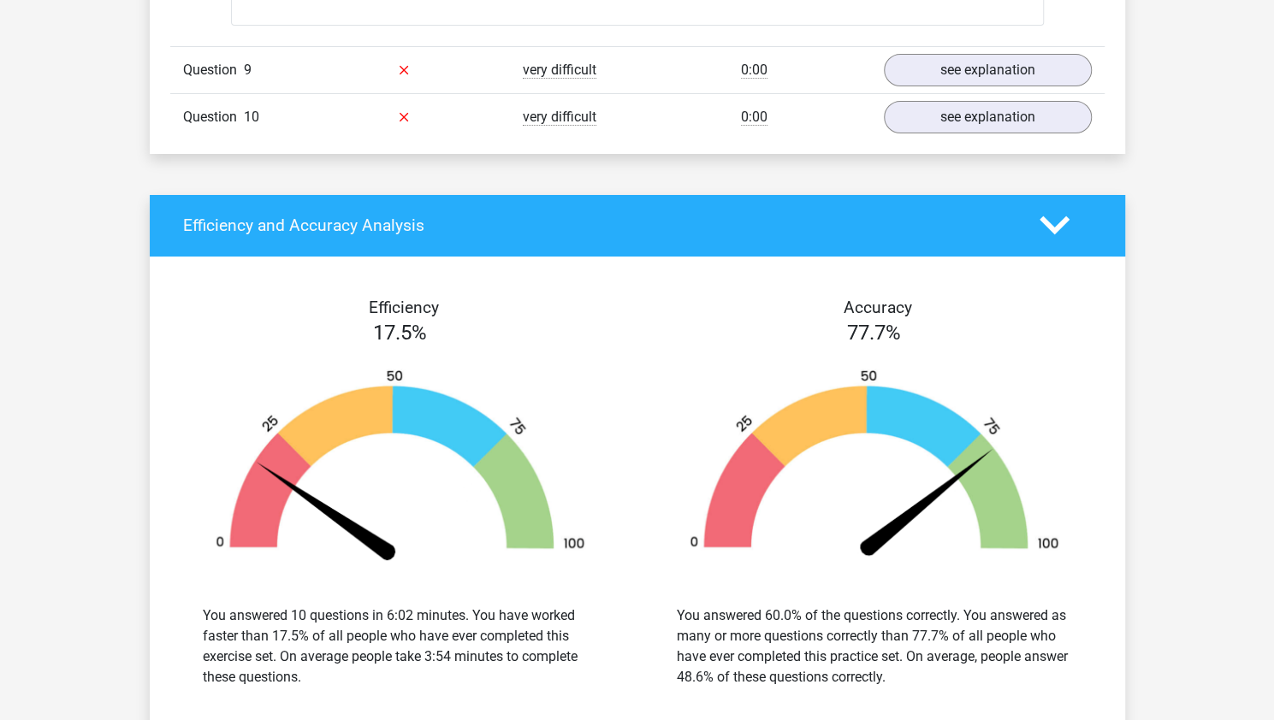
scroll to position [3448, 0]
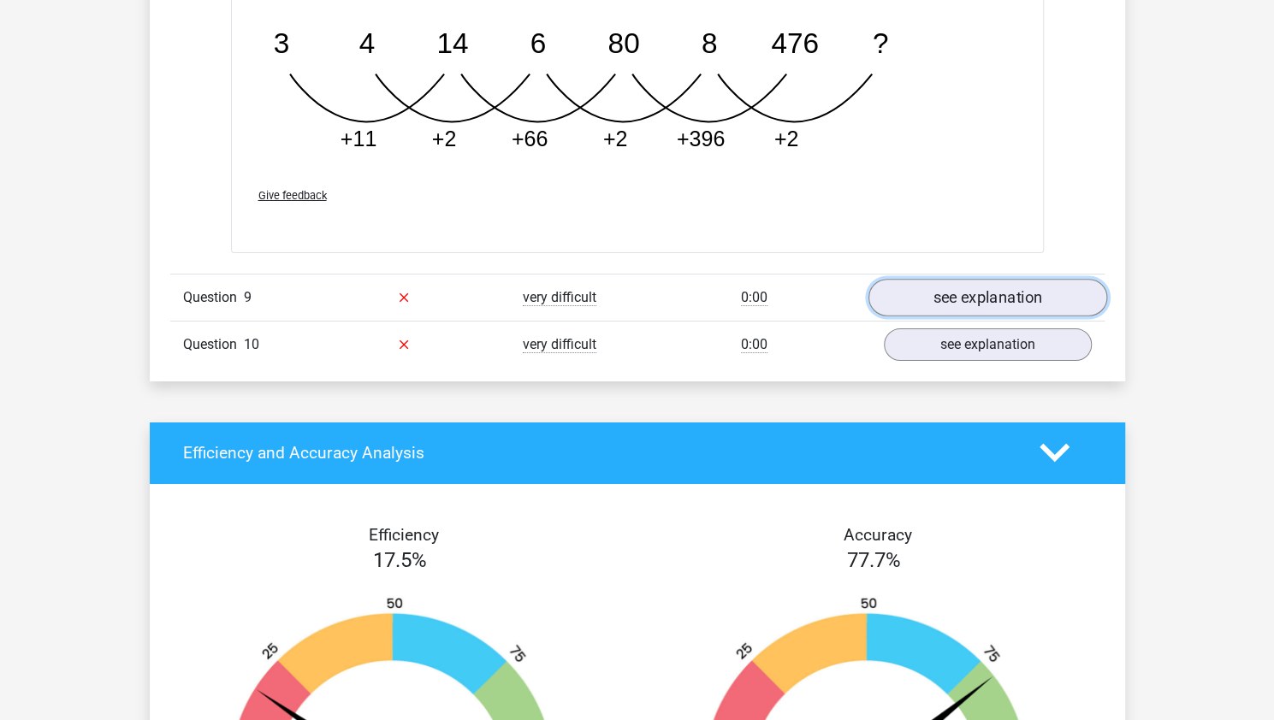
click at [969, 286] on link "see explanation" at bounding box center [987, 298] width 239 height 38
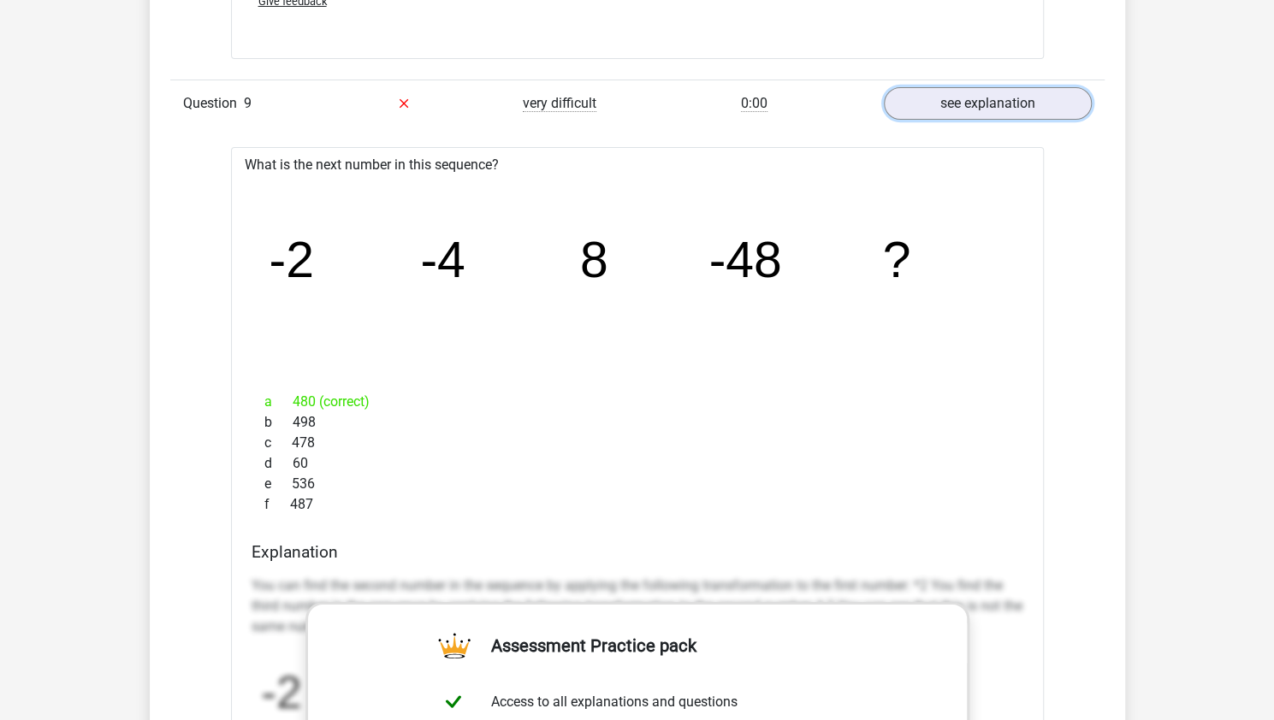
scroll to position [3640, 0]
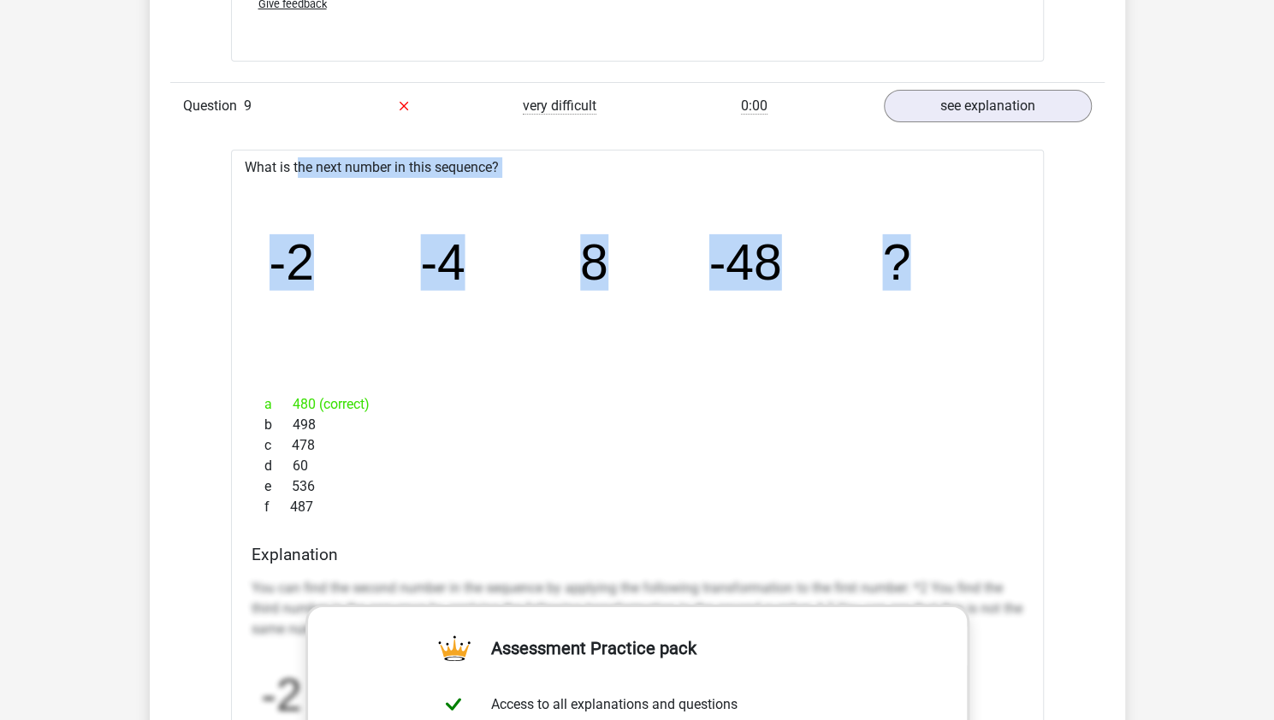
drag, startPoint x: 246, startPoint y: 155, endPoint x: 924, endPoint y: 286, distance: 690.2
click at [924, 286] on div "What is the next number in this sequence? image/svg+xml -2 -4 8 -48 ? a 480 (co…" at bounding box center [637, 657] width 813 height 1015
copy div "What is the next number in this sequence? image/svg+xml -2 -4 8 -48 ?"
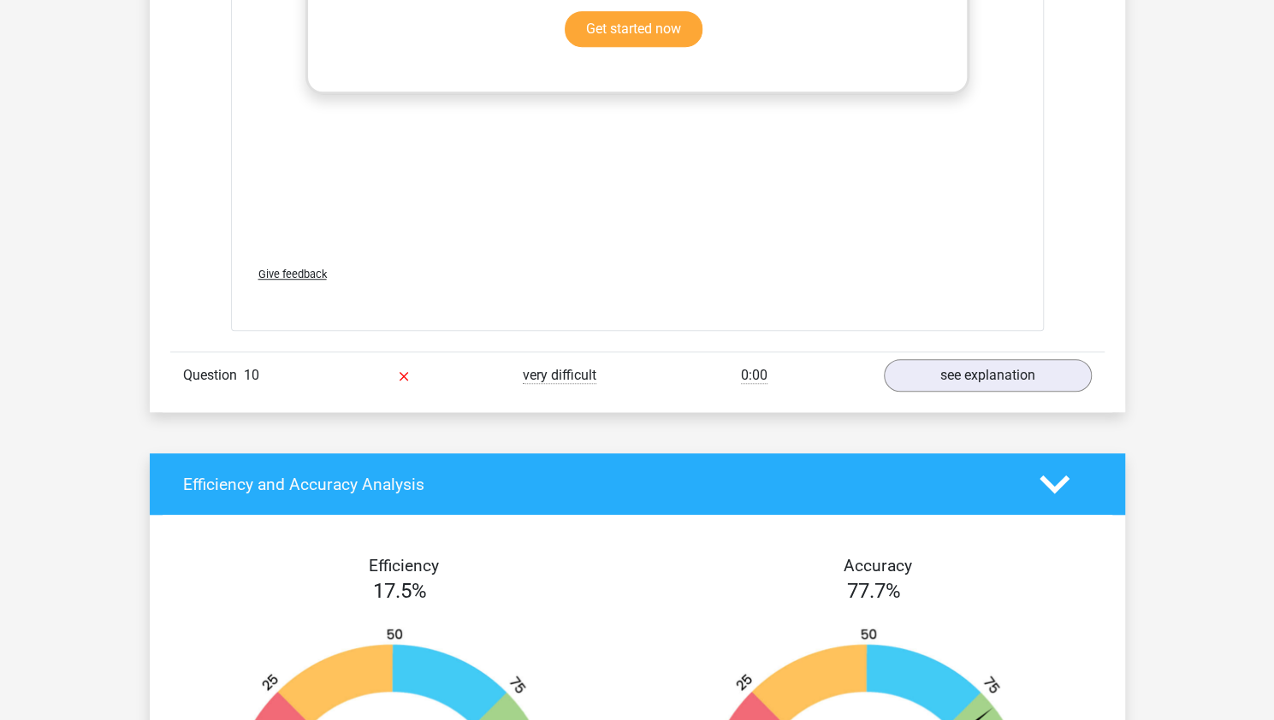
scroll to position [4478, 0]
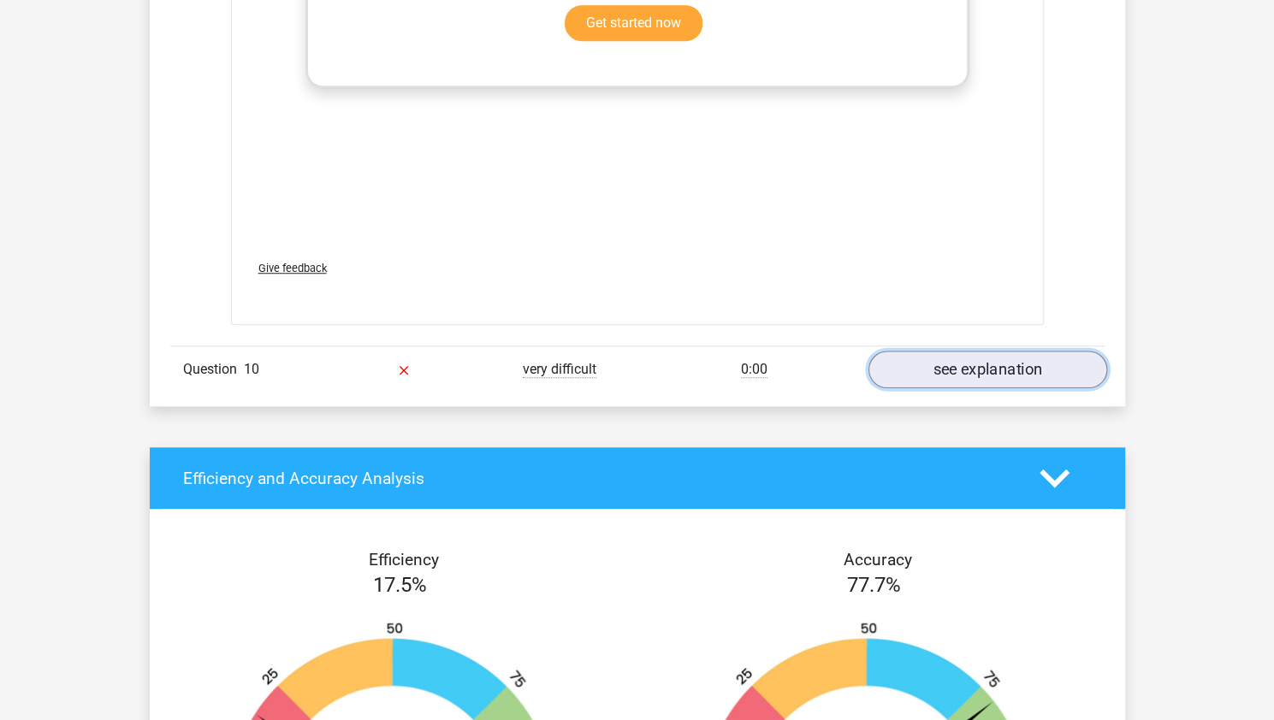
click at [1002, 369] on link "see explanation" at bounding box center [987, 371] width 239 height 38
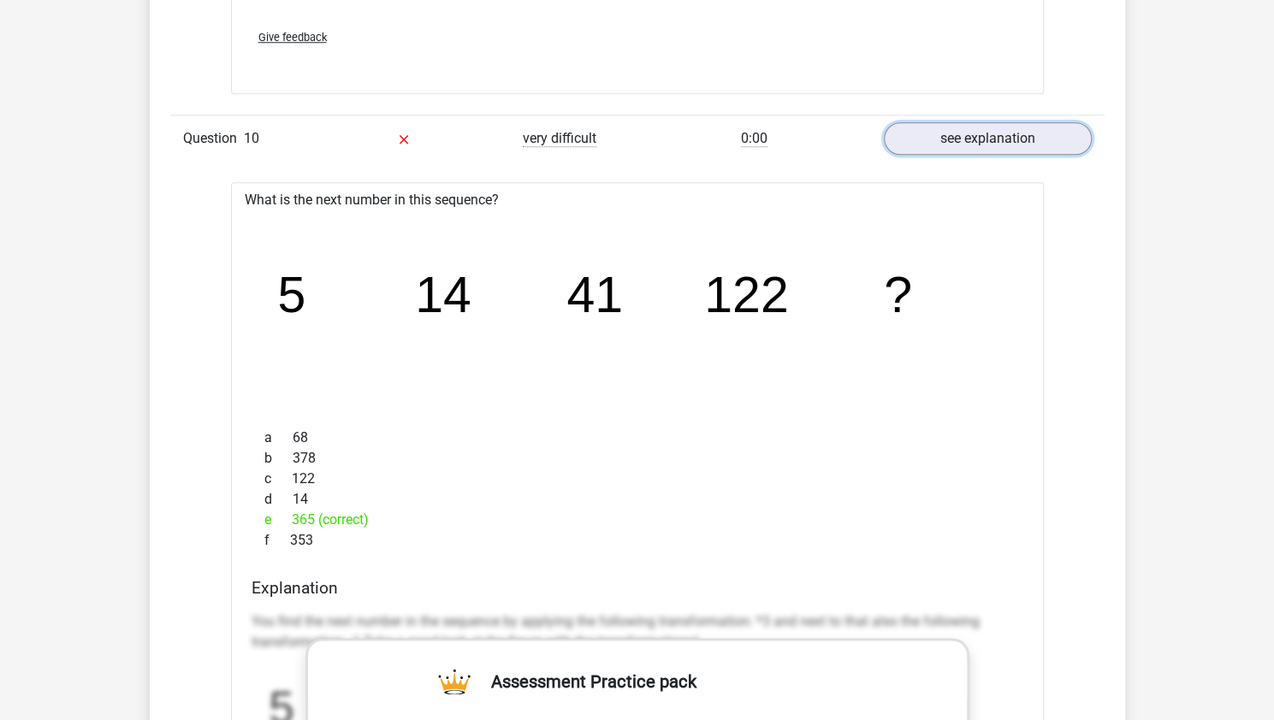
scroll to position [4708, 0]
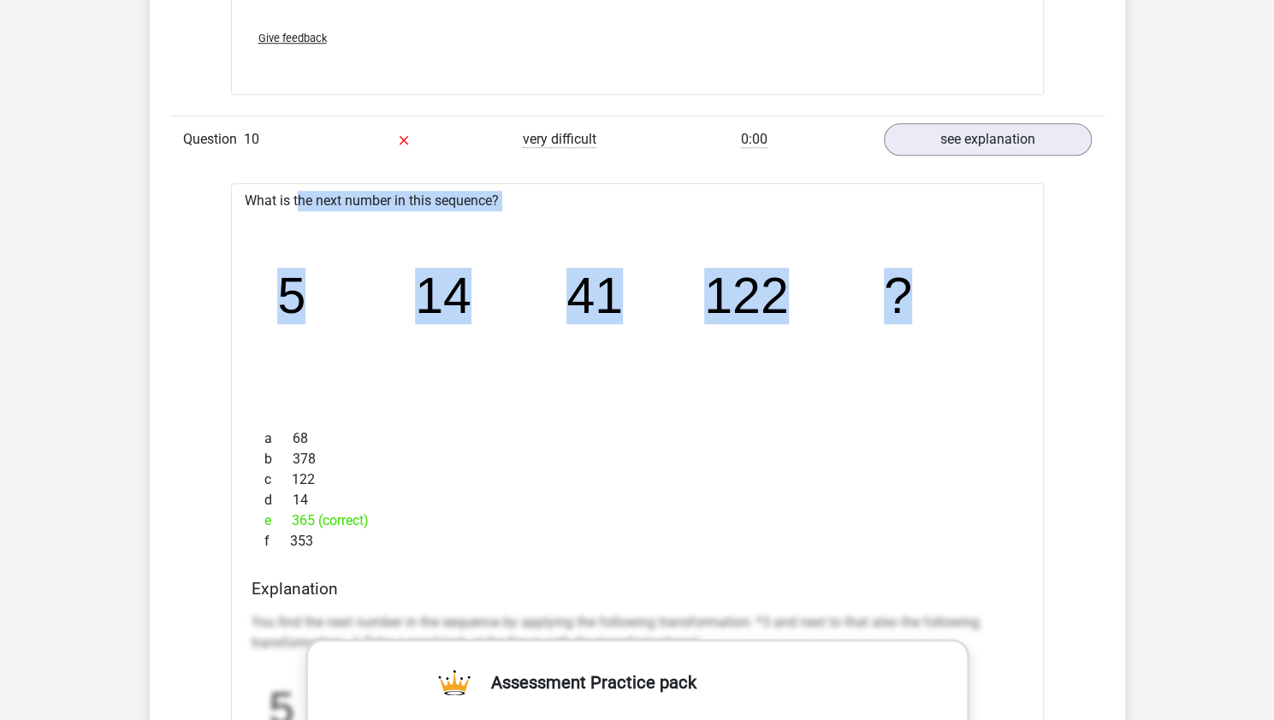
drag, startPoint x: 246, startPoint y: 187, endPoint x: 935, endPoint y: 305, distance: 699.6
click at [935, 305] on div "What is the next number in this sequence? image/svg+xml 5 14 41 122 ? a 68 b 37…" at bounding box center [637, 690] width 813 height 1015
copy div "What is the next number in this sequence? image/svg+xml 5 14 41 122 ?"
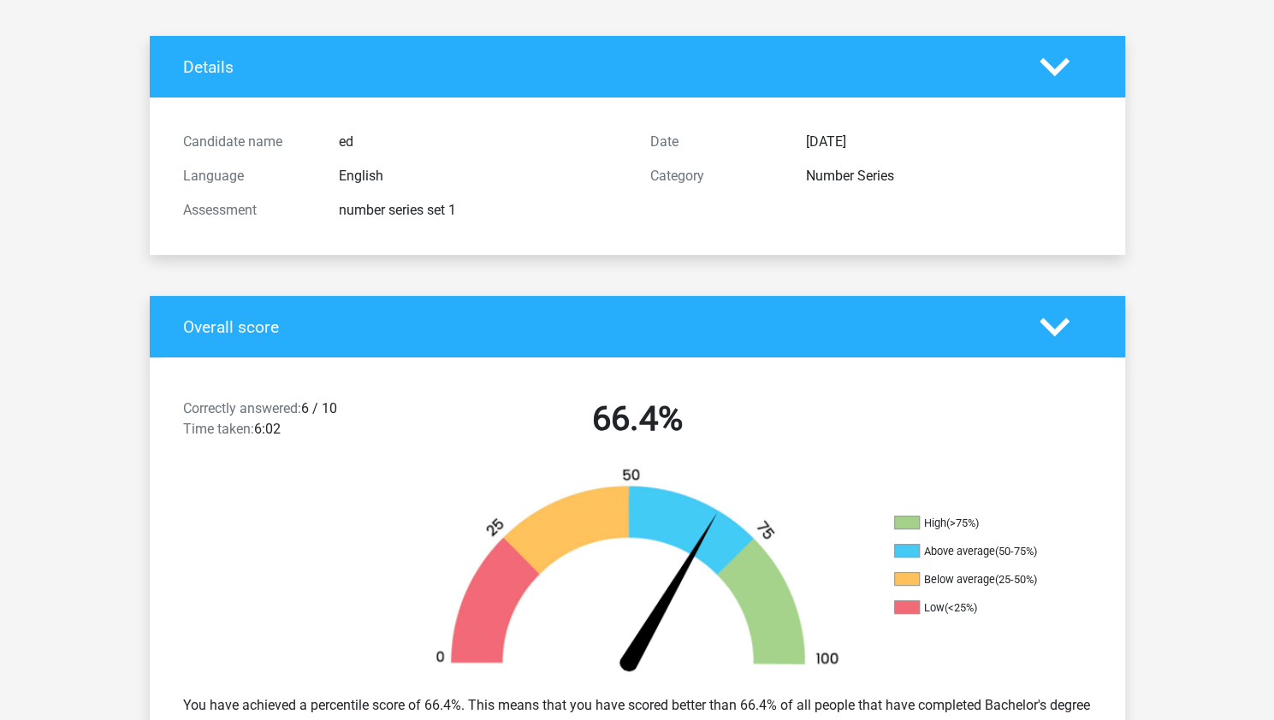
scroll to position [0, 0]
